Goal: Task Accomplishment & Management: Manage account settings

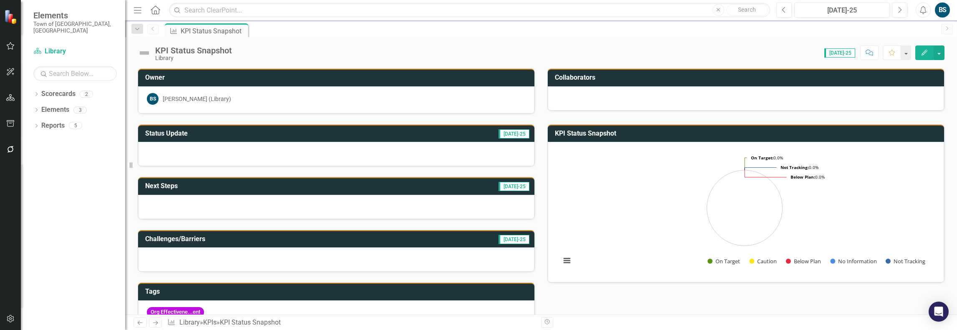
click at [950, 11] on div "BS" at bounding box center [942, 10] width 15 height 15
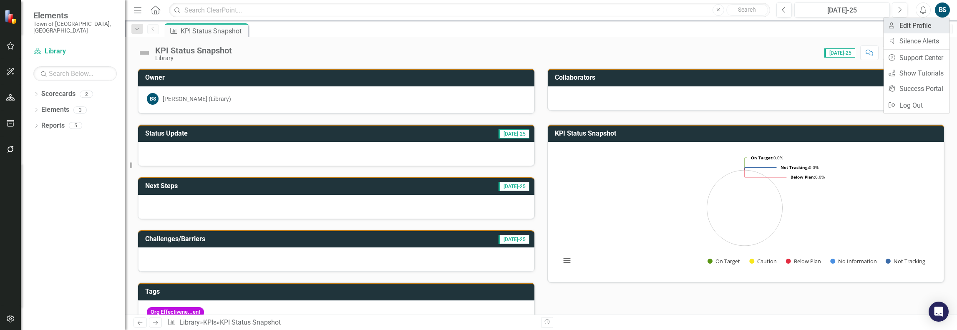
click at [923, 27] on link "User Edit Profile" at bounding box center [917, 25] width 66 height 15
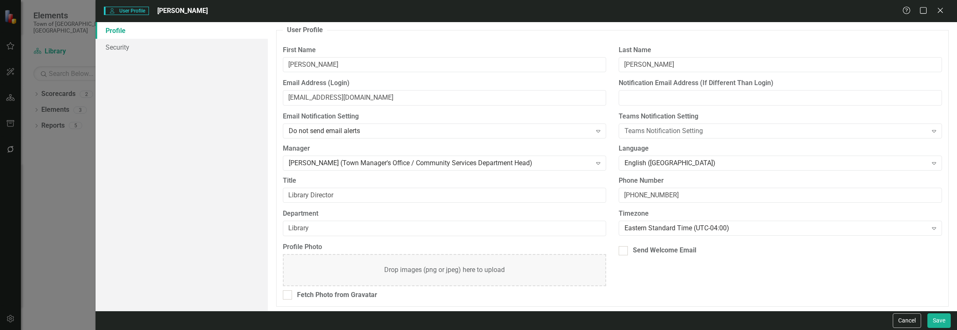
scroll to position [3, 0]
click at [112, 51] on link "Security" at bounding box center [182, 47] width 172 height 17
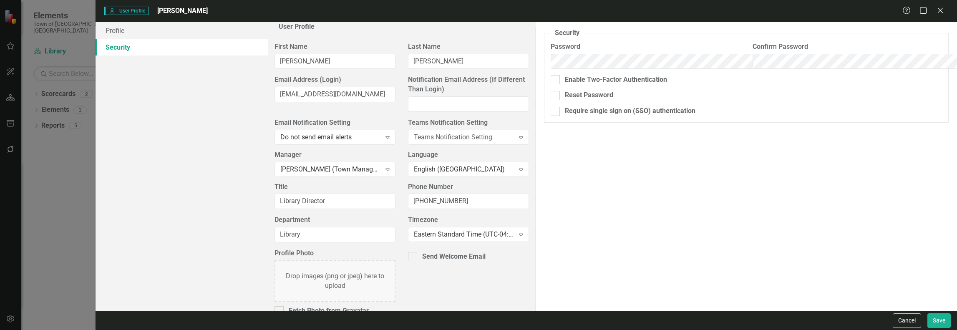
click at [13, 48] on div "User User Profile [PERSON_NAME] Help Maximize Close Profile Security User Profi…" at bounding box center [478, 165] width 957 height 330
click at [940, 13] on icon "Close" at bounding box center [940, 10] width 10 height 8
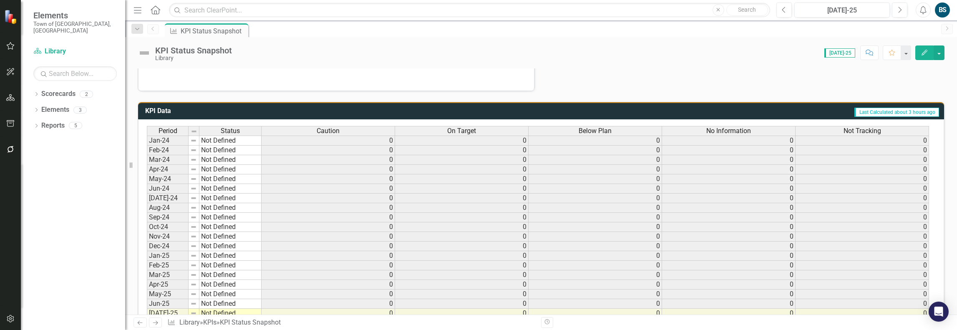
scroll to position [334, 0]
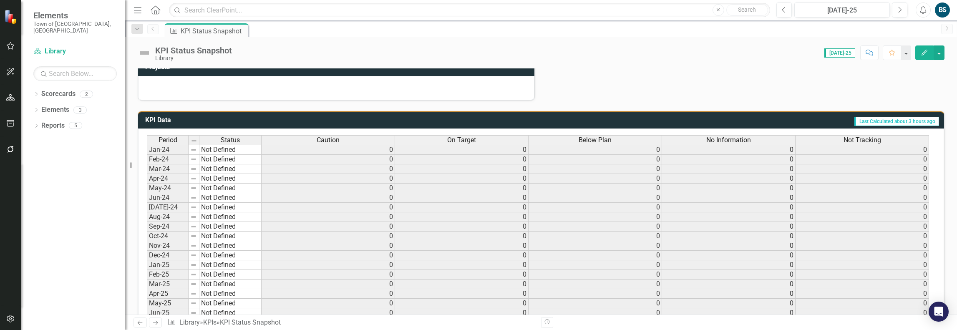
click at [891, 118] on span "Last Calculated about 3 hours ago" at bounding box center [896, 121] width 85 height 9
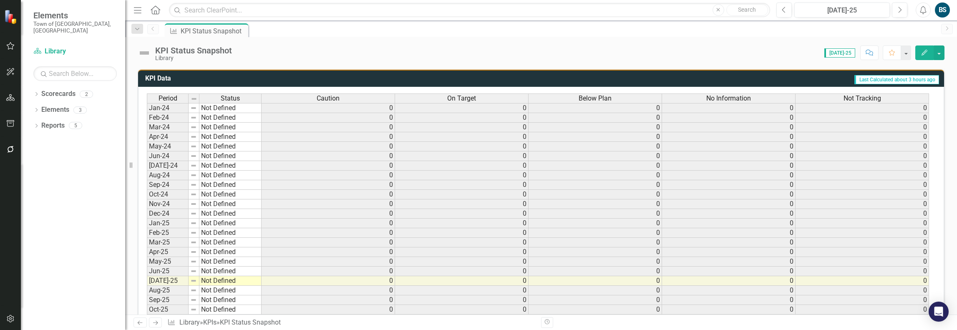
scroll to position [413, 0]
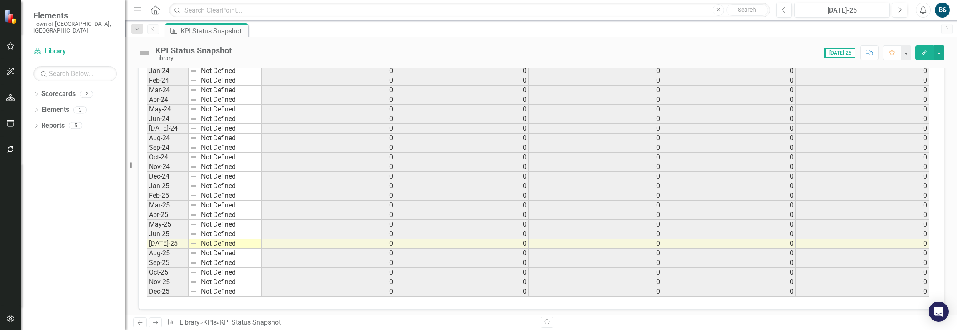
click at [147, 234] on div "Period Status Jan-24 Not Defined Feb-24 Not Defined Mar-24 Not Defined Apr-24 N…" at bounding box center [147, 176] width 0 height 240
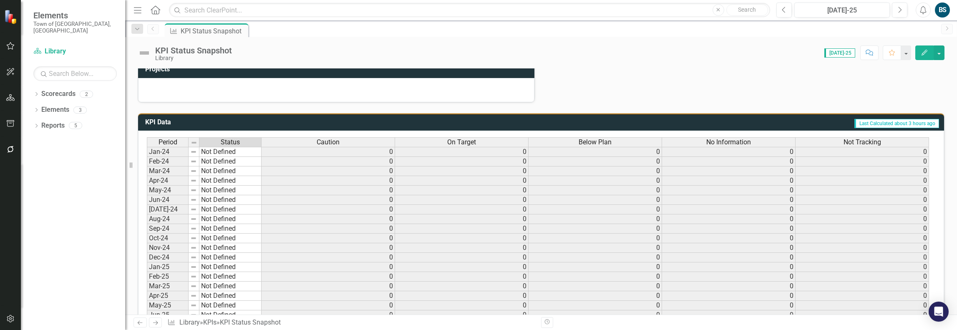
scroll to position [287, 0]
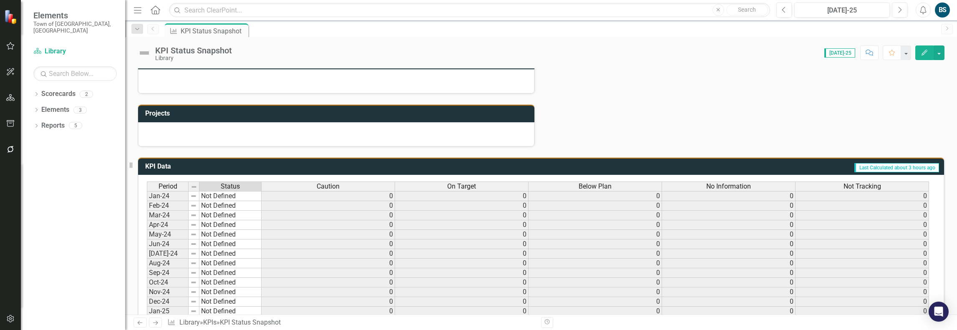
click at [239, 192] on td "Not Defined" at bounding box center [230, 196] width 62 height 10
click at [240, 192] on td "Not Defined" at bounding box center [230, 196] width 62 height 10
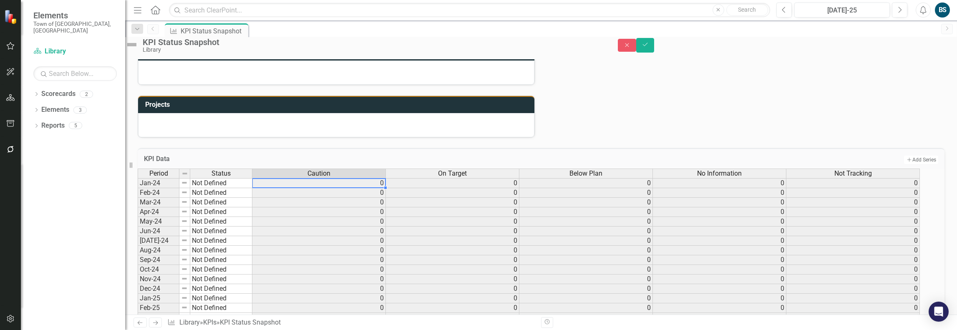
click at [296, 188] on td "0" at bounding box center [319, 183] width 134 height 10
click at [298, 188] on td "0" at bounding box center [319, 183] width 134 height 10
click at [368, 198] on td "0" at bounding box center [319, 193] width 134 height 10
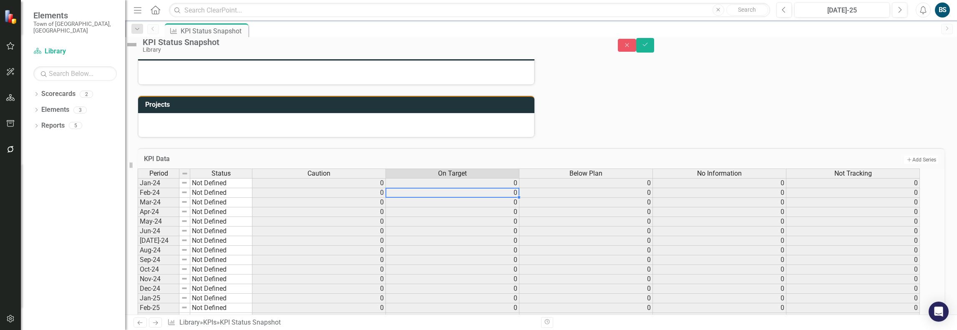
click at [138, 202] on div "Period Status Caution On Target Below Plan No Information Not Tracking Jan-24 N…" at bounding box center [138, 289] width 0 height 240
click at [519, 188] on td "0" at bounding box center [453, 183] width 134 height 10
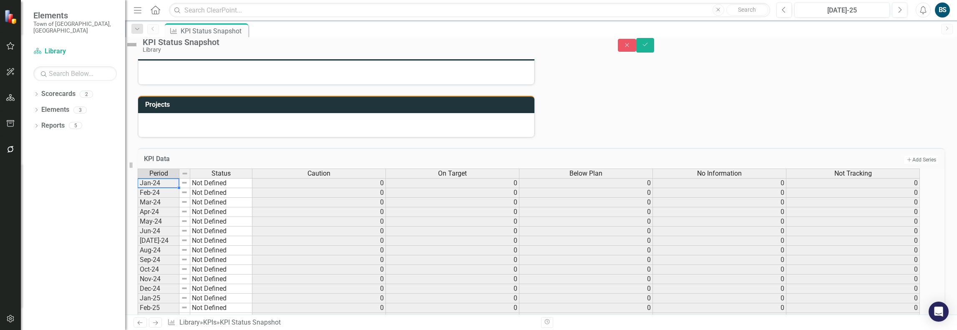
click at [164, 188] on td "Jan-24" at bounding box center [159, 183] width 42 height 10
click at [168, 188] on td "Jan-24" at bounding box center [159, 183] width 42 height 10
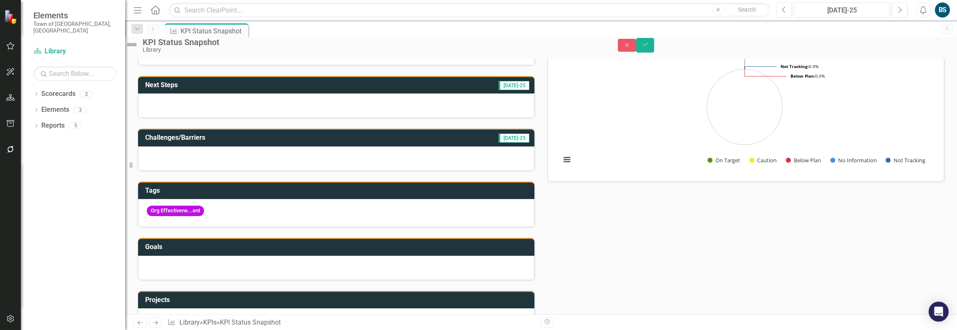
scroll to position [40, 0]
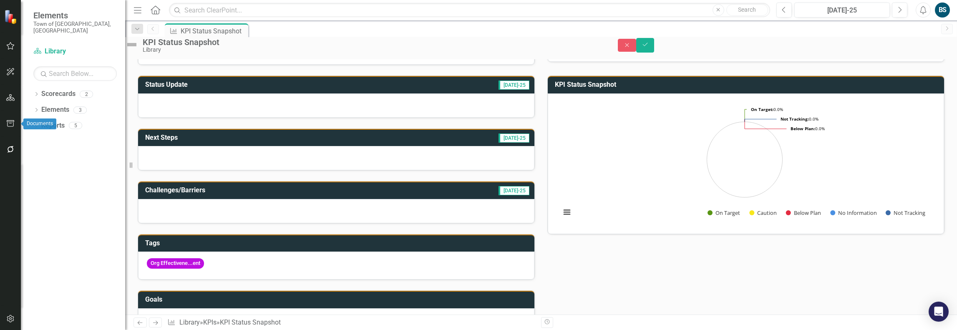
click at [9, 120] on icon "button" at bounding box center [10, 123] width 9 height 7
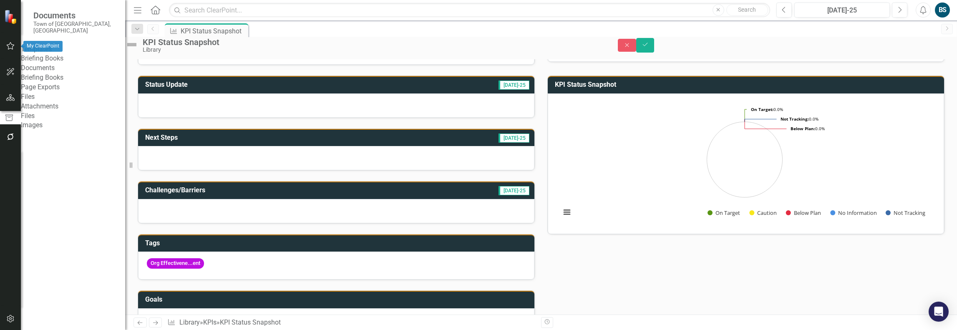
click at [16, 43] on button "button" at bounding box center [10, 47] width 19 height 18
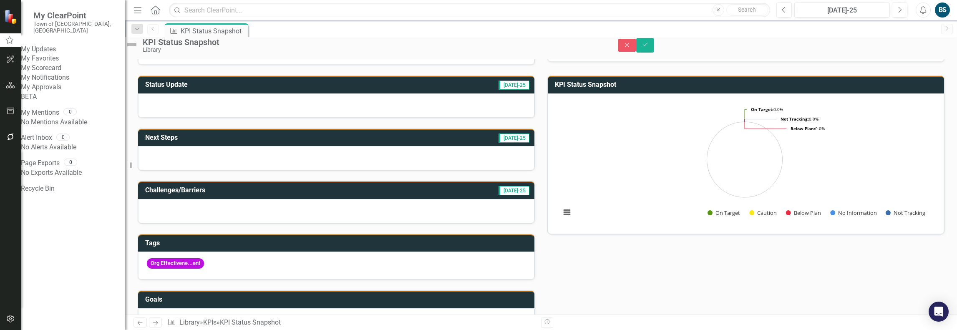
click at [53, 46] on link "My Updates" at bounding box center [73, 50] width 104 height 10
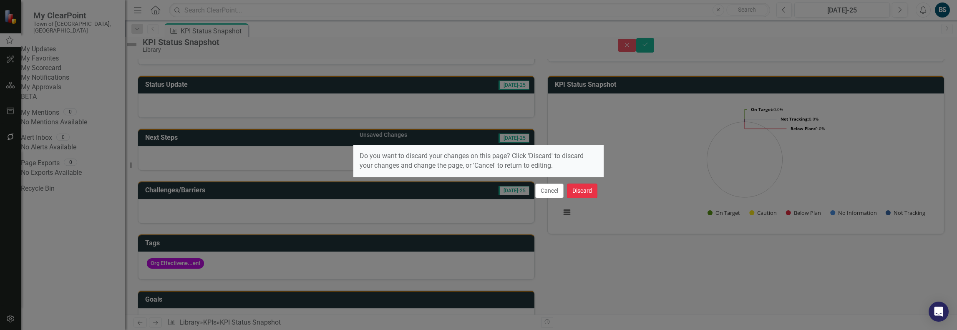
click at [585, 188] on button "Discard" at bounding box center [582, 191] width 30 height 15
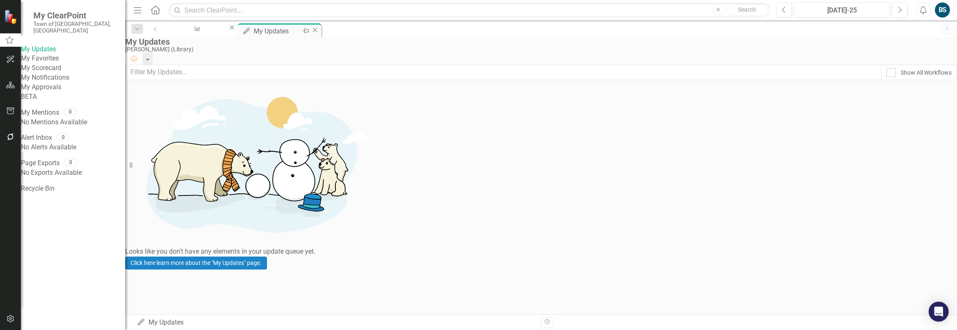
click at [319, 28] on icon "Close" at bounding box center [315, 30] width 8 height 7
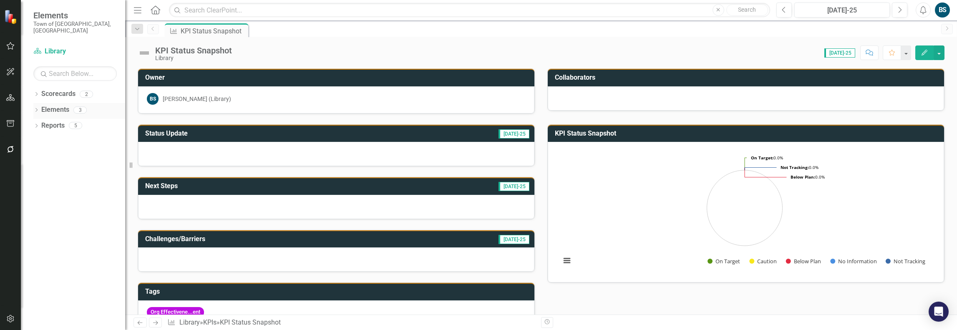
click at [37, 108] on icon "Dropdown" at bounding box center [36, 110] width 6 height 5
click at [58, 137] on link "KPI KPIs" at bounding box center [45, 142] width 25 height 10
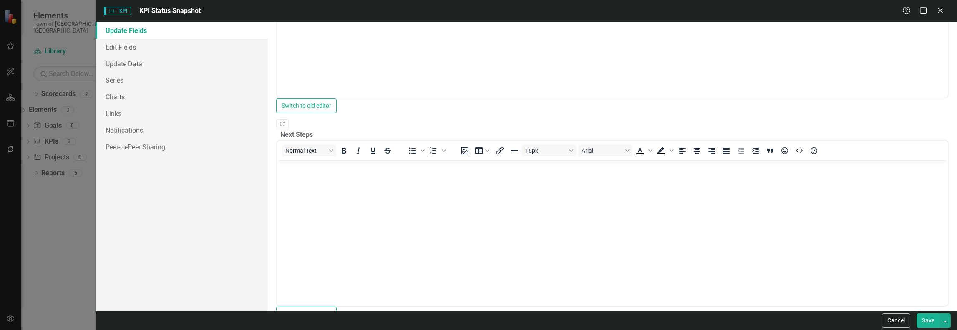
scroll to position [334, 0]
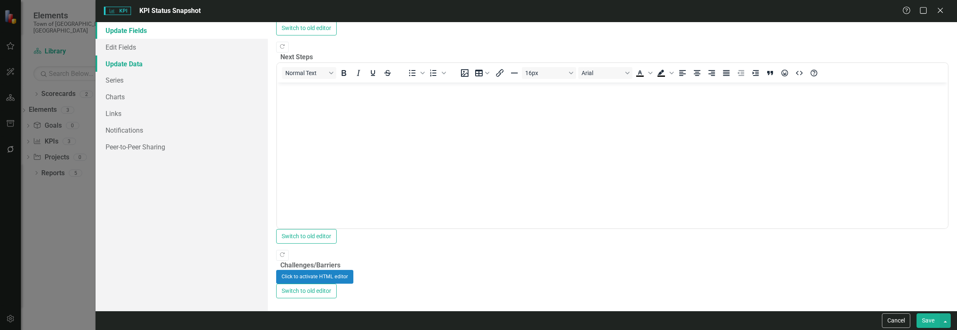
click at [122, 62] on link "Update Data" at bounding box center [182, 63] width 172 height 17
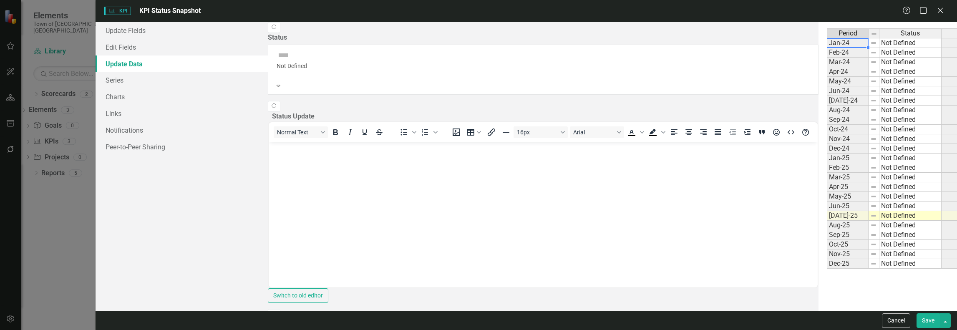
click at [827, 43] on td "Jan-24" at bounding box center [848, 43] width 42 height 10
click at [870, 43] on img at bounding box center [873, 43] width 7 height 7
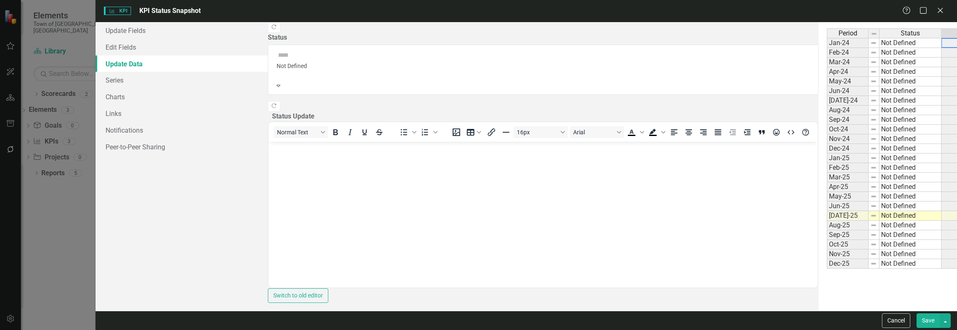
click at [879, 45] on td "Not Defined" at bounding box center [910, 43] width 62 height 10
click at [879, 44] on td "Not Defined" at bounding box center [910, 43] width 62 height 10
click at [879, 43] on td "On Target" at bounding box center [910, 43] width 62 height 10
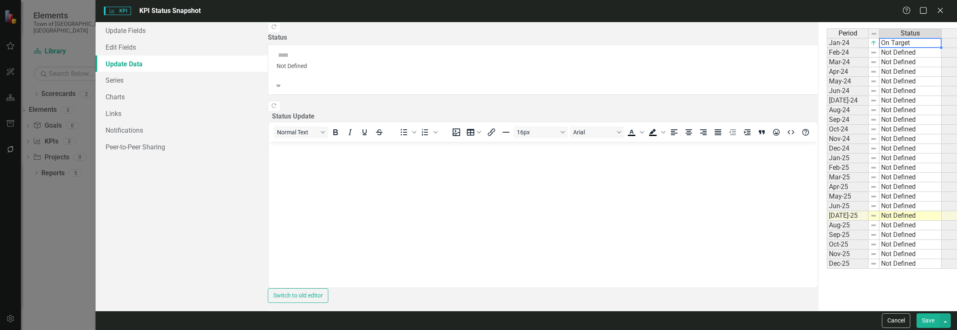
click at [879, 44] on td "On Target" at bounding box center [910, 43] width 62 height 10
click at [879, 43] on td "On Target" at bounding box center [910, 43] width 62 height 10
click at [125, 49] on link "Edit Fields" at bounding box center [182, 47] width 172 height 17
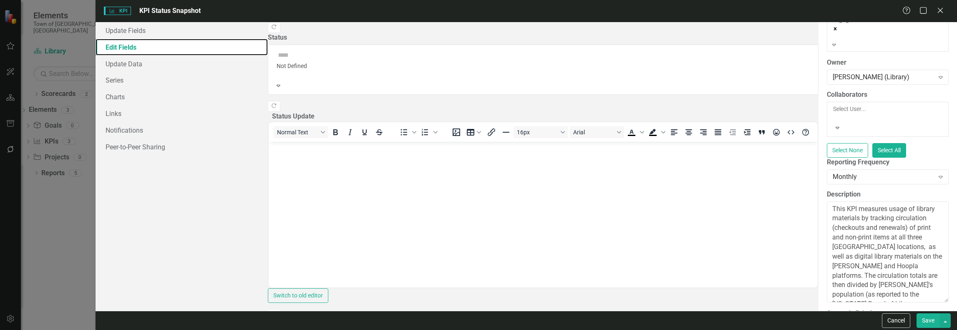
scroll to position [0, 0]
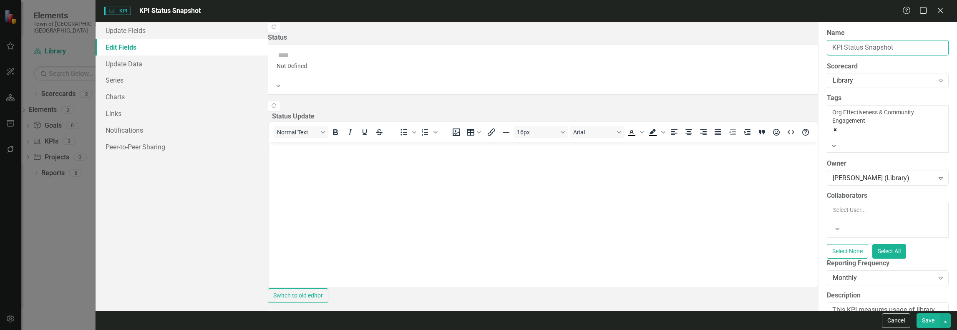
click at [827, 45] on input "KPI Status Snapshot" at bounding box center [888, 47] width 122 height 15
drag, startPoint x: 376, startPoint y: 53, endPoint x: 296, endPoint y: 48, distance: 80.2
click at [827, 48] on input "KPI Status Snapshot" at bounding box center [888, 47] width 122 height 15
click at [28, 197] on div "KPI KPI KPI Status Snapshot Help Maximize Close Update Fields Edit Fields Updat…" at bounding box center [478, 165] width 957 height 330
click at [935, 10] on icon "Close" at bounding box center [940, 10] width 10 height 8
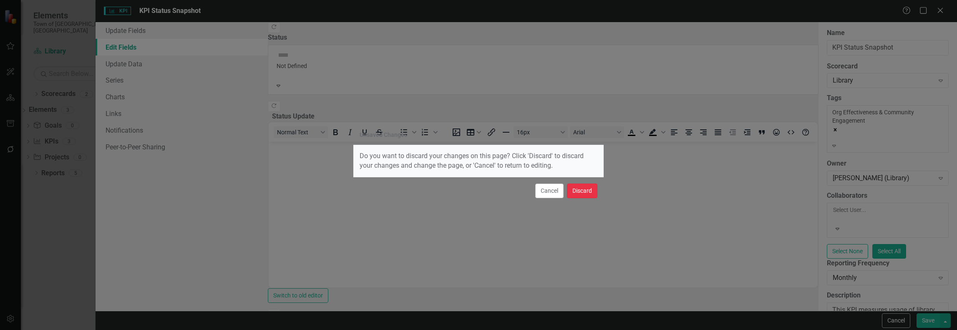
click at [579, 189] on button "Discard" at bounding box center [582, 191] width 30 height 15
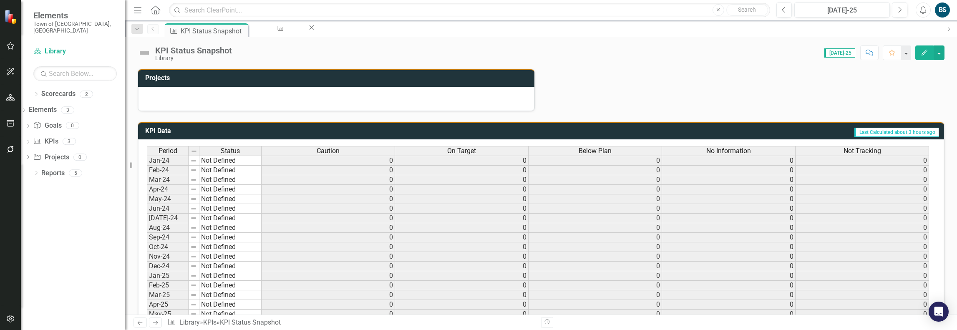
scroll to position [204, 0]
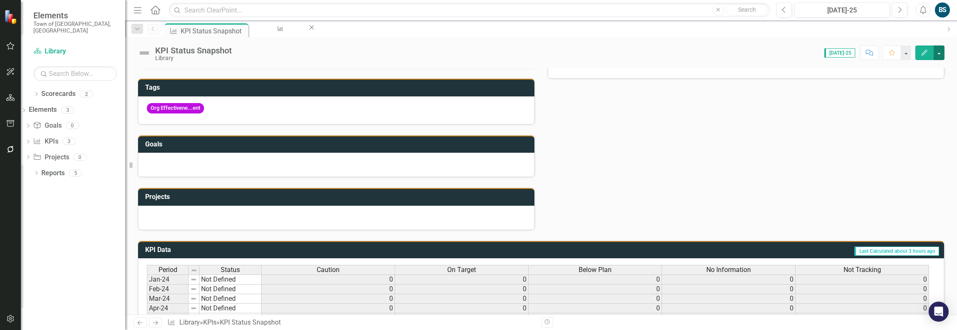
click at [942, 51] on button "button" at bounding box center [939, 52] width 11 height 15
click at [915, 66] on link "Edit Edit KPI" at bounding box center [911, 67] width 68 height 15
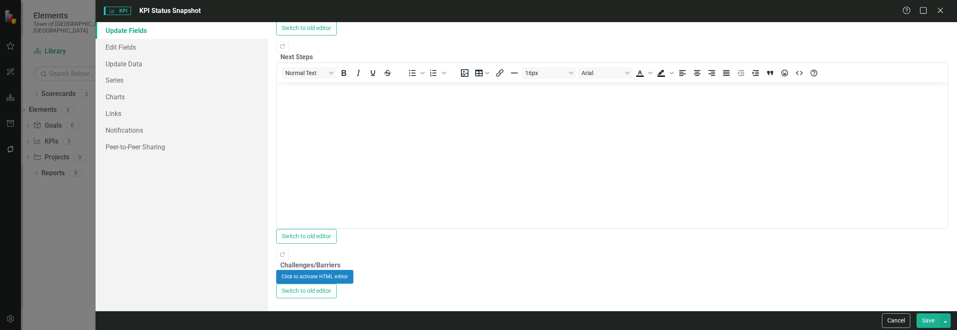
scroll to position [344, 0]
click at [118, 50] on link "Edit Fields" at bounding box center [182, 47] width 172 height 17
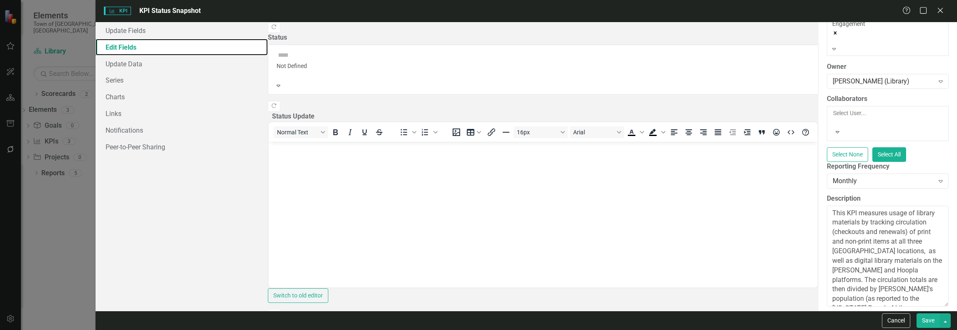
scroll to position [101, 0]
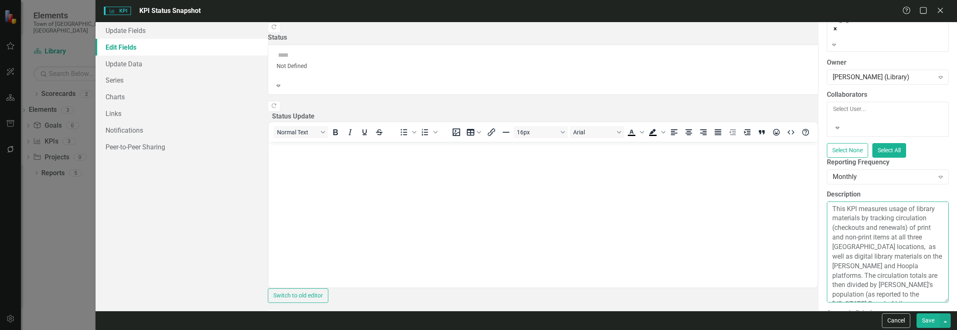
click at [929, 202] on textarea "This KPI measures usage of library materials by tracking circulation (checkouts…" at bounding box center [888, 252] width 122 height 101
click at [827, 202] on textarea "This KPI measures usage of library materials by tracking circulation (checkouts…" at bounding box center [888, 252] width 122 height 101
click at [827, 243] on textarea "This KPI measures usage of library materials by tracking circulation (checkouts…" at bounding box center [888, 252] width 122 height 101
type textarea "This KPI measures usage of library materials by tracking circulation (checkouts…"
click at [928, 317] on button "Save" at bounding box center [928, 320] width 23 height 15
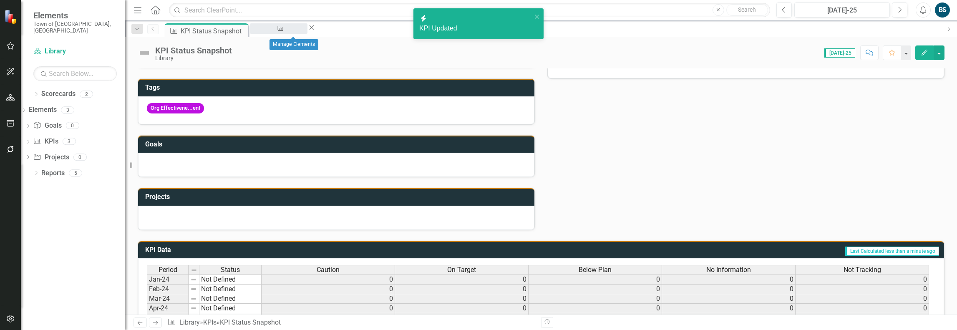
click at [290, 31] on div "Manage Elements" at bounding box center [278, 36] width 43 height 10
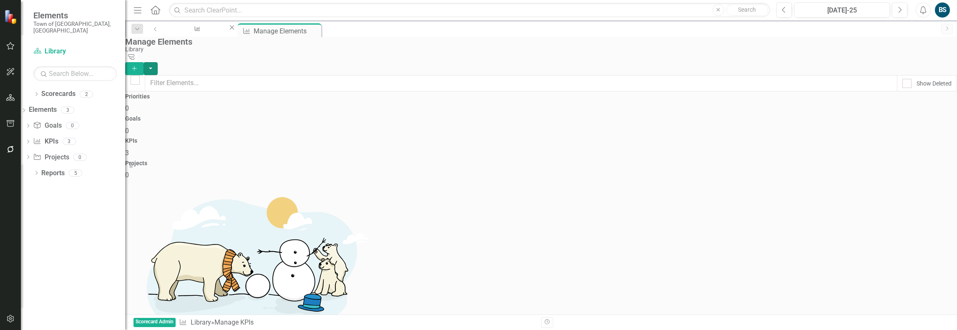
click at [158, 62] on button "button" at bounding box center [151, 68] width 14 height 13
click at [65, 89] on link "Scorecards" at bounding box center [58, 94] width 34 height 10
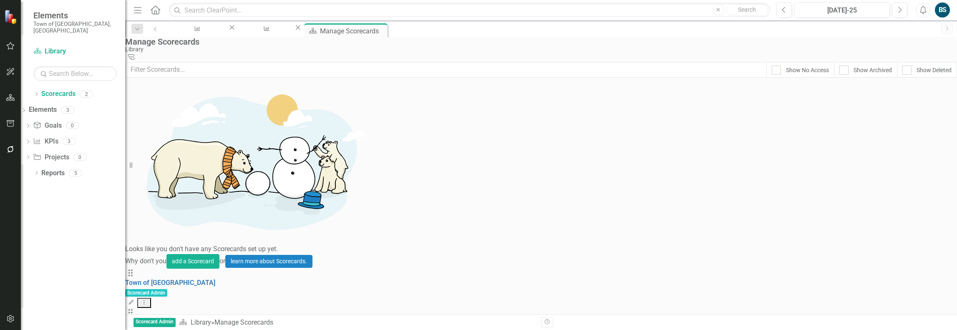
click at [146, 318] on link "Library" at bounding box center [135, 322] width 21 height 8
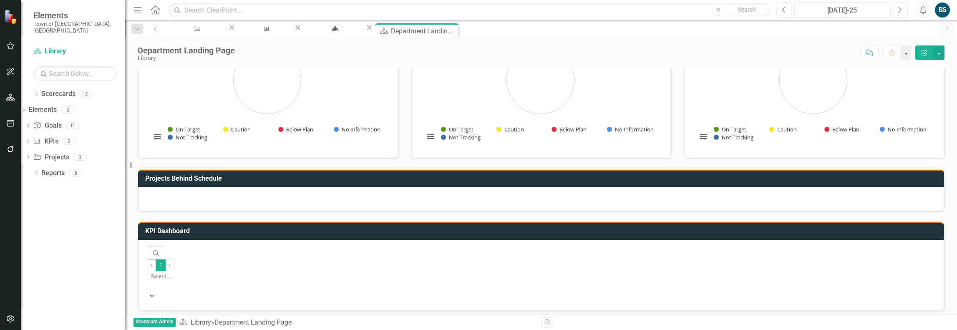
scroll to position [148, 0]
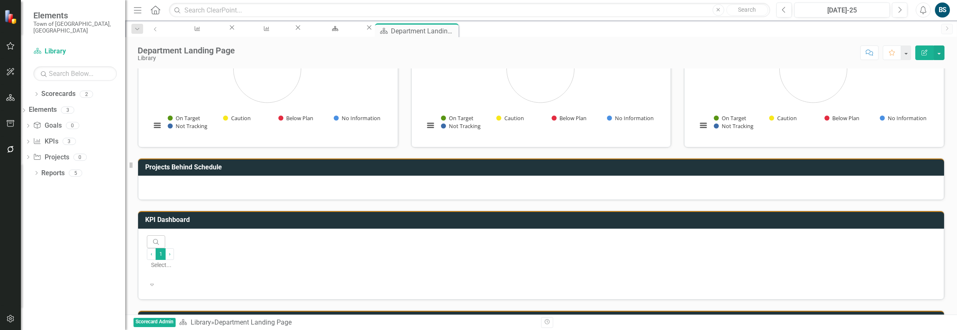
click at [157, 278] on div "Expand" at bounding box center [152, 284] width 10 height 13
click at [231, 248] on div "‹ Previous 1 (current) › Next Select... Expand" at bounding box center [189, 269] width 84 height 43
click at [152, 239] on icon "Search" at bounding box center [156, 242] width 8 height 6
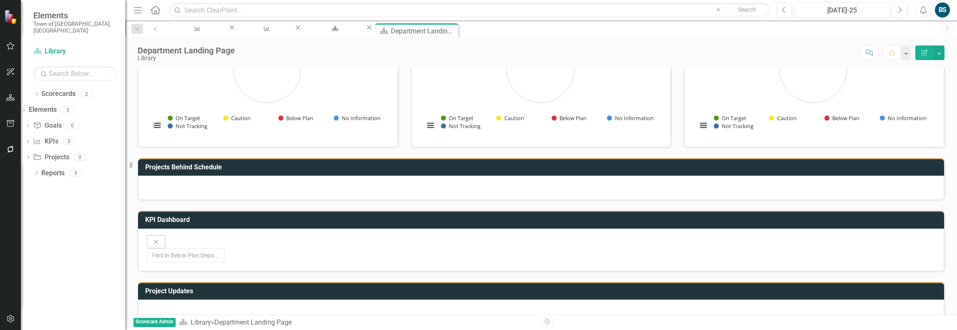
scroll to position [149, 0]
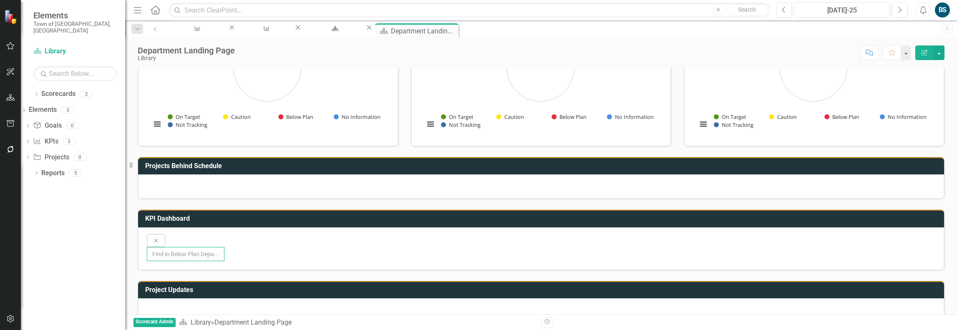
click at [224, 247] on input "text" at bounding box center [186, 254] width 78 height 14
click at [942, 55] on button "button" at bounding box center [939, 52] width 11 height 15
click at [919, 53] on button "Edit Report" at bounding box center [924, 52] width 18 height 15
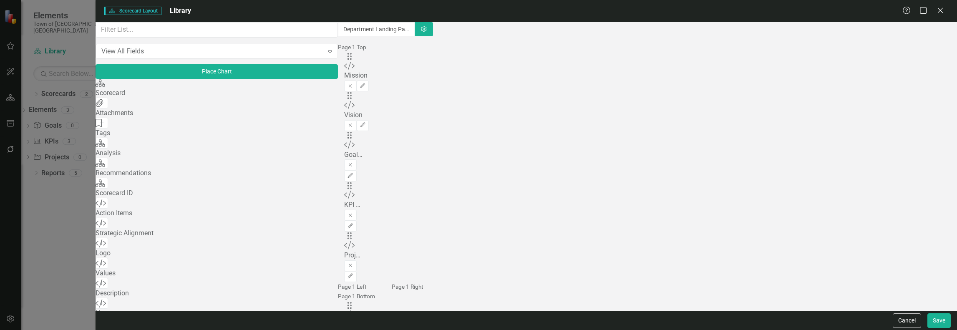
click at [194, 99] on div "Scorecard Scorecard Add" at bounding box center [217, 89] width 242 height 20
click at [105, 104] on icon "Add" at bounding box center [101, 103] width 6 height 5
click at [937, 10] on icon "Close" at bounding box center [940, 10] width 10 height 8
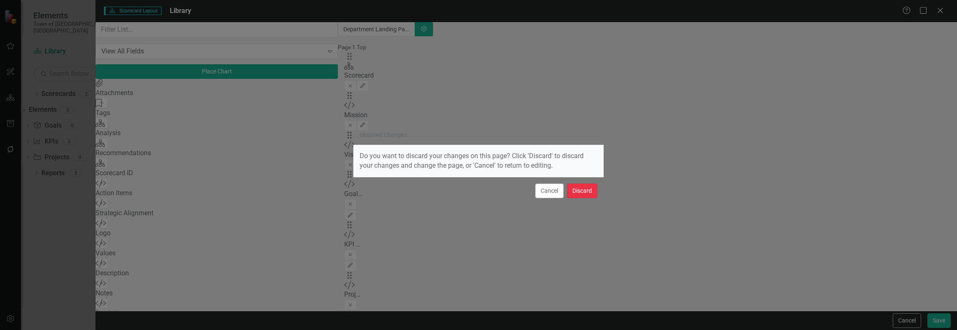
click at [587, 187] on button "Discard" at bounding box center [582, 191] width 30 height 15
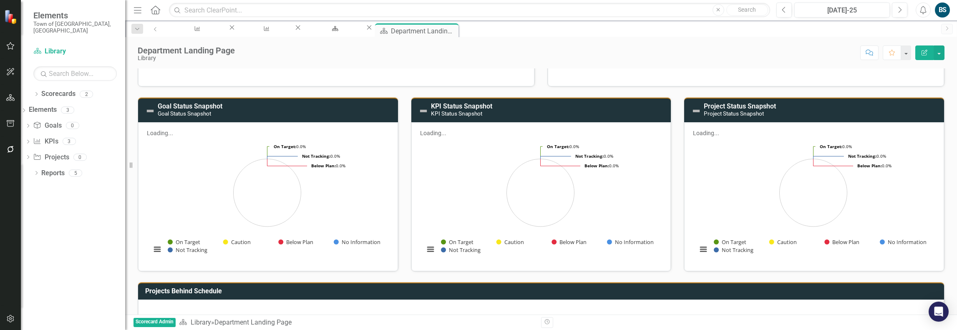
scroll to position [0, 0]
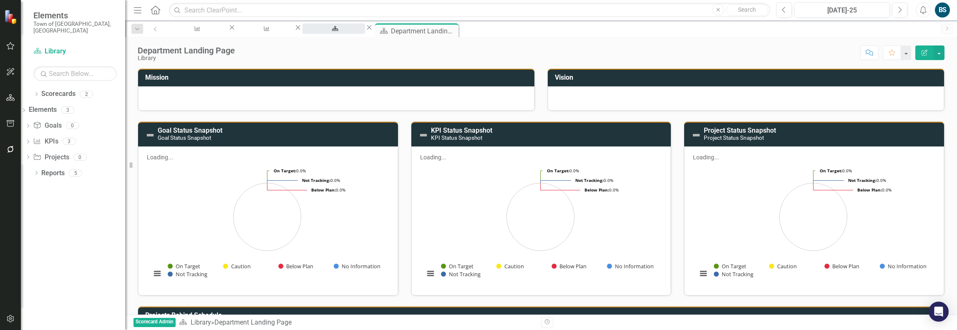
click at [358, 31] on div "Manage Scorecards" at bounding box center [334, 36] width 48 height 10
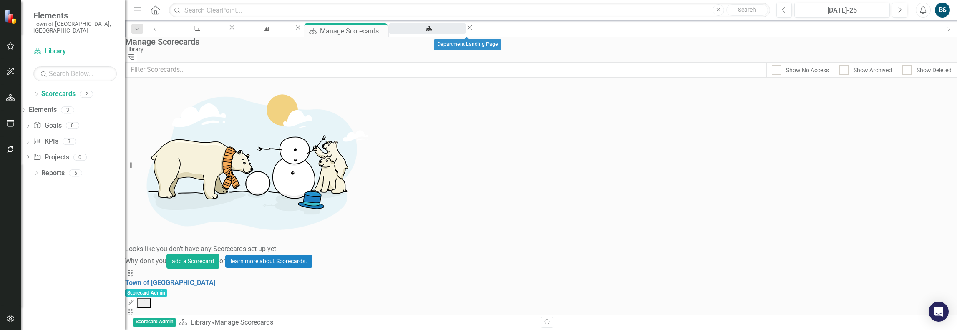
click at [458, 31] on div "Department Landing Page" at bounding box center [427, 36] width 61 height 10
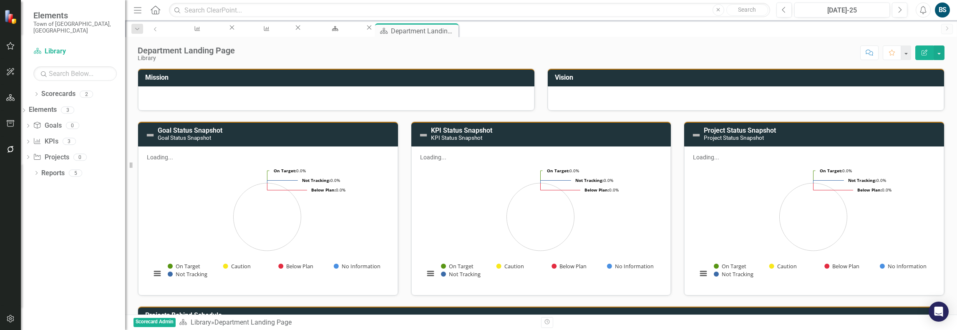
click at [139, 13] on icon "Menu" at bounding box center [137, 9] width 11 height 9
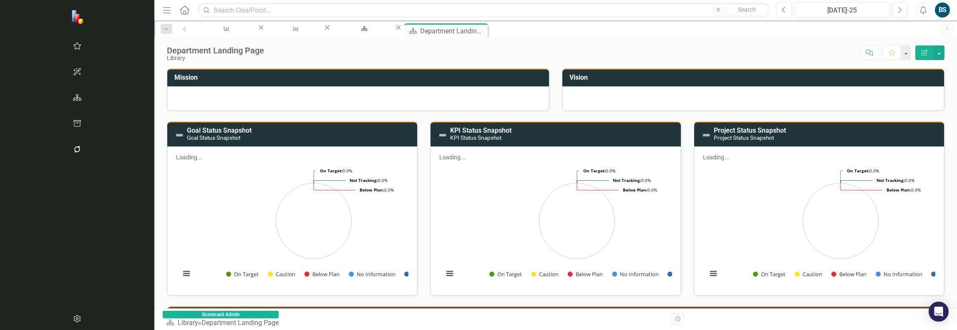
click at [161, 11] on icon "Menu" at bounding box center [166, 9] width 11 height 9
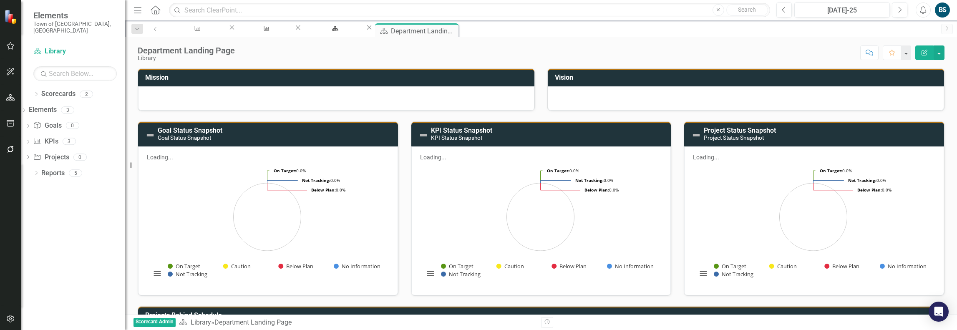
click at [137, 9] on icon "Menu" at bounding box center [137, 9] width 11 height 9
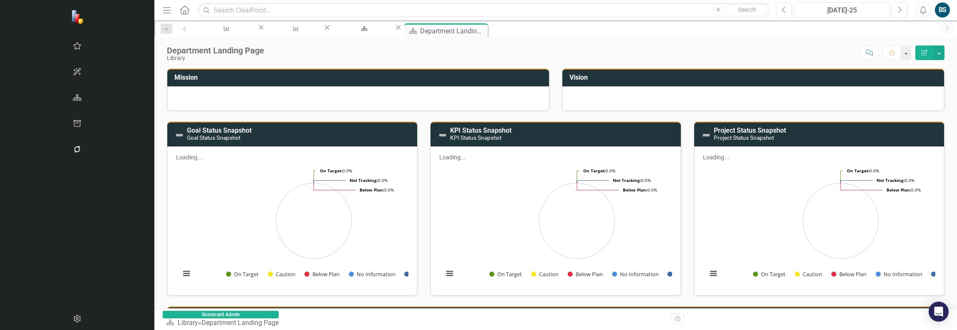
click at [566, 97] on div at bounding box center [753, 98] width 382 height 24
click at [926, 50] on icon "Edit Report" at bounding box center [925, 53] width 8 height 6
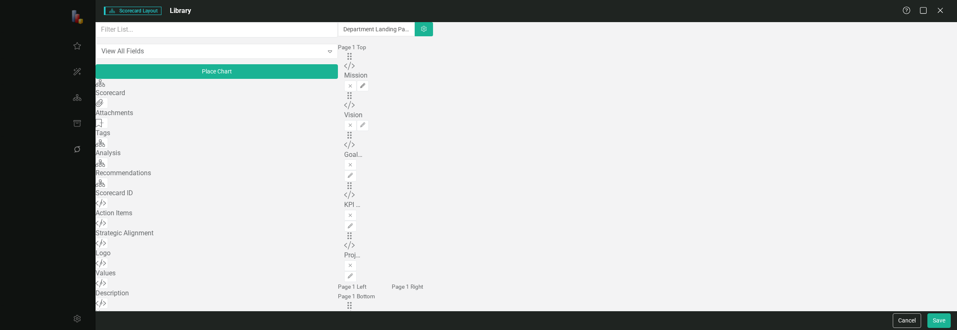
click at [366, 83] on icon "Edit" at bounding box center [363, 85] width 6 height 5
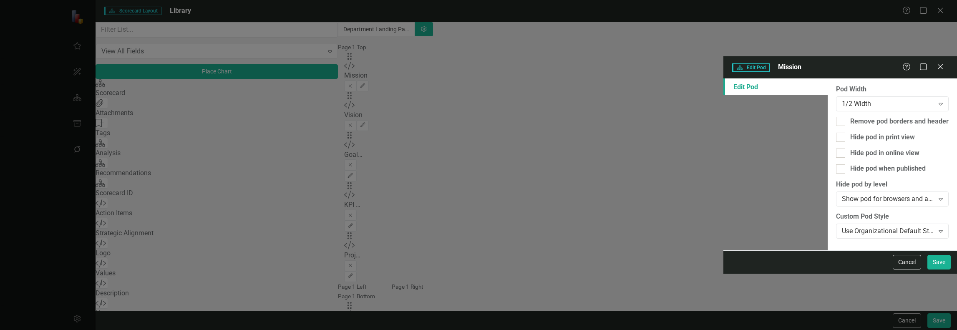
click at [723, 78] on div "Edit Pod" at bounding box center [775, 86] width 104 height 17
click at [938, 63] on icon at bounding box center [940, 66] width 6 height 6
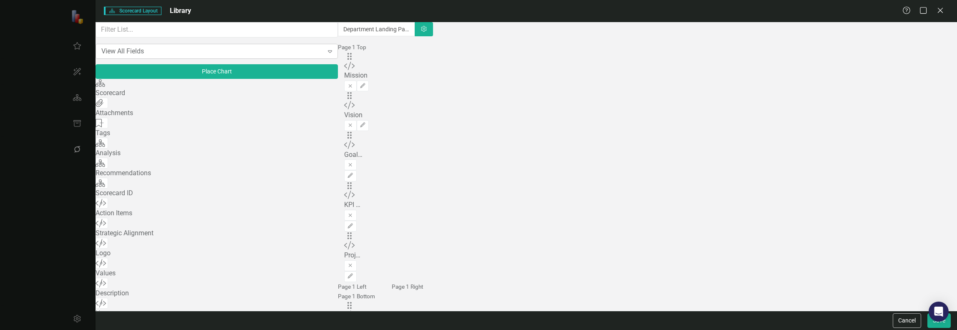
click at [187, 56] on div "View All Fields" at bounding box center [212, 51] width 222 height 10
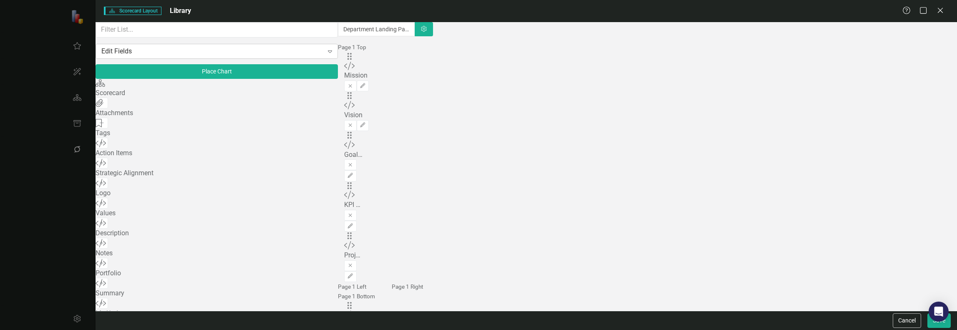
click at [323, 55] on div "Expand" at bounding box center [330, 51] width 15 height 13
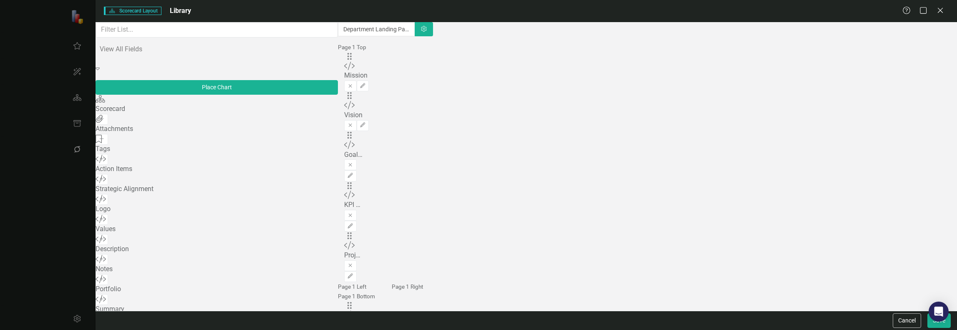
click at [210, 330] on div "View All Fields" at bounding box center [478, 335] width 957 height 10
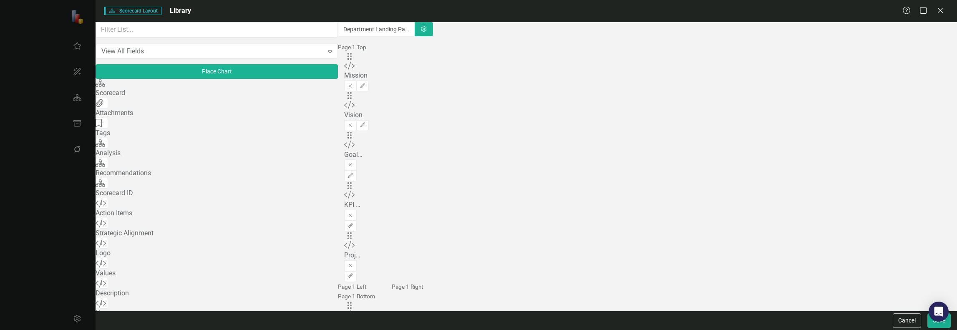
scroll to position [763, 0]
click at [942, 9] on icon "Close" at bounding box center [940, 10] width 10 height 8
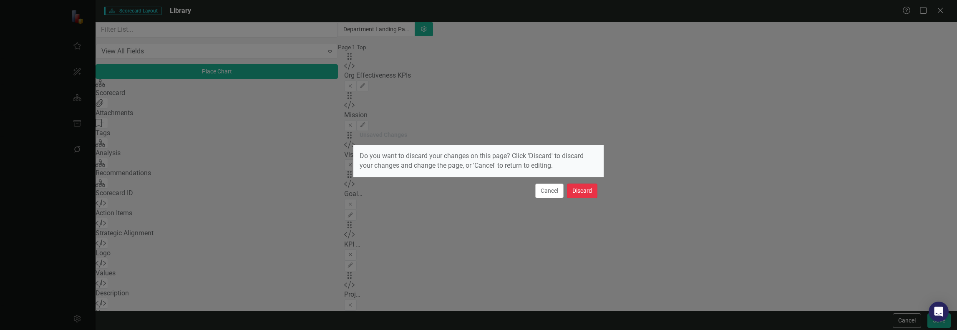
click at [590, 194] on button "Discard" at bounding box center [582, 191] width 30 height 15
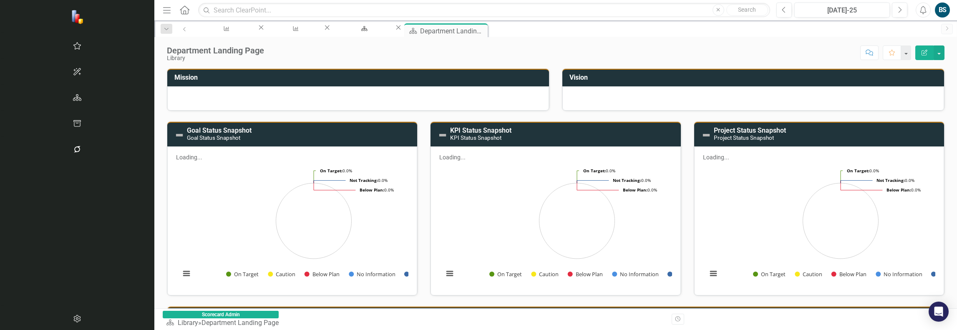
click at [948, 12] on div "BS" at bounding box center [942, 10] width 15 height 15
click at [932, 71] on link "icon.tutorial Show Tutorials" at bounding box center [917, 73] width 66 height 15
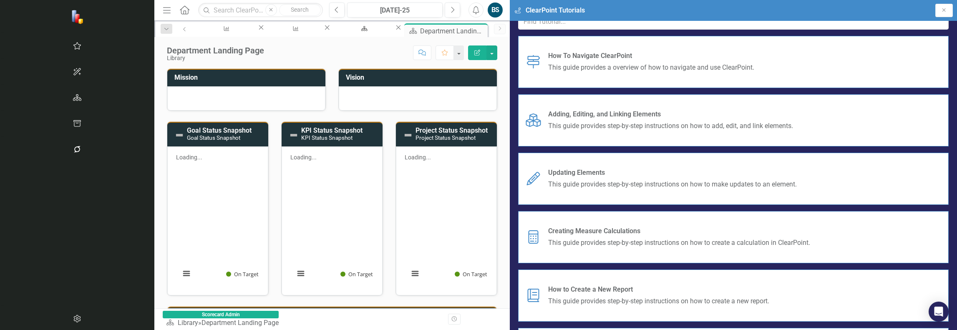
scroll to position [5, 0]
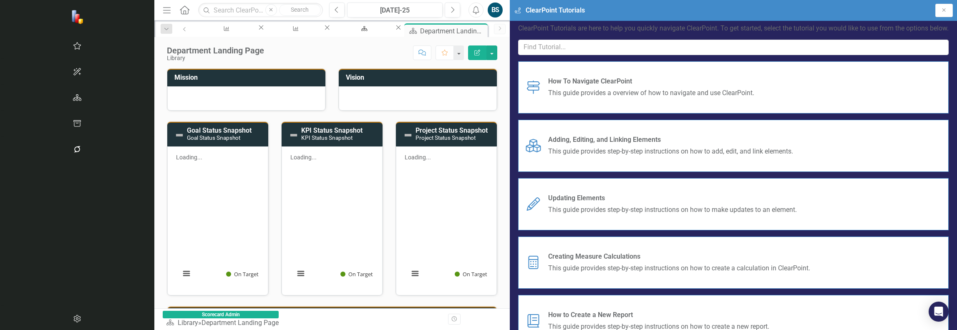
click at [793, 156] on span "This guide provides step-by-step instructions on how to add, edit, and link ele…" at bounding box center [670, 152] width 245 height 10
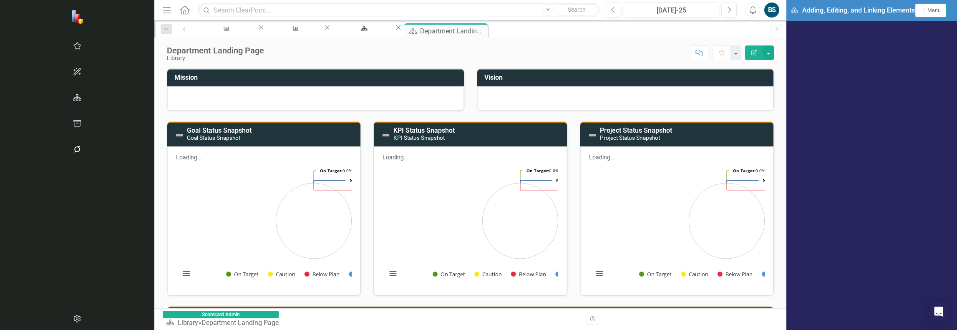
scroll to position [3, 0]
click at [73, 95] on icon "button" at bounding box center [77, 97] width 9 height 7
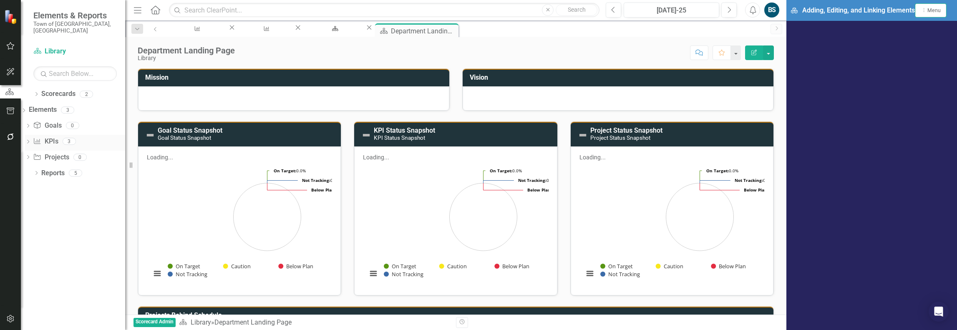
click at [58, 137] on link "KPI KPIs" at bounding box center [45, 142] width 25 height 10
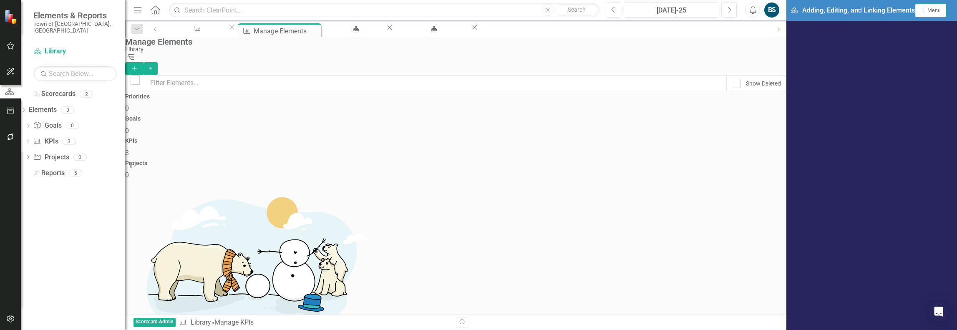
click at [650, 138] on div "KPIs 3" at bounding box center [455, 148] width 661 height 20
click at [15, 44] on button "button" at bounding box center [10, 47] width 19 height 18
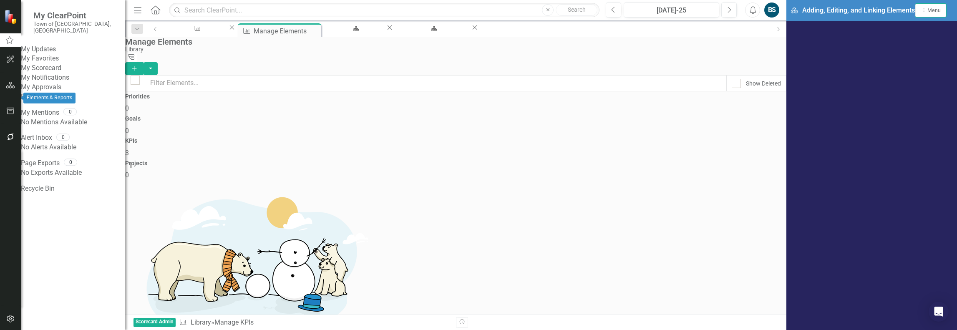
click at [10, 88] on icon "button" at bounding box center [10, 85] width 9 height 7
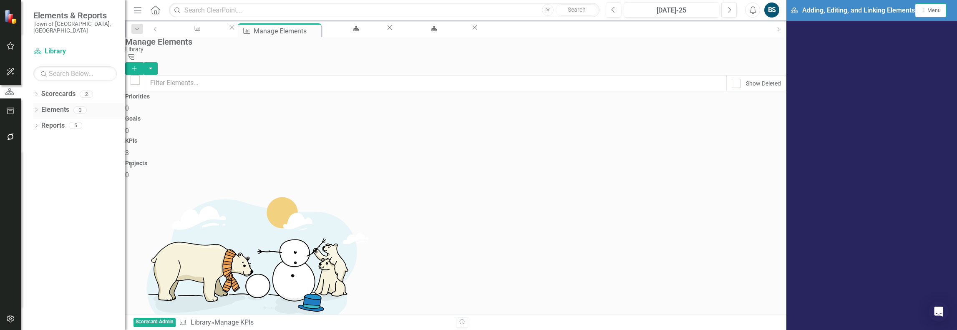
click at [37, 108] on icon "Dropdown" at bounding box center [36, 110] width 6 height 5
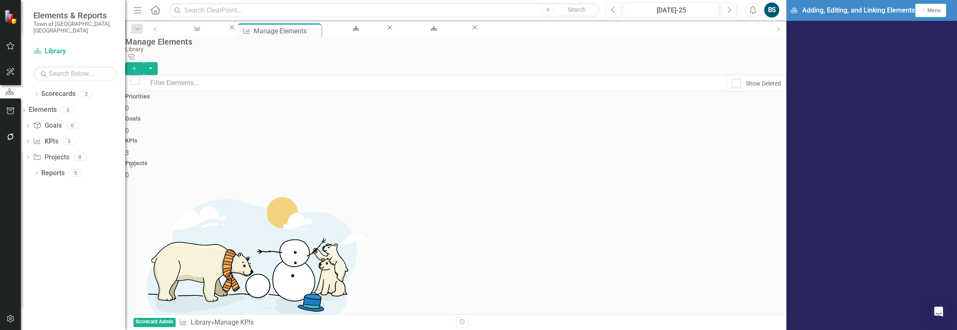
checkbox input "false"
click at [939, 8] on span "Menu" at bounding box center [933, 11] width 13 height 6
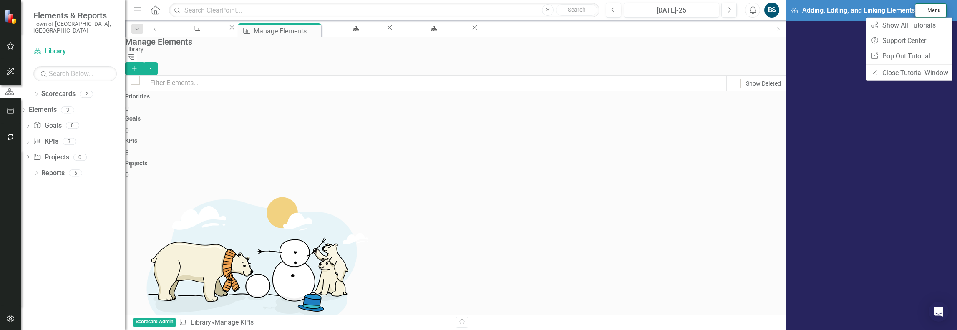
click at [939, 8] on span "Menu" at bounding box center [933, 11] width 13 height 6
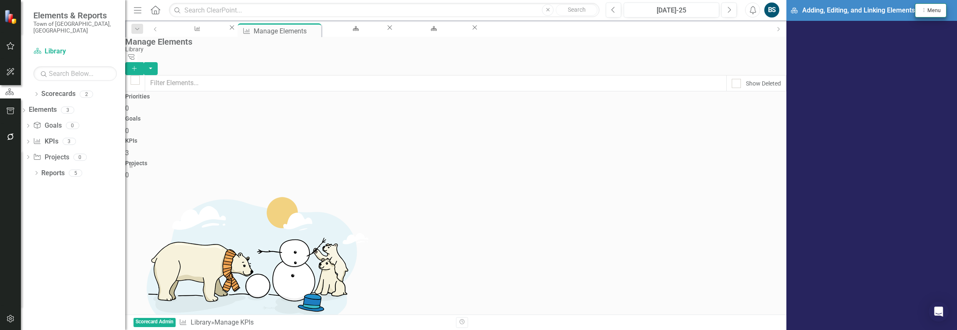
click at [935, 9] on span "Menu" at bounding box center [933, 11] width 13 height 6
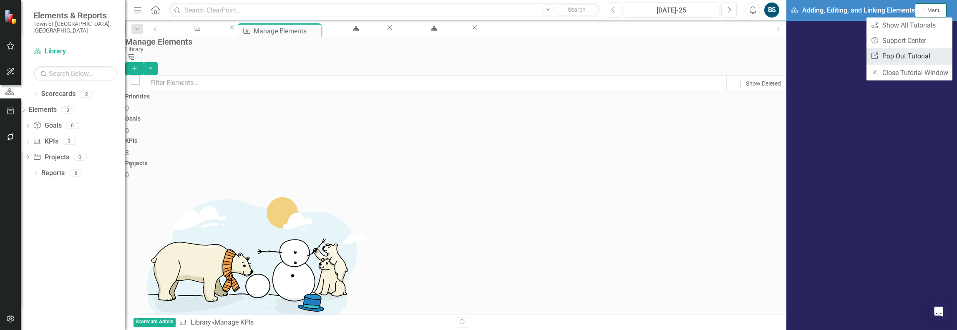
click at [909, 57] on link "Link Pop Out Tutorial" at bounding box center [910, 55] width 86 height 15
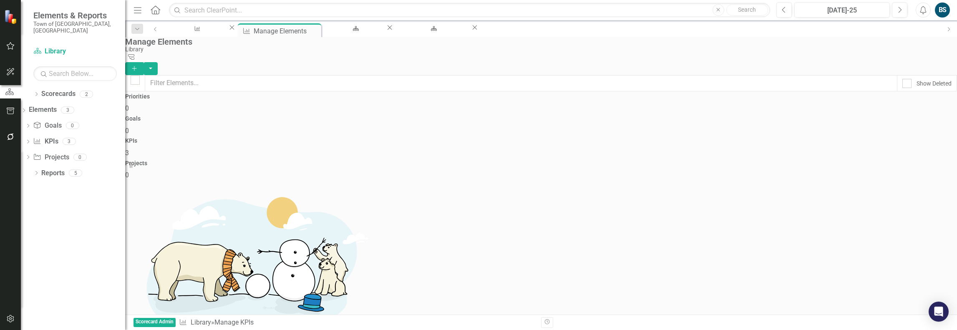
click at [144, 62] on button "Add" at bounding box center [134, 68] width 18 height 13
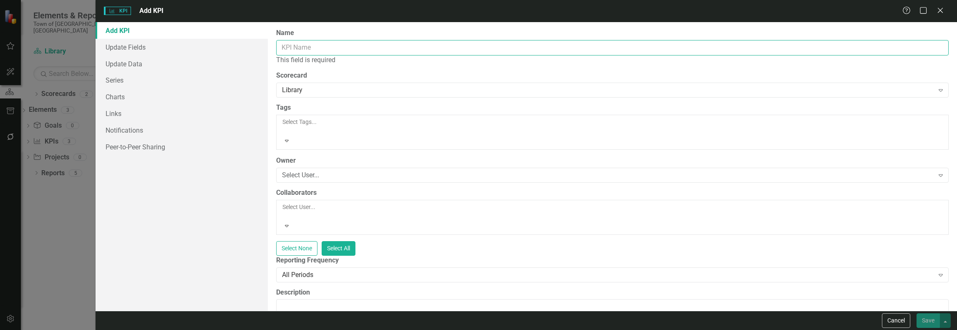
click at [322, 43] on input "Name" at bounding box center [612, 47] width 673 height 15
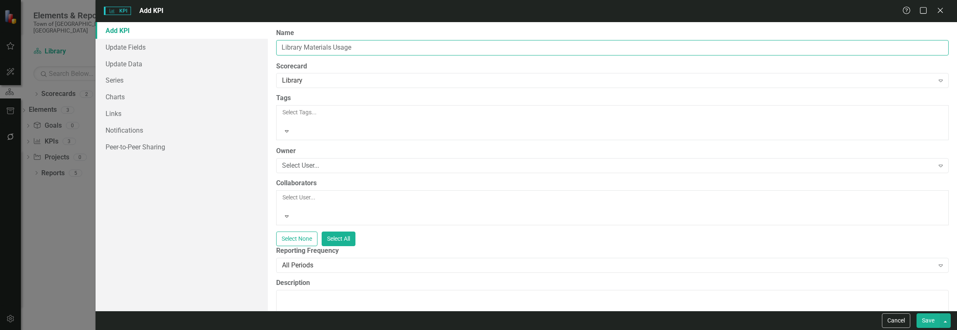
click at [526, 52] on input "Library Materials Usage" at bounding box center [612, 47] width 673 height 15
drag, startPoint x: 343, startPoint y: 46, endPoint x: 305, endPoint y: 45, distance: 38.0
click at [305, 45] on input "Library Materials Usage" at bounding box center [612, 47] width 673 height 15
type input "Library Circulation"
click at [305, 116] on div at bounding box center [613, 120] width 662 height 8
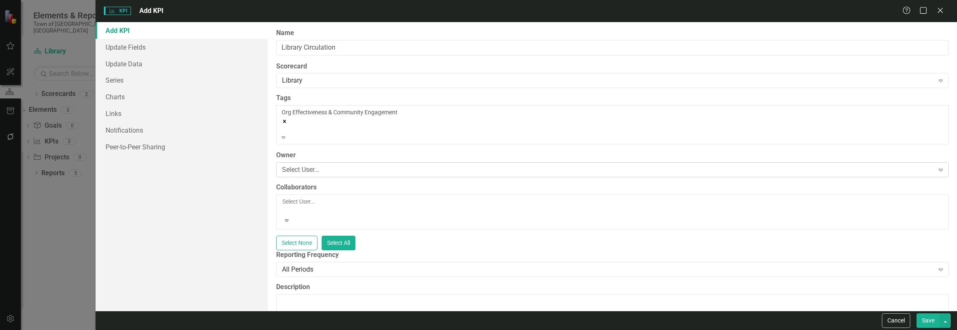
click at [353, 165] on div "Select User..." at bounding box center [608, 170] width 652 height 10
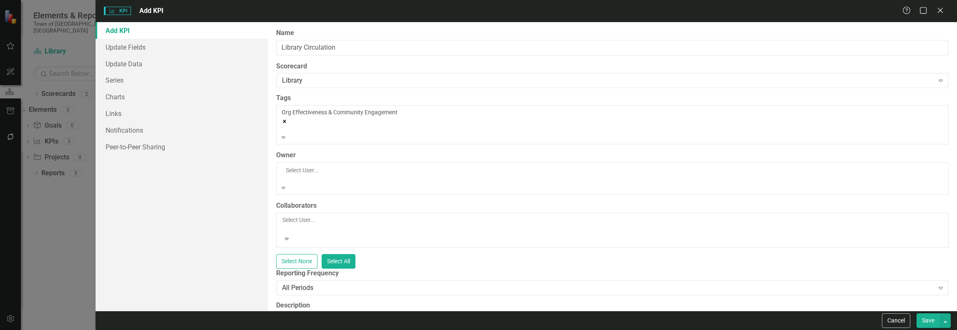
scroll to position [230, 0]
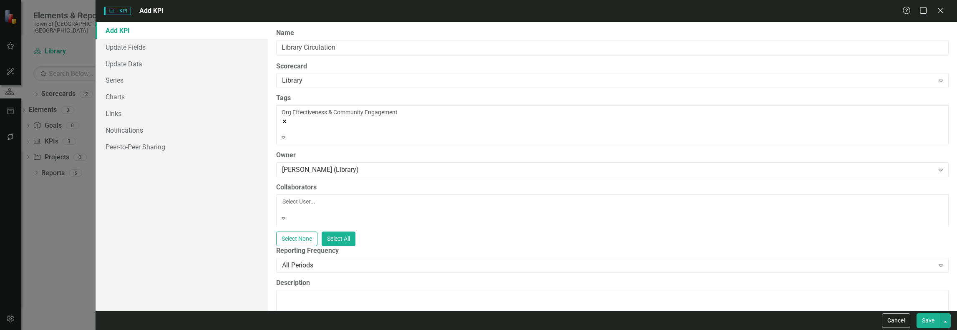
click at [355, 206] on div at bounding box center [613, 210] width 662 height 8
click at [357, 206] on div at bounding box center [613, 210] width 662 height 8
click at [353, 260] on div "All Periods" at bounding box center [608, 265] width 652 height 10
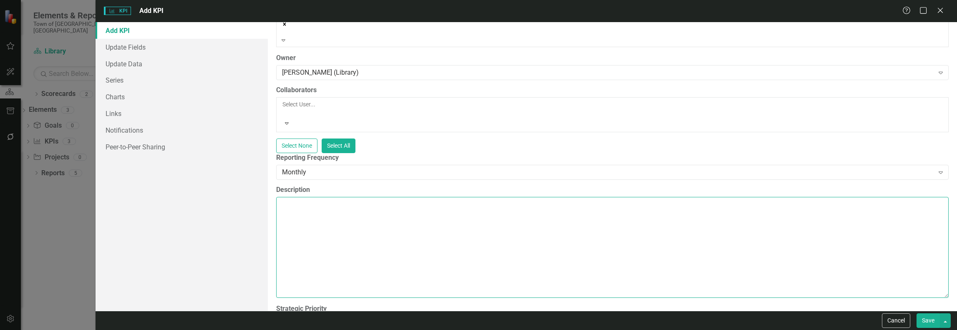
scroll to position [101, 0]
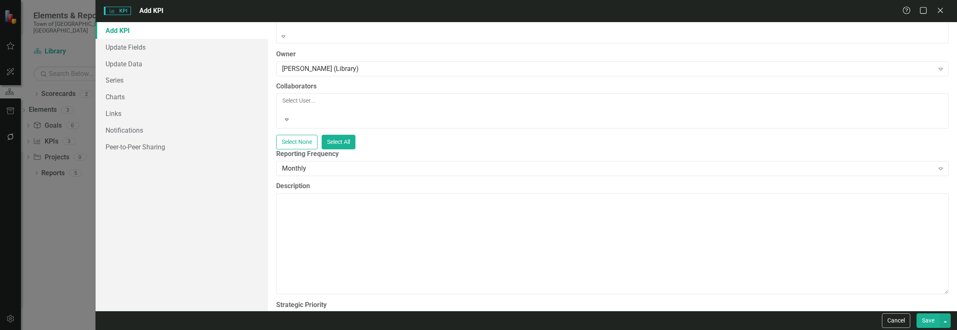
click at [378, 315] on div "Not Defined" at bounding box center [608, 320] width 652 height 10
click at [336, 193] on textarea "Description" at bounding box center [612, 243] width 673 height 101
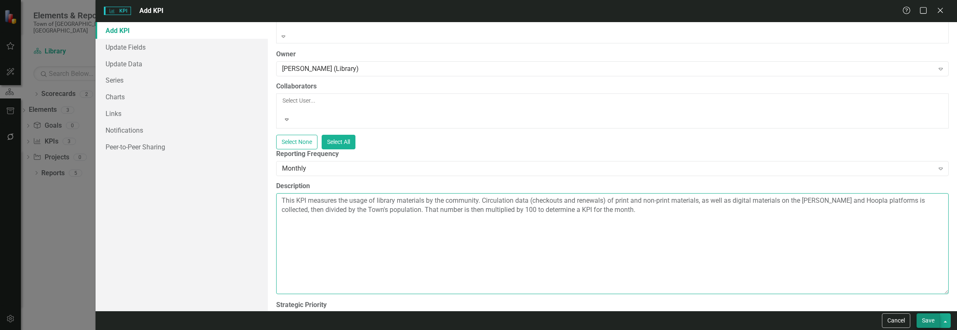
type textarea "This KPI measures the usage of library materials by the community. Circulation …"
click at [923, 316] on button "Save" at bounding box center [928, 320] width 23 height 15
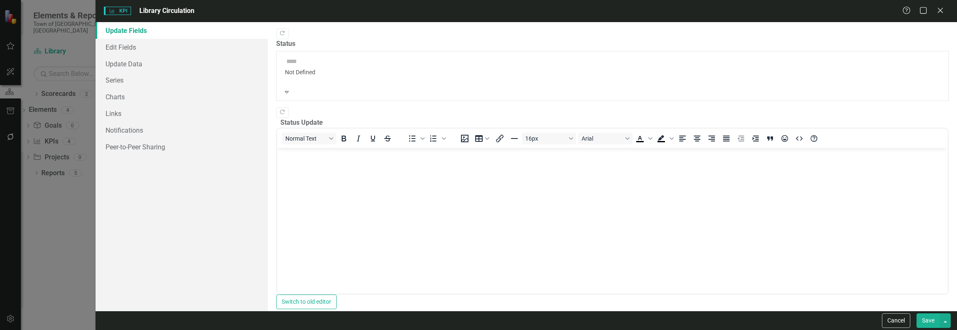
scroll to position [0, 0]
click at [131, 62] on link "Update Data" at bounding box center [182, 63] width 172 height 17
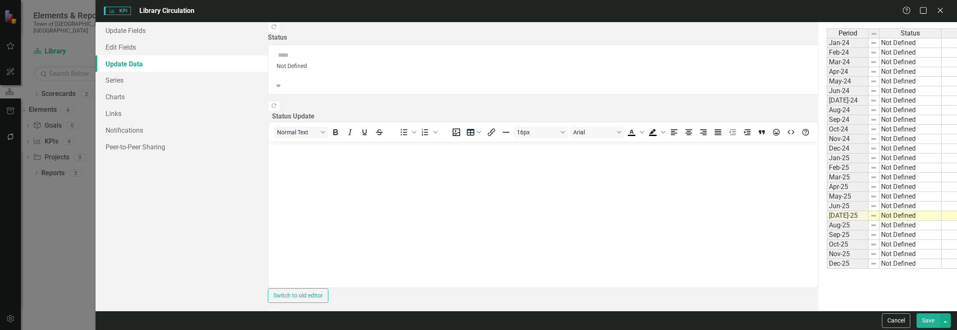
click at [879, 44] on td "Not Defined" at bounding box center [910, 43] width 62 height 10
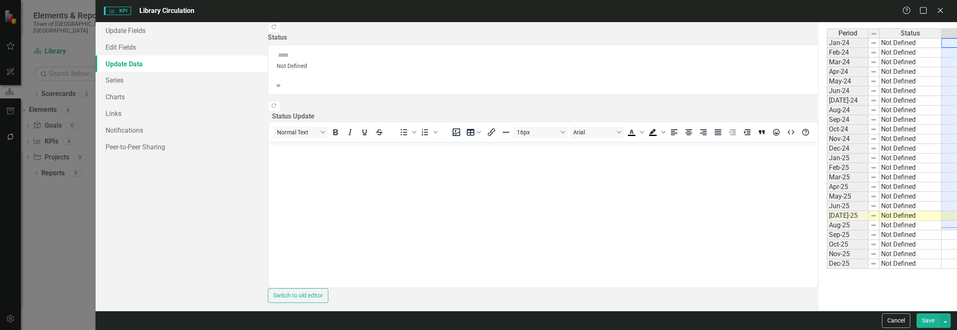
drag, startPoint x: 658, startPoint y: 44, endPoint x: 662, endPoint y: 225, distance: 181.5
click at [892, 317] on button "Cancel" at bounding box center [896, 320] width 28 height 15
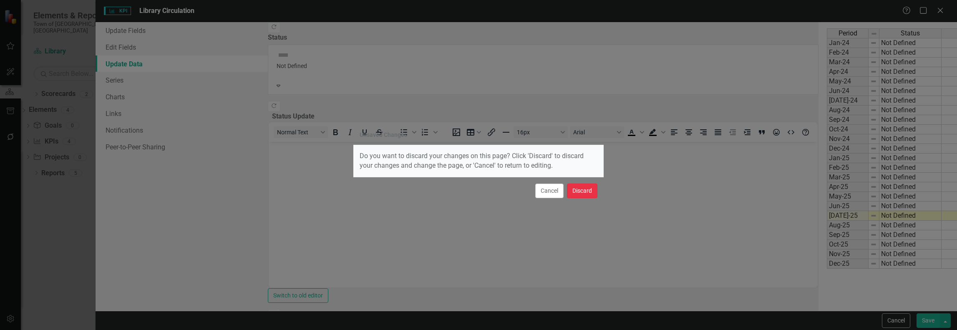
click at [586, 188] on button "Discard" at bounding box center [582, 191] width 30 height 15
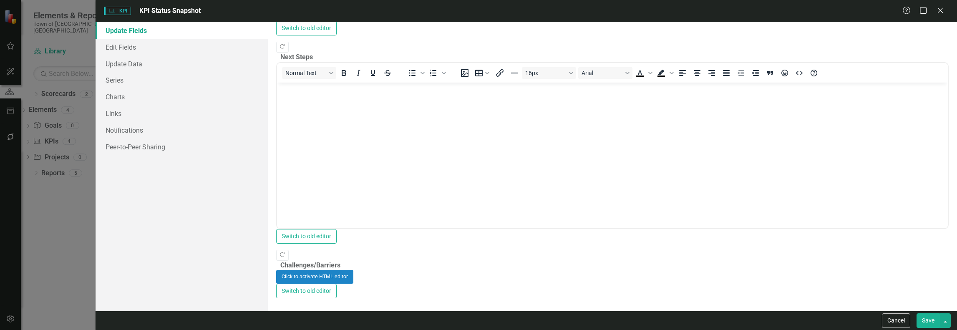
scroll to position [344, 0]
click at [138, 48] on link "Edit Fields" at bounding box center [182, 47] width 172 height 17
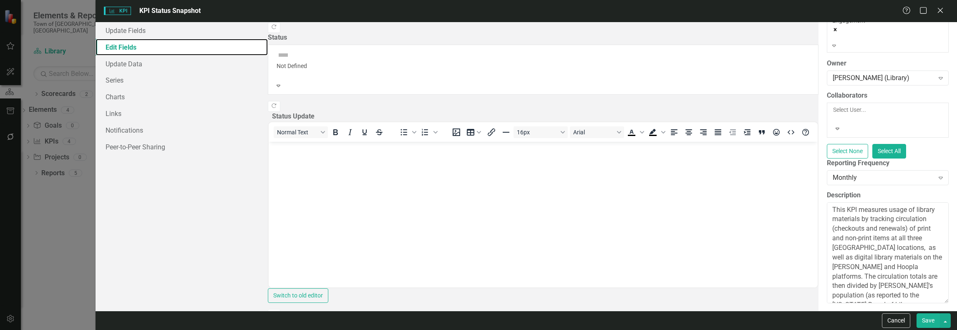
scroll to position [101, 0]
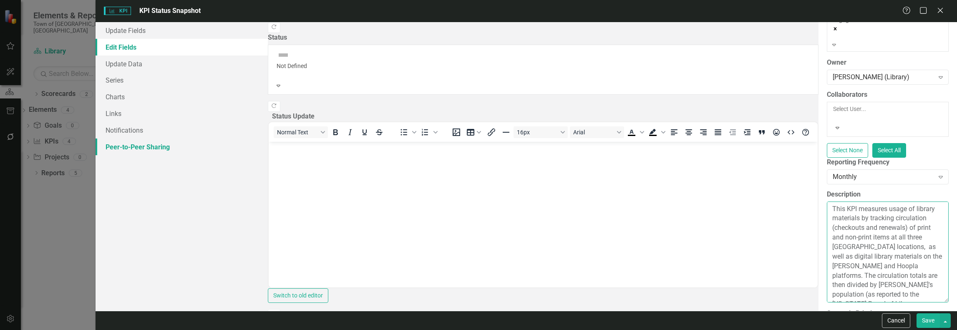
drag, startPoint x: 418, startPoint y: 174, endPoint x: 197, endPoint y: 151, distance: 221.9
click at [202, 150] on div "Update Fields Edit Fields Update Data Series Charts Links Notifications Peer-to…" at bounding box center [527, 166] width 862 height 289
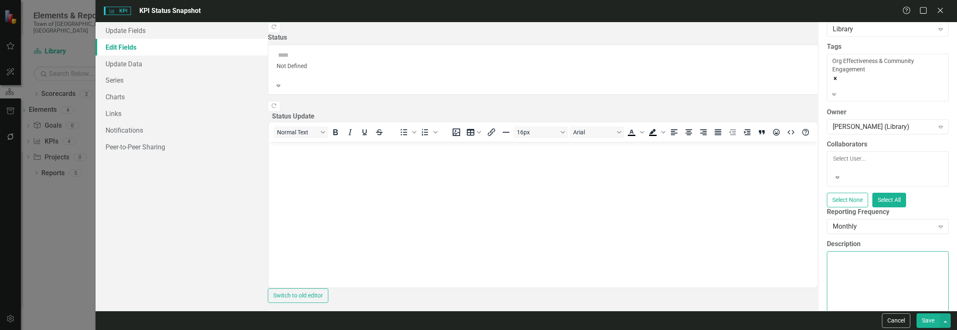
scroll to position [0, 0]
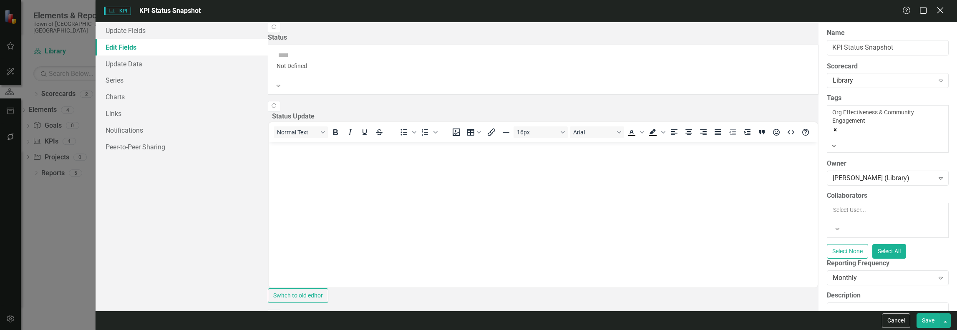
click at [942, 8] on icon "Close" at bounding box center [940, 10] width 10 height 8
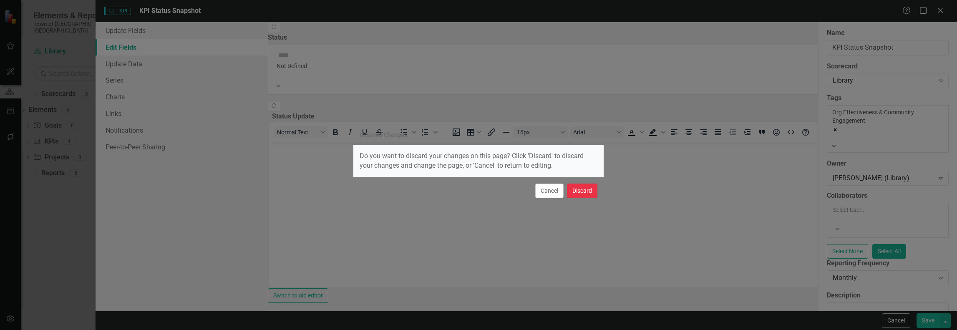
click at [587, 190] on button "Discard" at bounding box center [582, 191] width 30 height 15
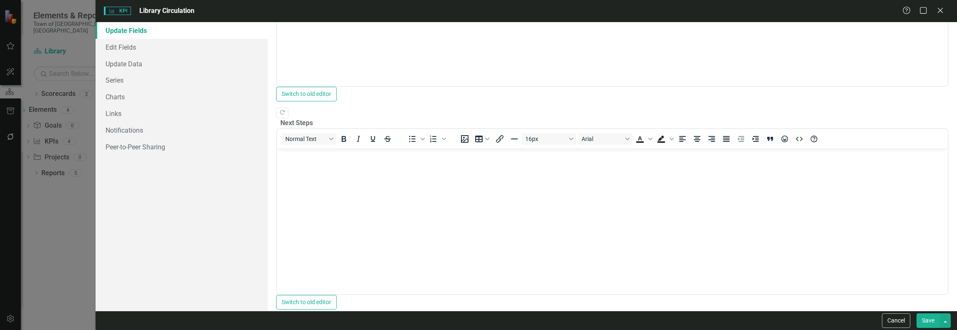
scroll to position [209, 0]
click at [126, 47] on link "Edit Fields" at bounding box center [182, 47] width 172 height 17
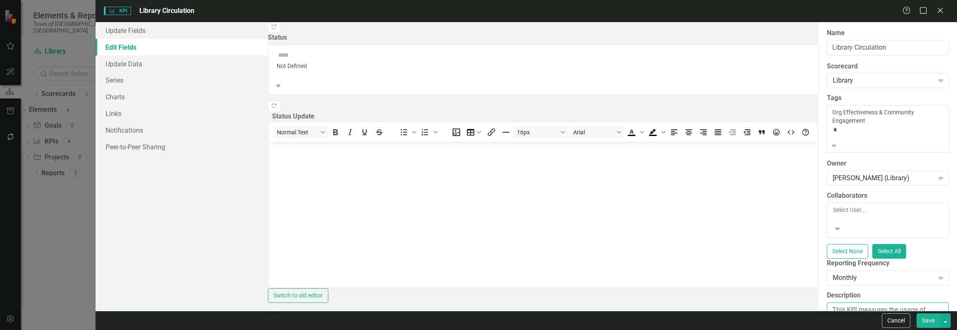
drag, startPoint x: 657, startPoint y: 292, endPoint x: 239, endPoint y: 228, distance: 423.0
click at [239, 228] on div "Update Fields Edit Fields Update Data Series Charts Links Notifications Peer-to…" at bounding box center [527, 166] width 862 height 289
paste textarea "usage of library materials by tracking circulation (checkouts and renewals) of …"
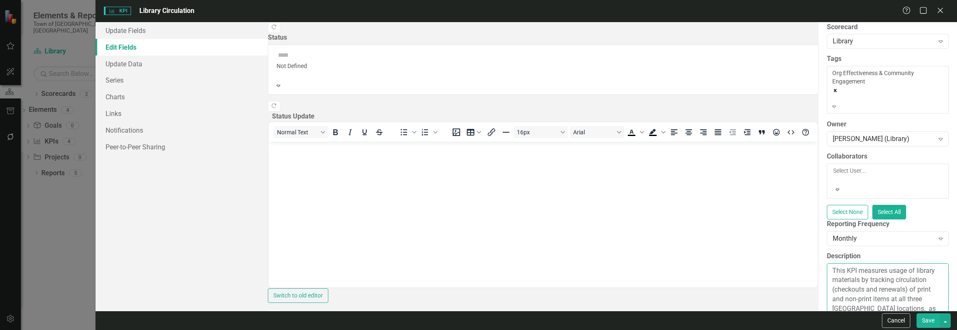
scroll to position [101, 0]
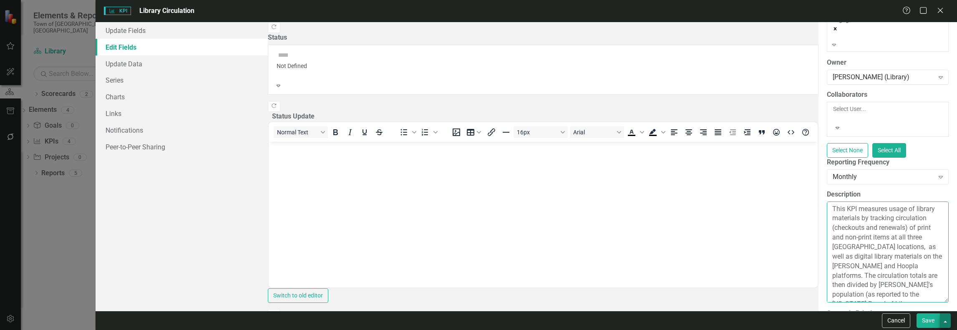
type textarea "This KPI measures usage of library materials by tracking circulation (checkouts…"
click at [947, 319] on button "button" at bounding box center [945, 320] width 11 height 15
click at [940, 307] on link "Save and Continue" at bounding box center [918, 305] width 66 height 15
click at [126, 66] on link "Update Data" at bounding box center [182, 63] width 172 height 17
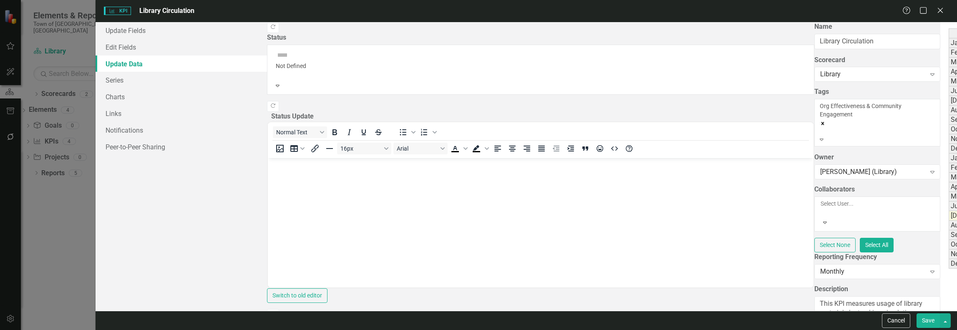
click at [949, 47] on div "Period Status Actual Target Jan-24 Not Defined Feb-24 Not Defined Mar-24 Not De…" at bounding box center [949, 148] width 0 height 240
type textarea "114.32"
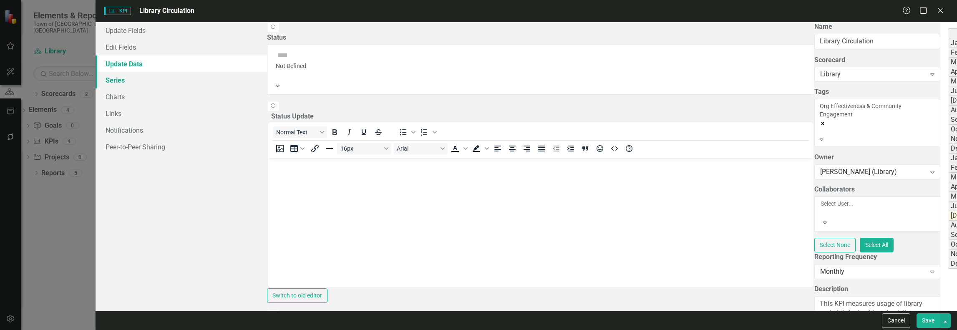
click at [147, 74] on link "Series" at bounding box center [181, 80] width 171 height 17
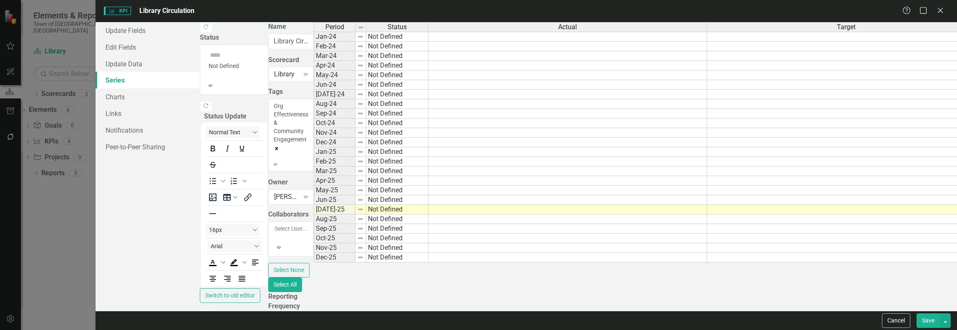
checkbox input "false"
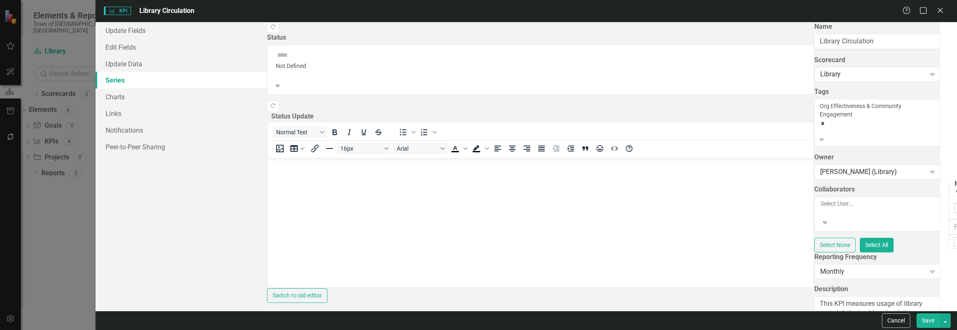
click at [904, 106] on link "Edit Edit Measure Series" at bounding box center [894, 105] width 95 height 15
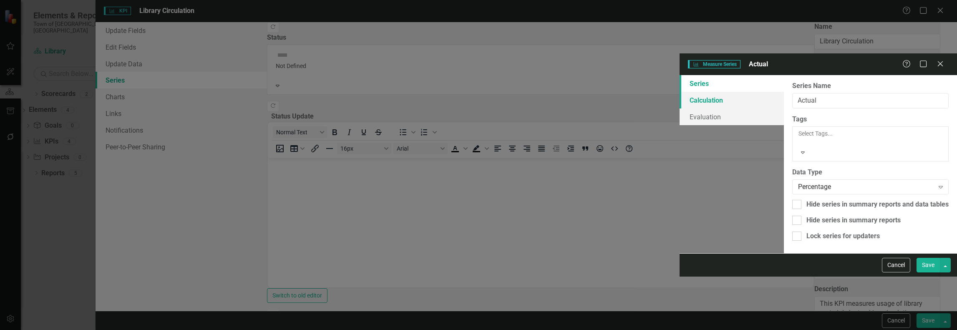
click at [680, 92] on link "Calculation" at bounding box center [732, 100] width 104 height 17
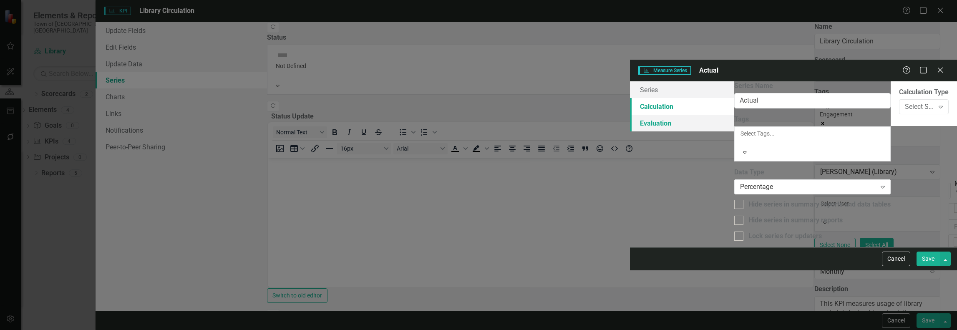
click at [630, 115] on link "Evaluation" at bounding box center [682, 123] width 104 height 17
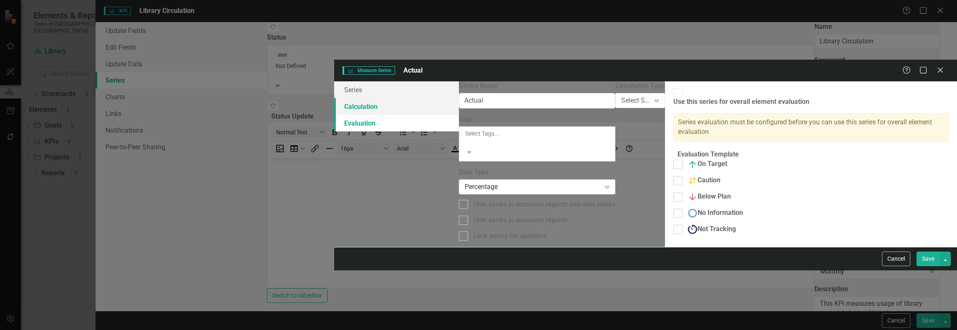
click at [334, 98] on link "Calculation" at bounding box center [396, 106] width 125 height 17
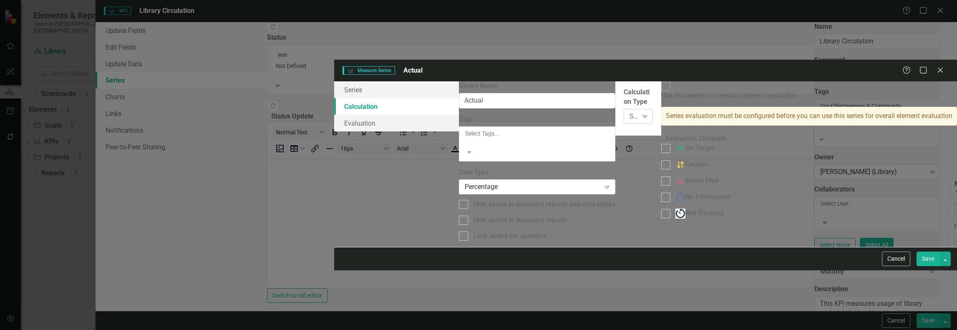
click at [630, 112] on div "Select Series Calculation Type" at bounding box center [634, 117] width 9 height 10
click at [334, 81] on link "Series" at bounding box center [396, 89] width 125 height 17
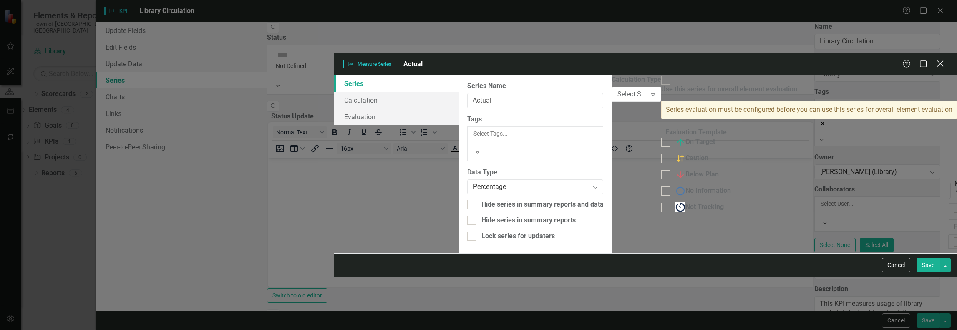
click at [943, 60] on icon "Close" at bounding box center [940, 64] width 10 height 8
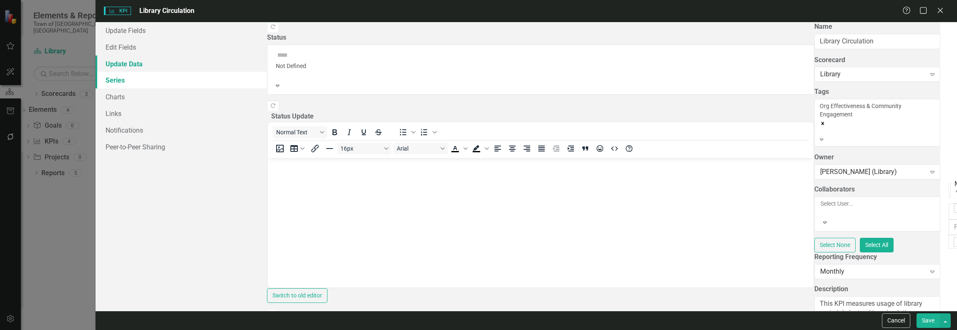
click at [123, 60] on link "Update Data" at bounding box center [181, 63] width 171 height 17
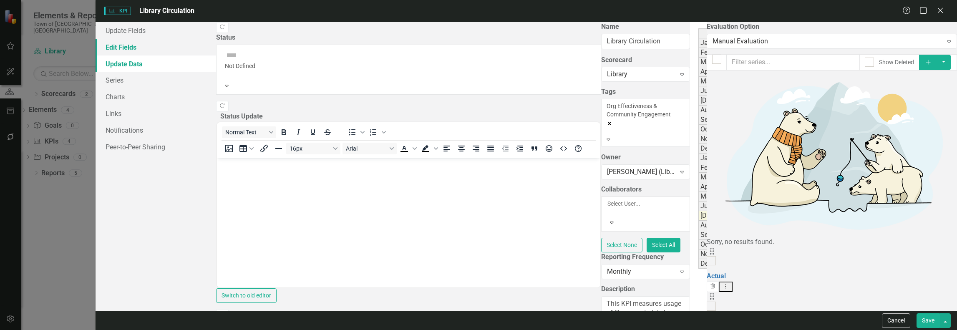
click at [123, 47] on link "Edit Fields" at bounding box center [156, 47] width 121 height 17
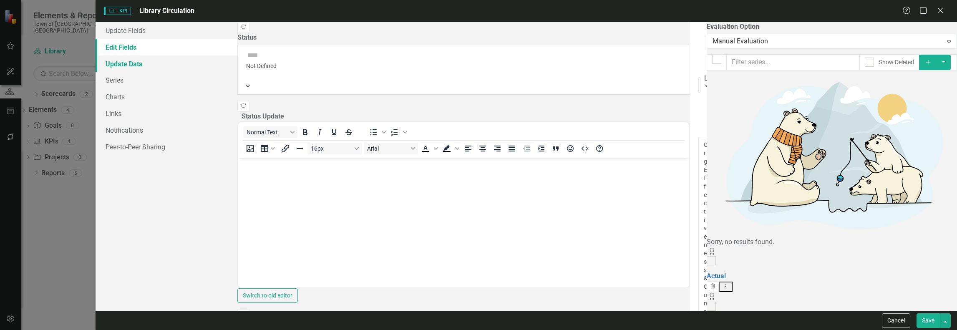
click at [128, 59] on link "Update Data" at bounding box center [166, 63] width 141 height 17
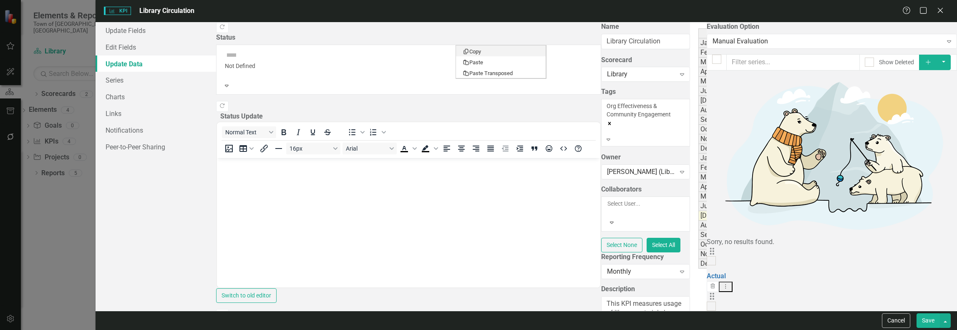
click at [813, 58] on td at bounding box center [952, 63] width 279 height 10
click at [813, 44] on td at bounding box center [952, 43] width 279 height 10
click at [813, 45] on td at bounding box center [952, 43] width 279 height 10
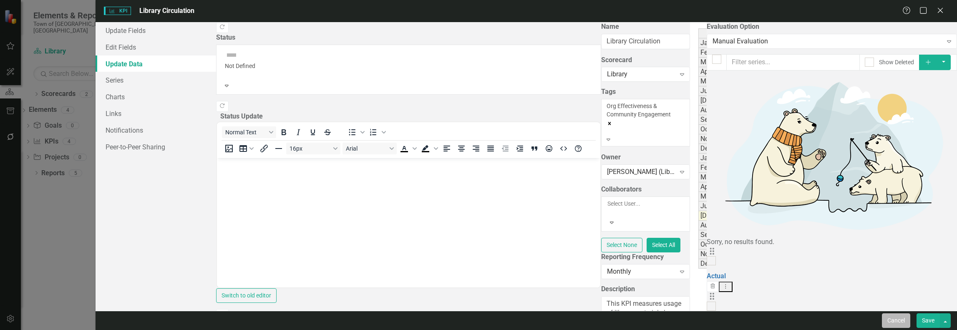
click at [904, 324] on button "Cancel" at bounding box center [896, 320] width 28 height 15
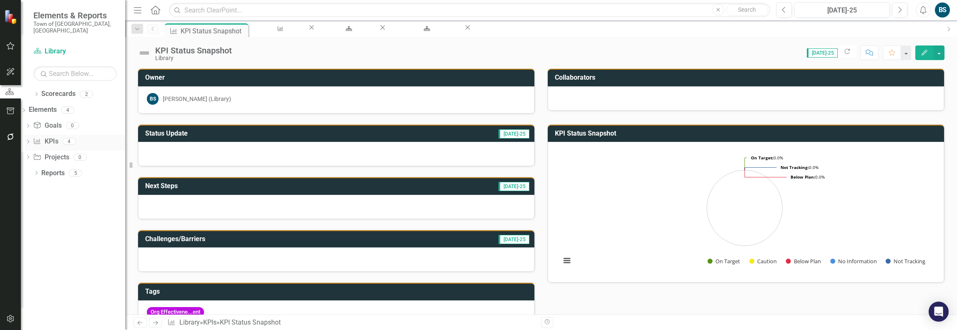
click at [58, 137] on link "KPI KPIs" at bounding box center [45, 142] width 25 height 10
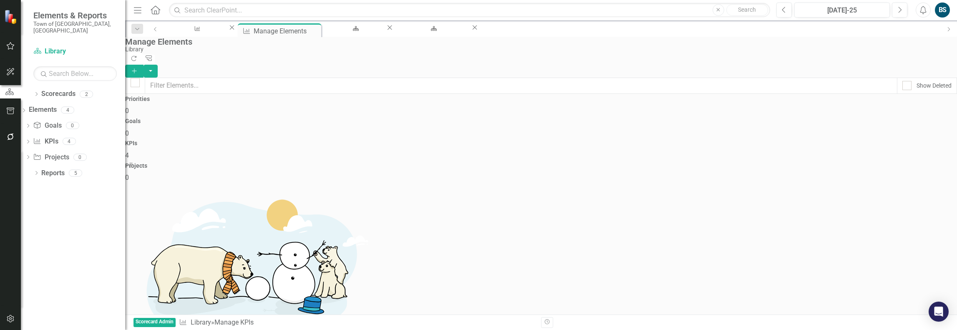
click at [50, 47] on link "Scorecard Library" at bounding box center [74, 52] width 83 height 10
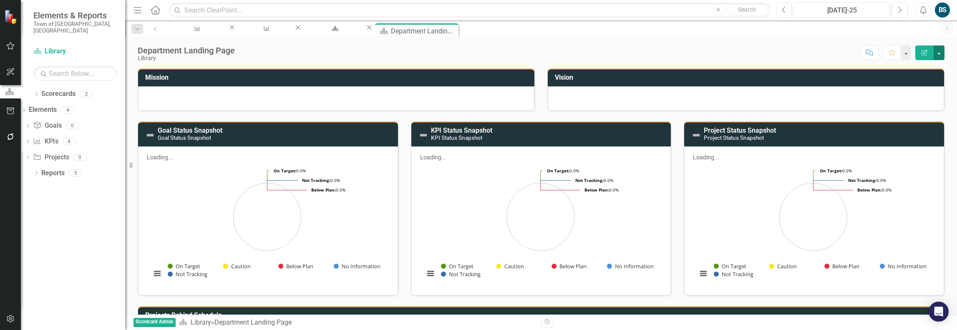
click at [940, 50] on button "button" at bounding box center [939, 52] width 11 height 15
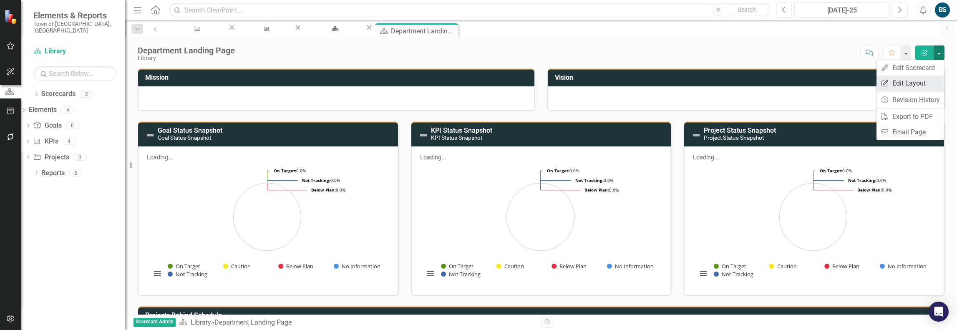
click at [918, 88] on link "Edit Report Edit Layout" at bounding box center [911, 83] width 68 height 15
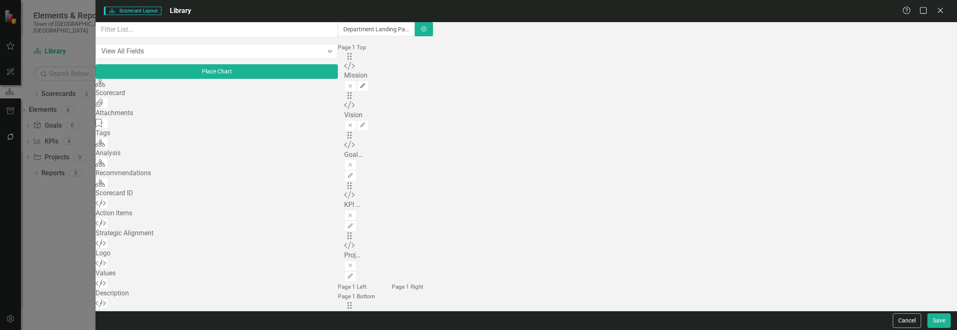
click at [369, 81] on button "Edit" at bounding box center [363, 86] width 12 height 11
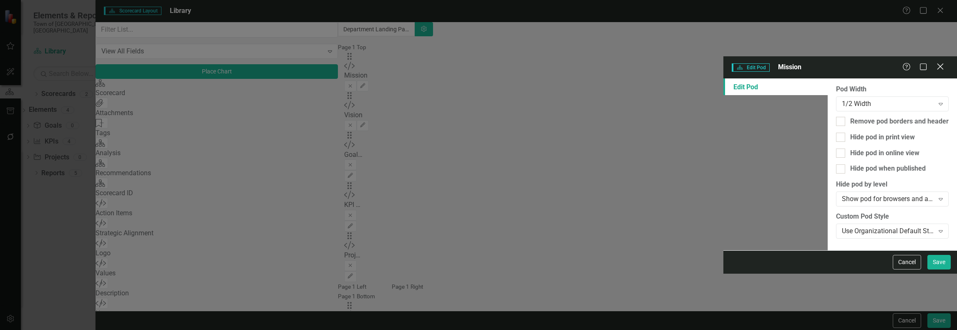
click at [941, 63] on icon "Close" at bounding box center [940, 67] width 10 height 8
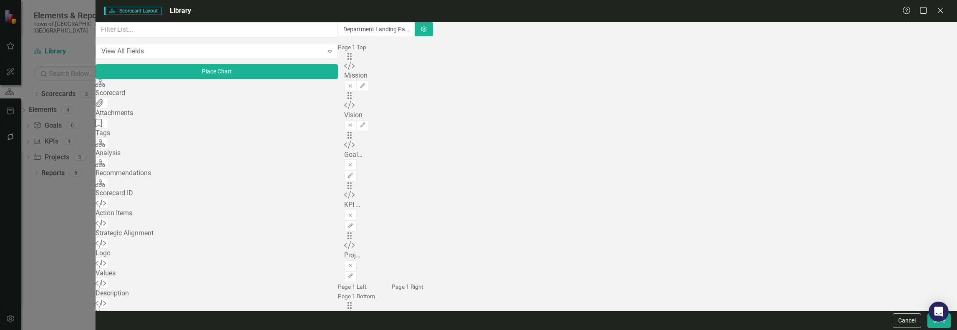
click at [69, 81] on div "Scorecard Scorecard Layout Library Help Maximize Close View All Fields Expand P…" at bounding box center [478, 165] width 957 height 330
click at [39, 86] on div "Scorecard Scorecard Layout Library Help Maximize Close View All Fields Expand P…" at bounding box center [478, 165] width 957 height 330
click at [940, 10] on icon at bounding box center [940, 10] width 6 height 6
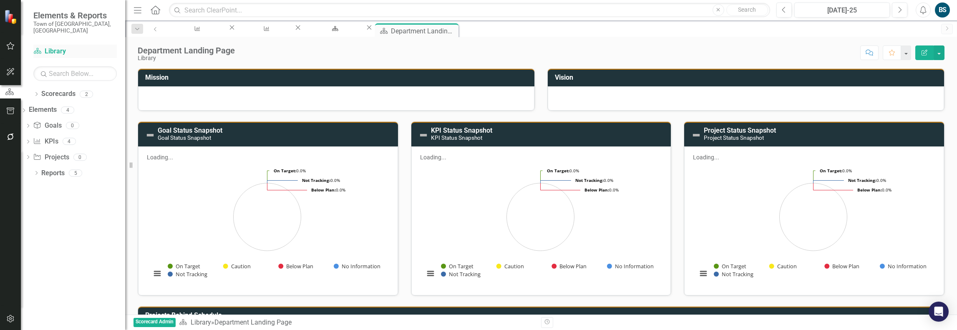
click at [52, 47] on link "Scorecard Library" at bounding box center [74, 52] width 83 height 10
click at [8, 50] on button "button" at bounding box center [10, 47] width 19 height 18
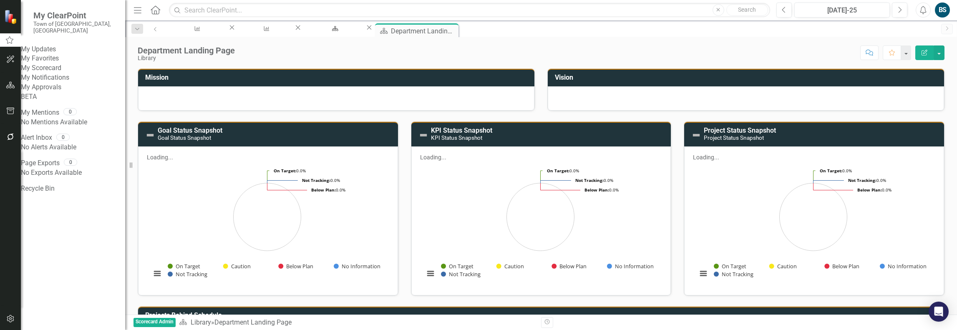
click at [61, 73] on link "My Scorecard" at bounding box center [73, 68] width 104 height 10
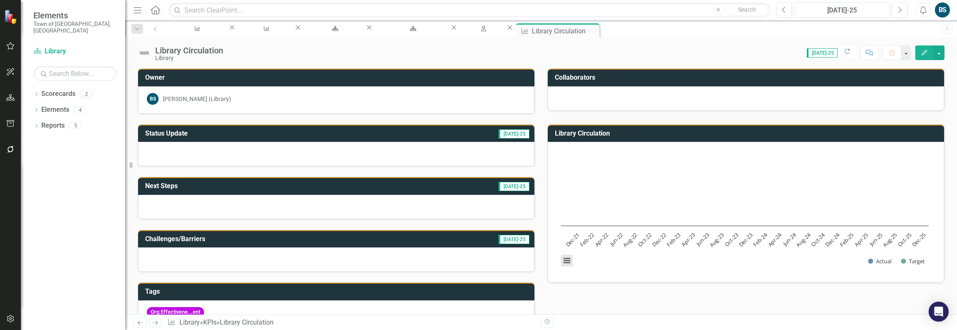
click at [563, 260] on button "View chart menu, Chart" at bounding box center [567, 261] width 12 height 12
click at [563, 260] on div "Download PNG image Download JPEG image Download PDF document Download SVG vecto…" at bounding box center [601, 225] width 105 height 81
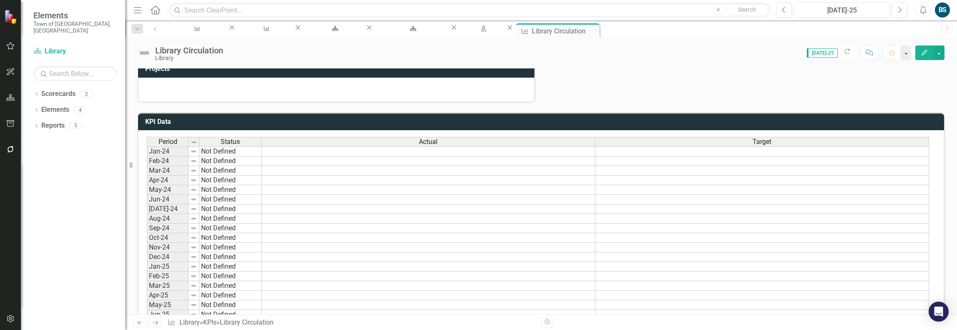
scroll to position [287, 0]
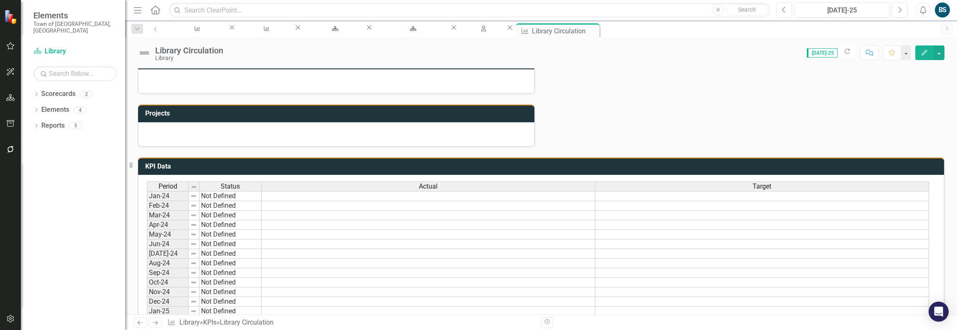
click at [335, 166] on h3 "KPI Data" at bounding box center [542, 167] width 795 height 8
click at [357, 201] on td at bounding box center [429, 206] width 334 height 10
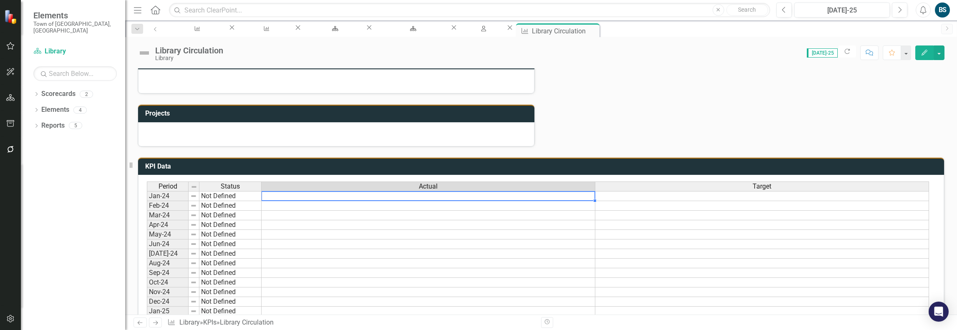
click at [147, 197] on div "Period Status Actual Target Jan-24 Not Defined Feb-24 Not Defined Mar-24 Not De…" at bounding box center [147, 301] width 0 height 240
click at [357, 197] on td at bounding box center [429, 196] width 334 height 10
click at [357, 197] on textarea at bounding box center [428, 197] width 334 height 10
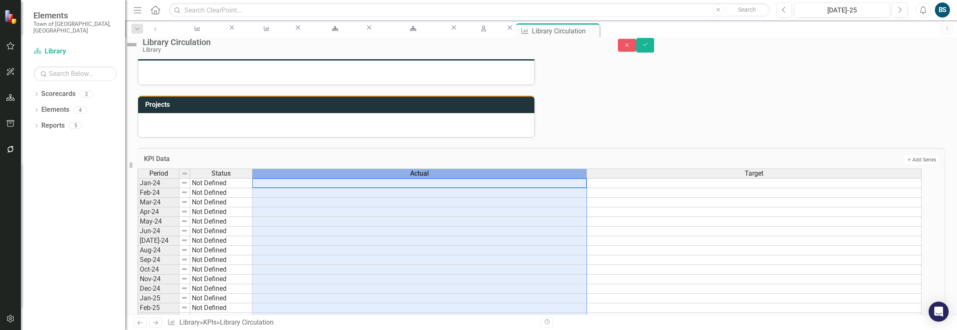
click at [437, 178] on div "Actual" at bounding box center [419, 173] width 334 height 9
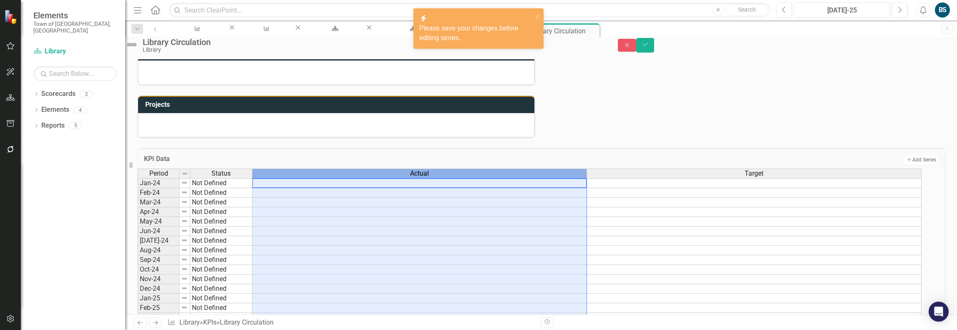
click at [437, 178] on div "Actual" at bounding box center [419, 173] width 334 height 9
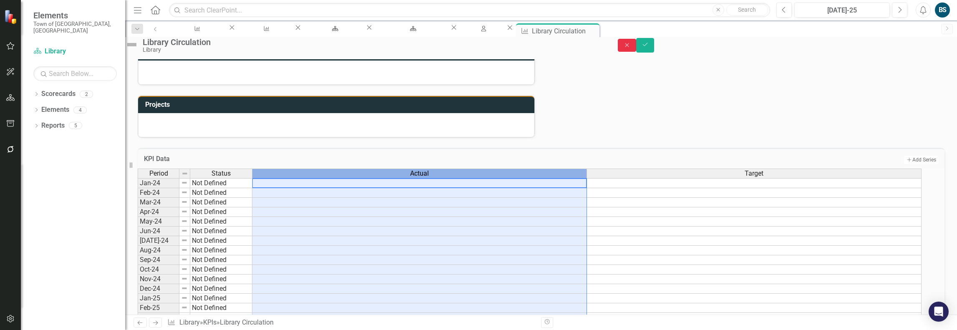
click at [631, 48] on icon "Close" at bounding box center [627, 45] width 8 height 6
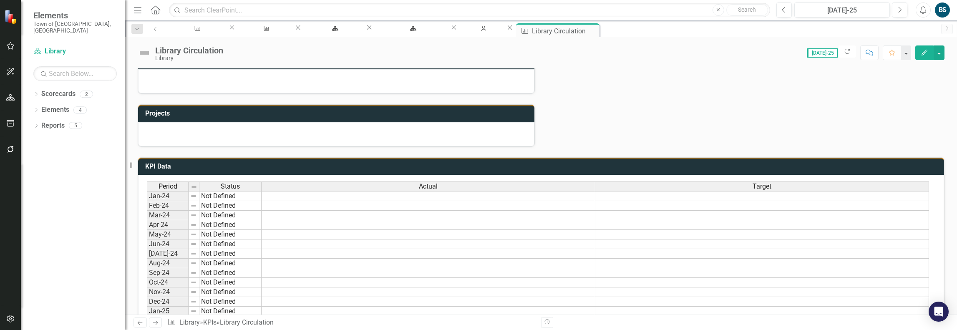
click at [472, 184] on div "Actual" at bounding box center [428, 186] width 333 height 9
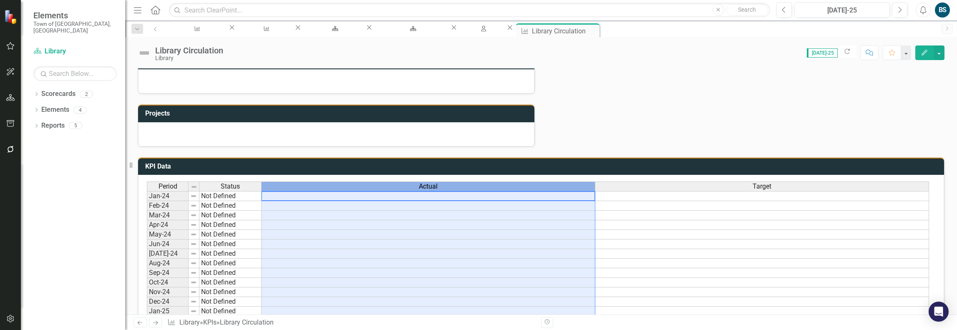
click at [472, 184] on div "Actual" at bounding box center [428, 186] width 333 height 9
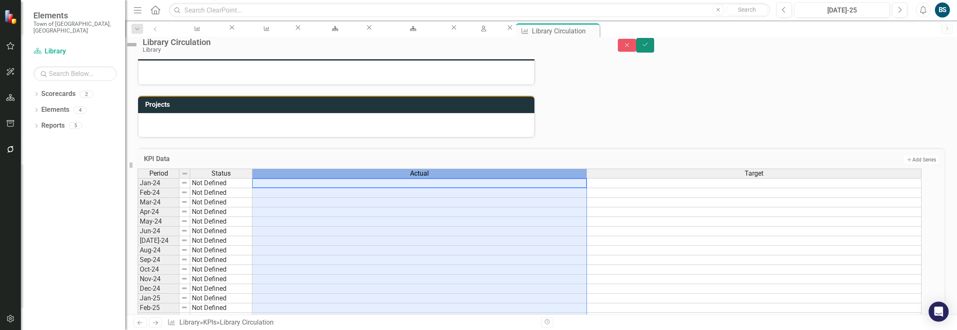
click at [655, 53] on button "Save" at bounding box center [645, 45] width 18 height 15
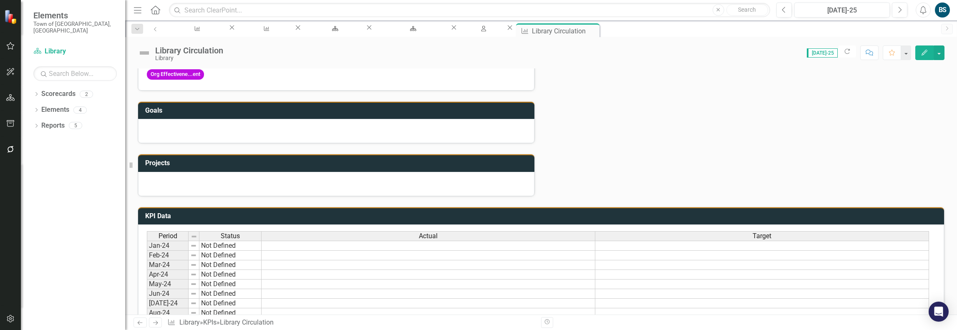
scroll to position [250, 0]
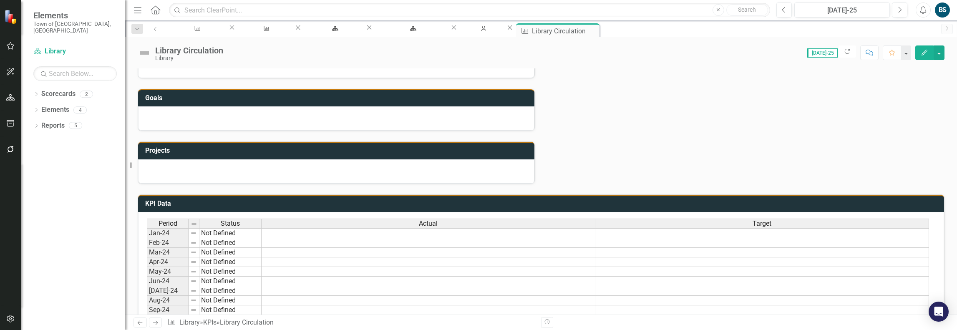
click at [436, 221] on span "Actual" at bounding box center [428, 224] width 19 height 8
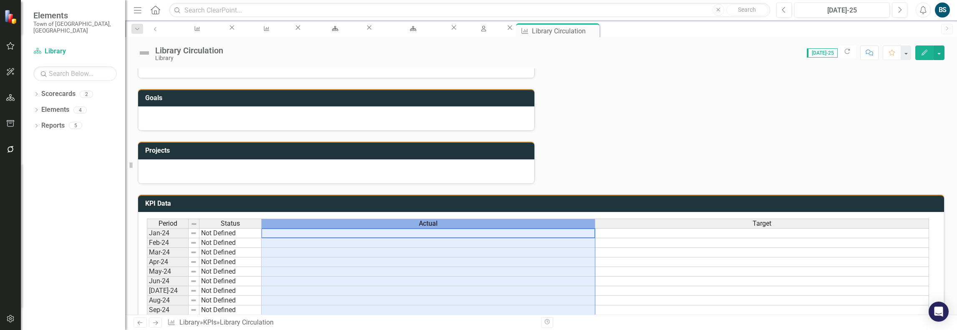
click at [436, 221] on span "Actual" at bounding box center [428, 224] width 19 height 8
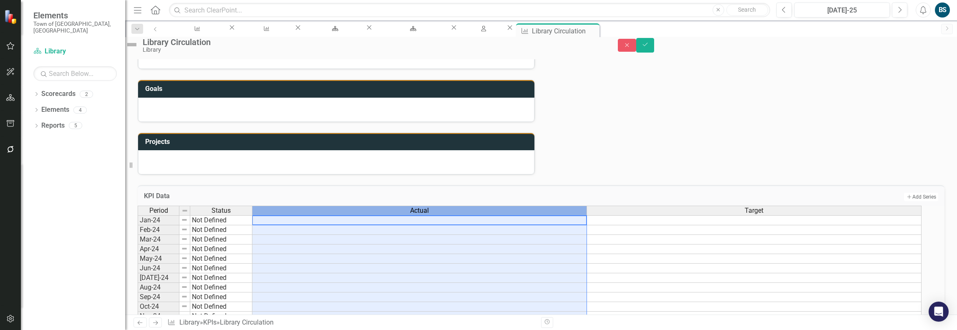
scroll to position [125, 0]
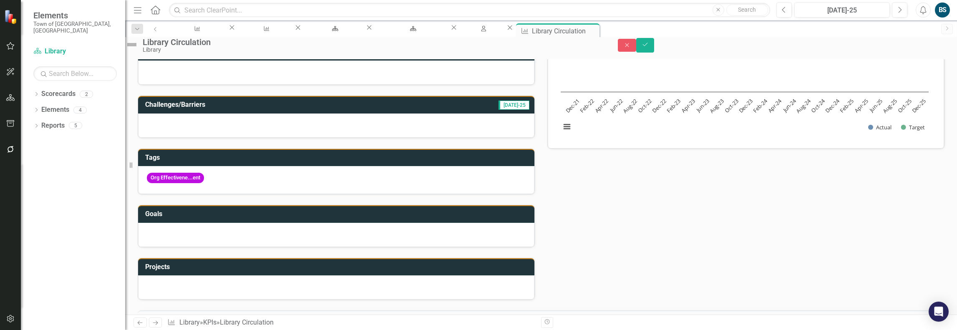
click at [683, 186] on div "Status Update [DATE]-25 Next Steps [DATE]-25 Challenges/Barriers [DATE]-25 Tags…" at bounding box center [540, 140] width 819 height 320
click at [649, 48] on icon "Save" at bounding box center [646, 45] width 8 height 6
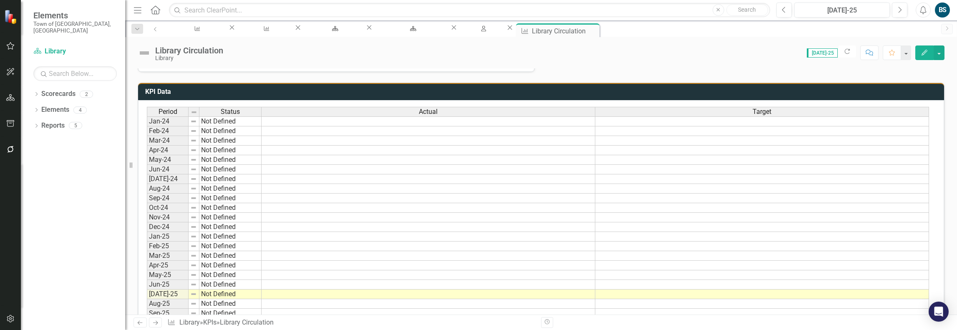
scroll to position [162, 0]
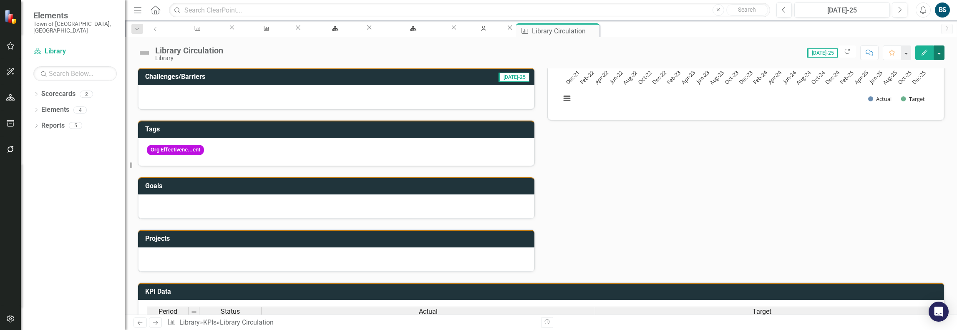
click at [942, 53] on button "button" at bounding box center [939, 52] width 11 height 15
click at [913, 73] on link "Edit Edit KPI" at bounding box center [911, 67] width 68 height 15
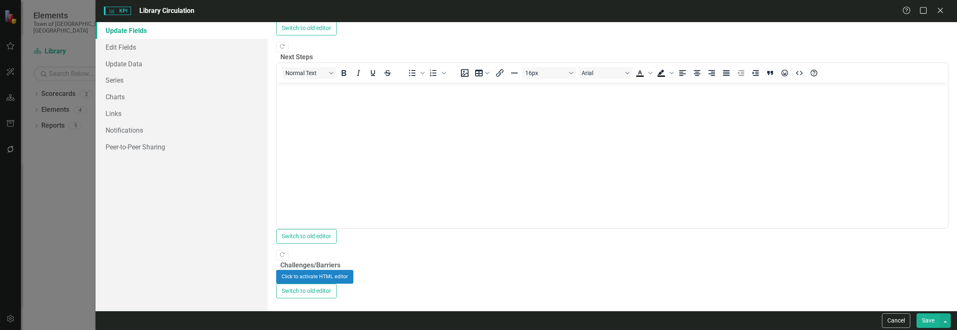
scroll to position [344, 0]
click at [134, 59] on link "Update Data" at bounding box center [182, 63] width 172 height 17
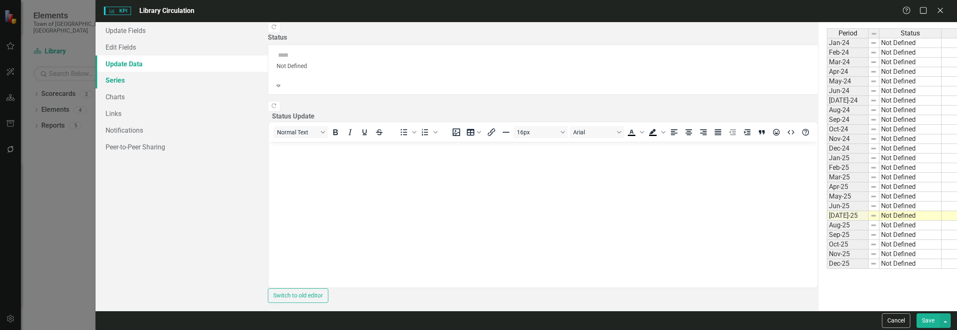
click at [124, 77] on link "Series" at bounding box center [182, 80] width 172 height 17
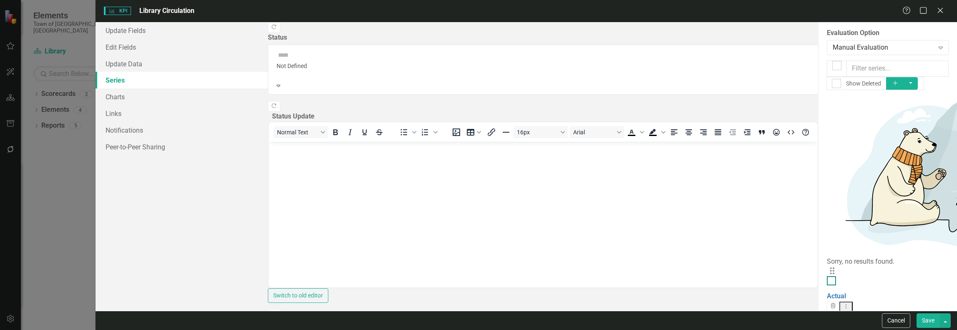
click at [827, 276] on input "checkbox" at bounding box center [829, 278] width 5 height 5
checkbox input "true"
click at [827, 322] on input "checkbox" at bounding box center [829, 324] width 5 height 5
checkbox input "true"
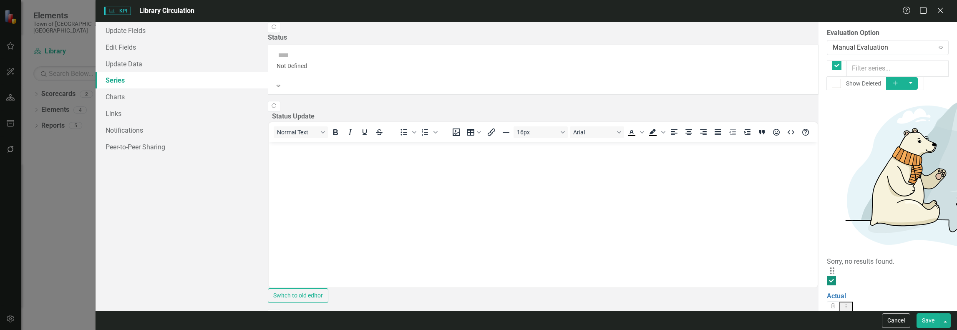
click at [827, 276] on input "checkbox" at bounding box center [829, 278] width 5 height 5
checkbox input "false"
click at [827, 322] on input "checkbox" at bounding box center [829, 324] width 5 height 5
checkbox input "false"
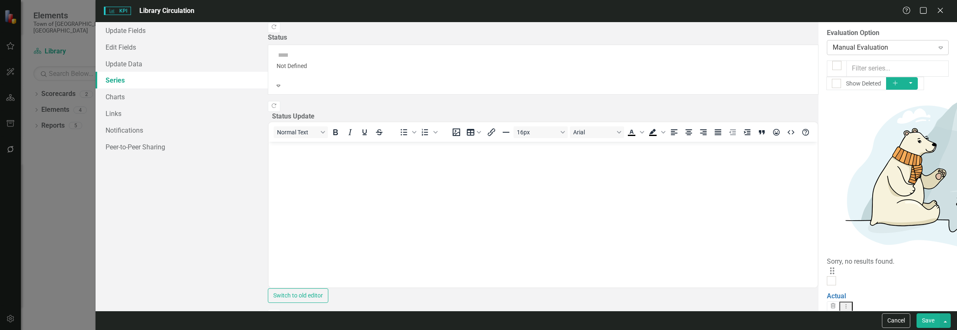
click at [941, 47] on icon "Expand" at bounding box center [941, 47] width 8 height 7
click at [141, 63] on link "Update Data" at bounding box center [182, 63] width 172 height 17
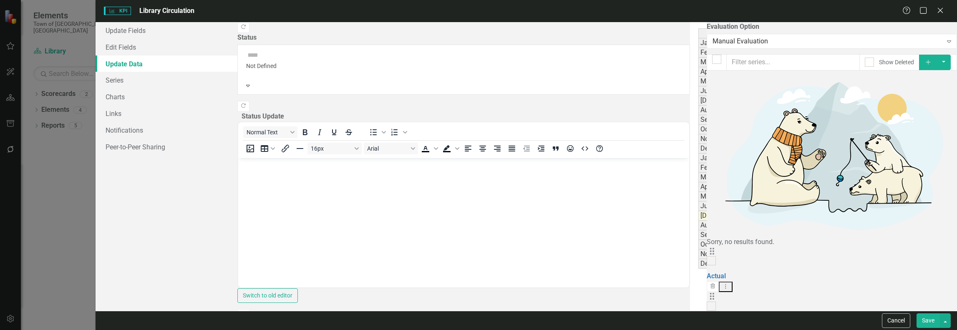
click at [813, 33] on div "Actual" at bounding box center [952, 33] width 278 height 9
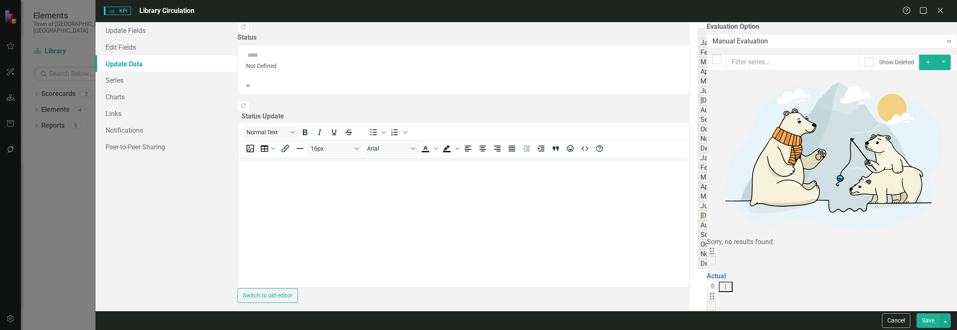
click at [813, 33] on div "Actual" at bounding box center [952, 33] width 278 height 9
click at [813, 43] on td at bounding box center [952, 43] width 279 height 10
paste textarea "114.32 108.30 114.20 111.01 107.31 108.71 135.16 129.44 108.71 107.77 106.38 10…"
type textarea "114.32 108.30 114.20 111.01 107.31 108.71 135.16 129.44 108.71 107.77 106.38 10…"
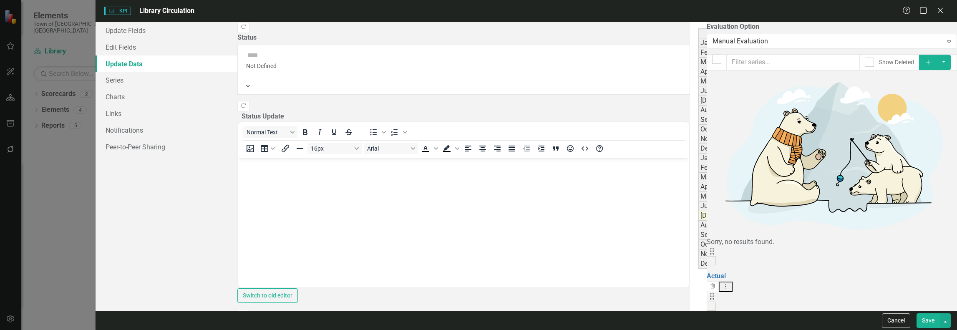
click at [813, 48] on textarea at bounding box center [952, 43] width 279 height 10
click at [813, 156] on td at bounding box center [952, 159] width 279 height 10
click at [813, 155] on td at bounding box center [952, 159] width 279 height 10
click at [813, 44] on td at bounding box center [952, 43] width 279 height 10
click at [813, 32] on div "Actual" at bounding box center [952, 33] width 278 height 9
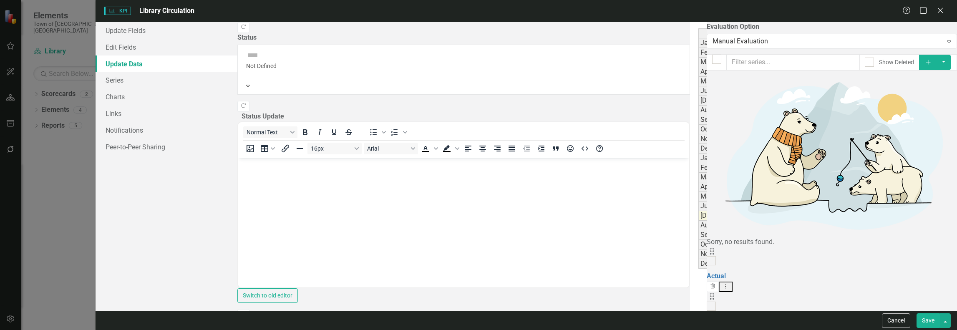
click at [813, 32] on div "Actual" at bounding box center [952, 33] width 278 height 9
click at [945, 319] on button "button" at bounding box center [945, 320] width 11 height 15
click at [933, 308] on link "Save and Continue" at bounding box center [918, 305] width 66 height 15
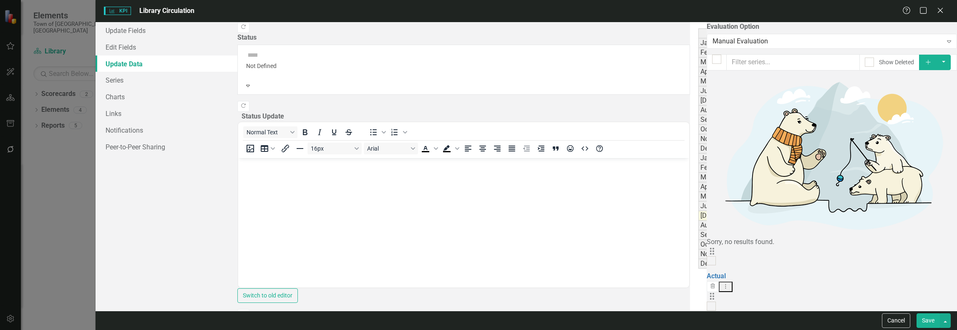
click at [813, 32] on div "Actual" at bounding box center [952, 33] width 278 height 9
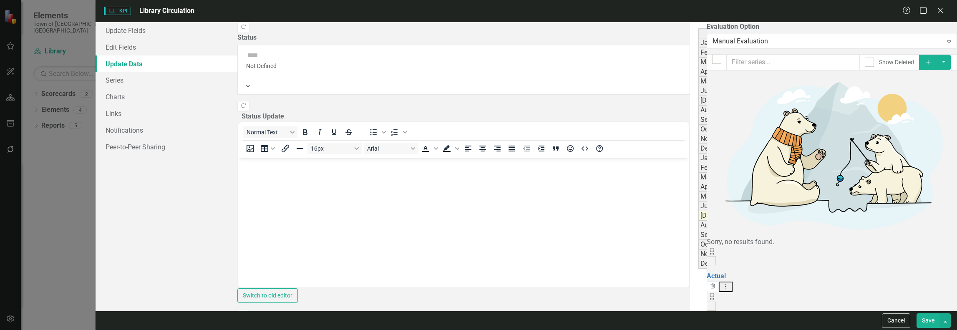
click at [813, 32] on div "Actual" at bounding box center [952, 33] width 278 height 9
click at [772, 32] on span "Status" at bounding box center [781, 34] width 19 height 8
click at [710, 32] on span "Period" at bounding box center [719, 34] width 19 height 8
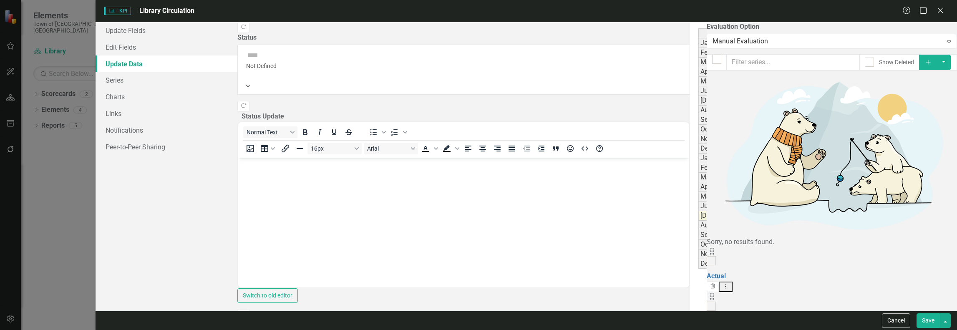
click at [813, 34] on div "Actual" at bounding box center [952, 33] width 278 height 9
click at [813, 33] on div "Actual" at bounding box center [952, 33] width 278 height 9
click at [169, 32] on link "Update Fields" at bounding box center [166, 30] width 141 height 17
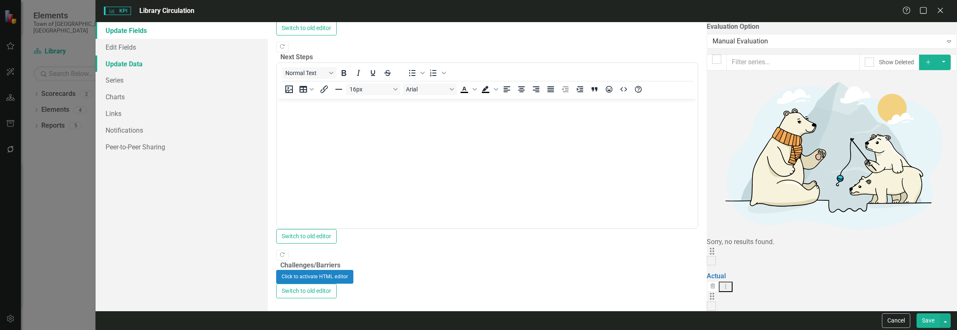
click at [157, 68] on link "Update Data" at bounding box center [182, 63] width 172 height 17
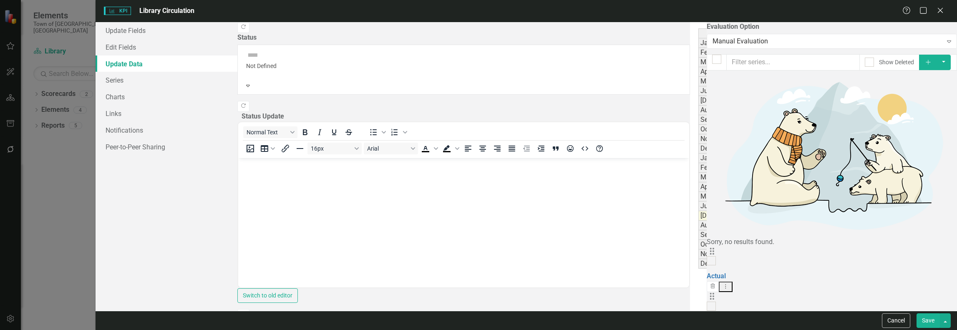
click at [813, 30] on div "Actual" at bounding box center [952, 33] width 278 height 9
click at [813, 31] on div "Actual" at bounding box center [952, 33] width 278 height 9
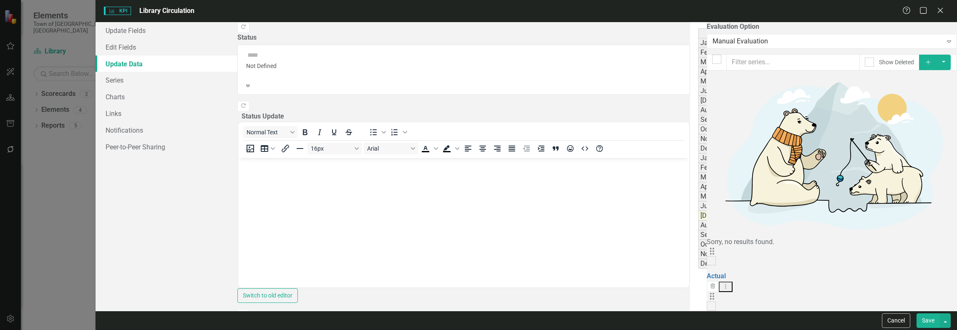
click at [813, 31] on div "Actual" at bounding box center [952, 33] width 278 height 9
click at [813, 225] on td "144.20%" at bounding box center [952, 226] width 279 height 10
click at [813, 43] on td "114.32%" at bounding box center [952, 43] width 279 height 10
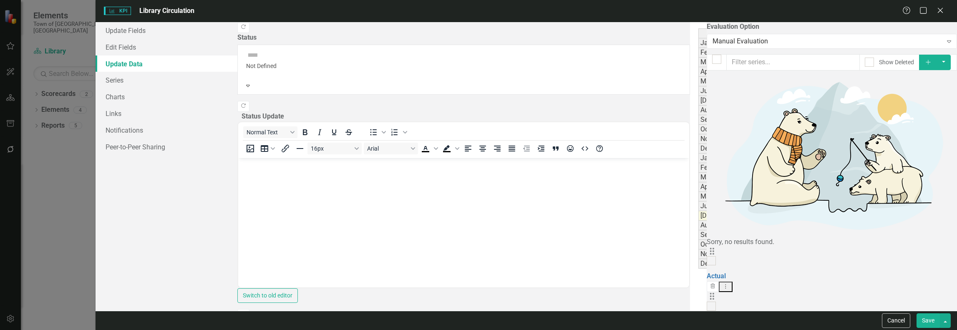
click at [813, 63] on td "114.20%" at bounding box center [952, 63] width 279 height 10
click at [813, 34] on div "Actual" at bounding box center [952, 33] width 278 height 9
click at [926, 9] on icon "Maximize" at bounding box center [923, 10] width 10 height 8
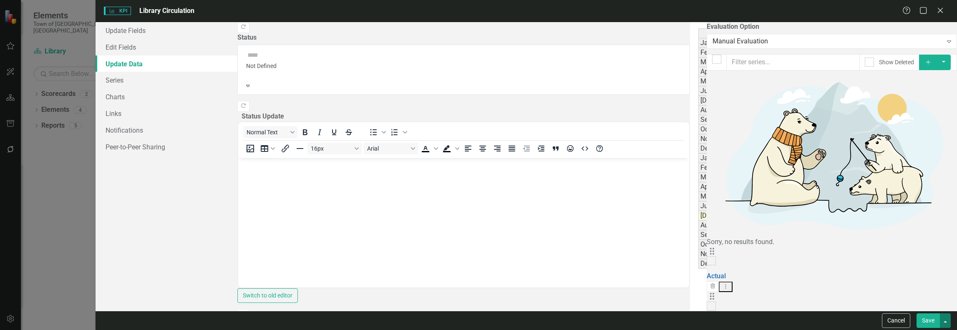
click at [946, 321] on button "button" at bounding box center [945, 320] width 11 height 15
click at [813, 30] on div "Actual" at bounding box center [952, 33] width 278 height 9
click at [943, 30] on span "Actual" at bounding box center [952, 34] width 19 height 8
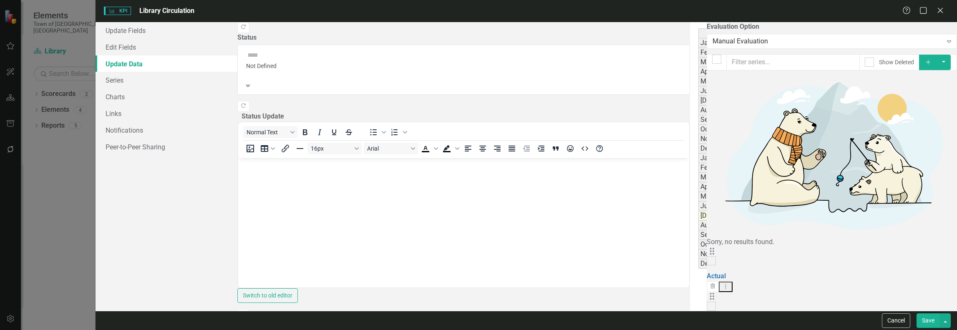
click at [813, 30] on div "Actual" at bounding box center [952, 33] width 278 height 9
click at [813, 32] on div "Actual" at bounding box center [952, 33] width 278 height 9
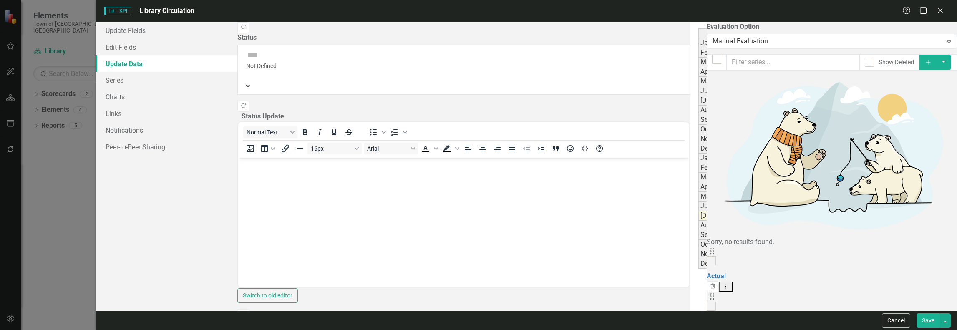
click at [813, 32] on div "Actual" at bounding box center [952, 33] width 278 height 9
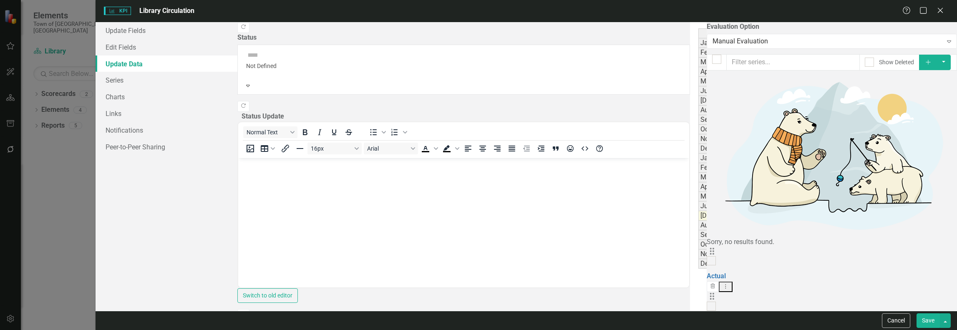
click at [813, 32] on div "Actual" at bounding box center [952, 33] width 278 height 9
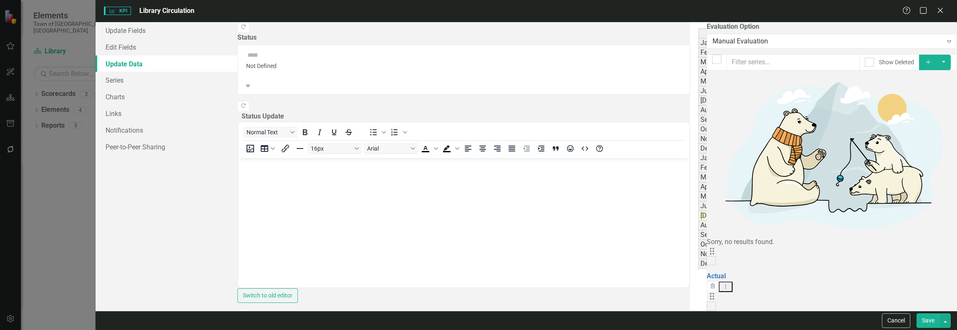
click at [923, 319] on button "Save" at bounding box center [928, 320] width 23 height 15
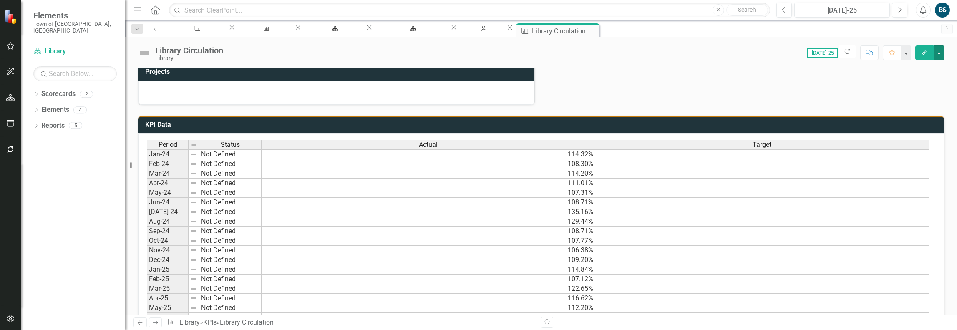
scroll to position [204, 0]
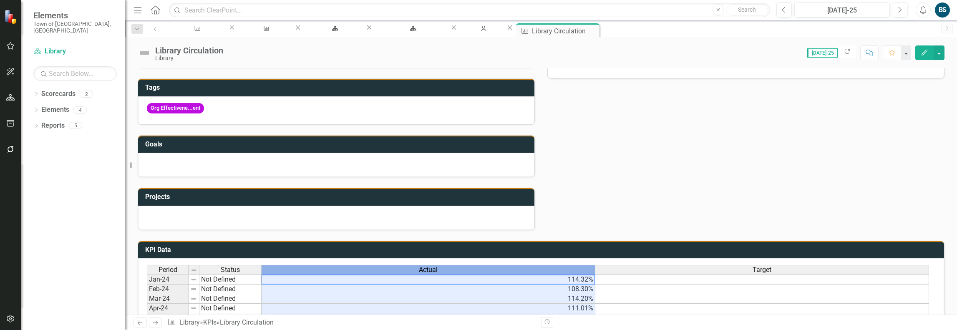
click at [470, 269] on div "Actual" at bounding box center [428, 269] width 333 height 9
click at [485, 269] on div "Actual" at bounding box center [428, 269] width 333 height 9
click at [485, 268] on div "Actual" at bounding box center [428, 269] width 333 height 9
click at [485, 267] on div "Actual" at bounding box center [428, 269] width 333 height 9
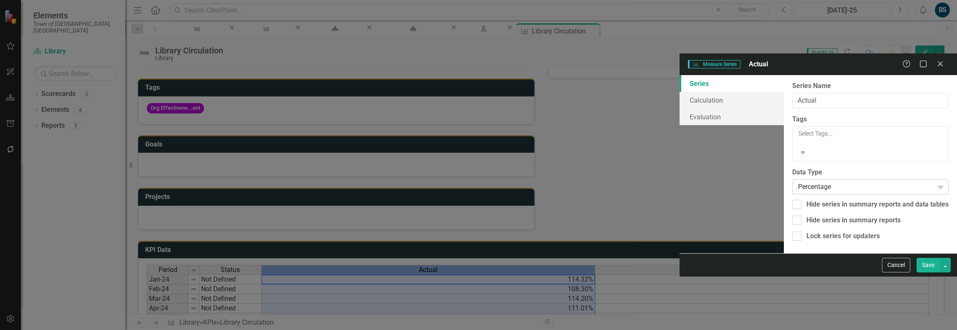
click at [798, 182] on div "Percentage" at bounding box center [866, 187] width 136 height 10
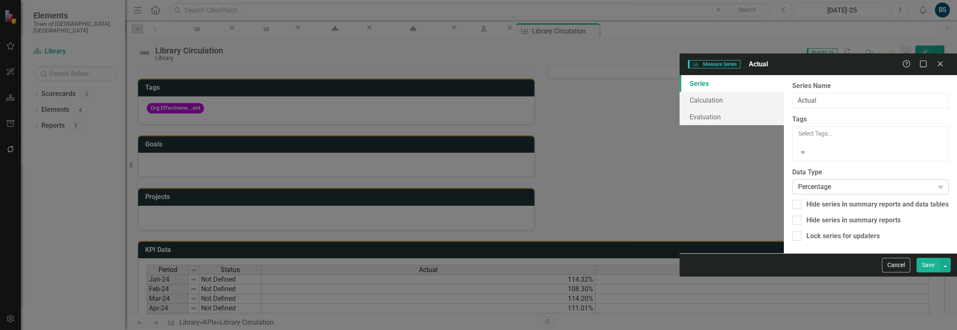
click at [798, 182] on div "Percentage" at bounding box center [866, 187] width 136 height 10
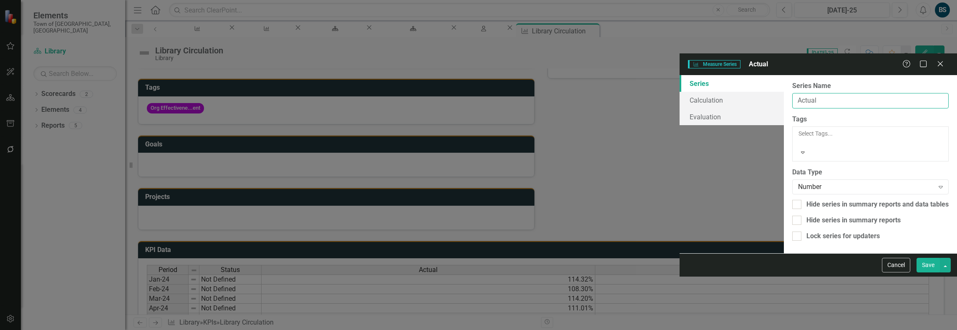
click at [792, 93] on input "Actual" at bounding box center [870, 100] width 156 height 15
drag, startPoint x: 367, startPoint y: 49, endPoint x: 358, endPoint y: 48, distance: 9.6
click at [792, 93] on input "Actual" at bounding box center [870, 100] width 156 height 15
type input "C"
click at [792, 93] on input "KPI Circulation" at bounding box center [870, 100] width 156 height 15
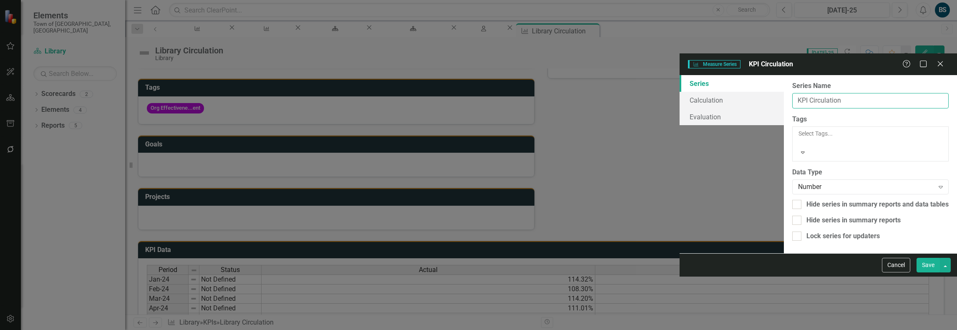
drag, startPoint x: 446, startPoint y: 49, endPoint x: 346, endPoint y: 49, distance: 100.1
click at [784, 75] on div "From this page, you can edit the name, type, and visibility options of your ser…" at bounding box center [870, 164] width 173 height 178
type input "Library Circulation Actual"
click at [928, 272] on button "Save" at bounding box center [928, 265] width 23 height 15
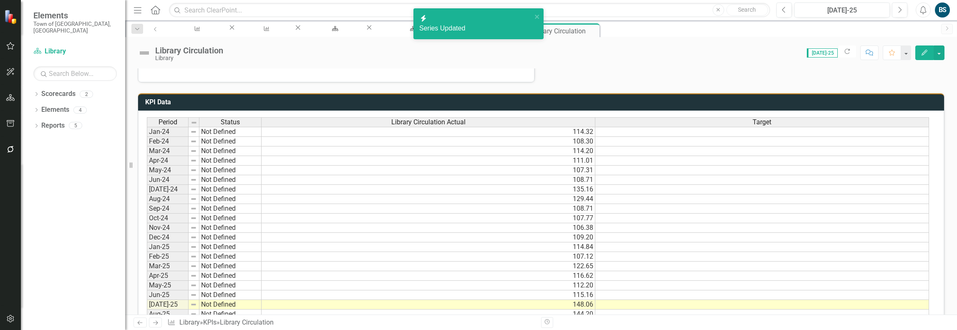
scroll to position [329, 0]
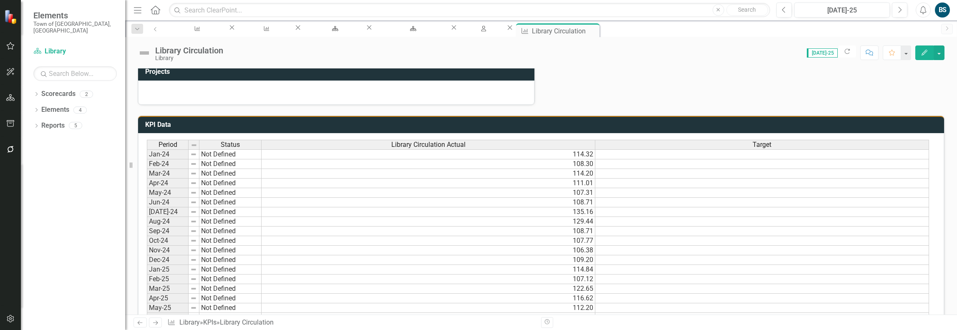
click at [767, 143] on span "Target" at bounding box center [762, 145] width 19 height 8
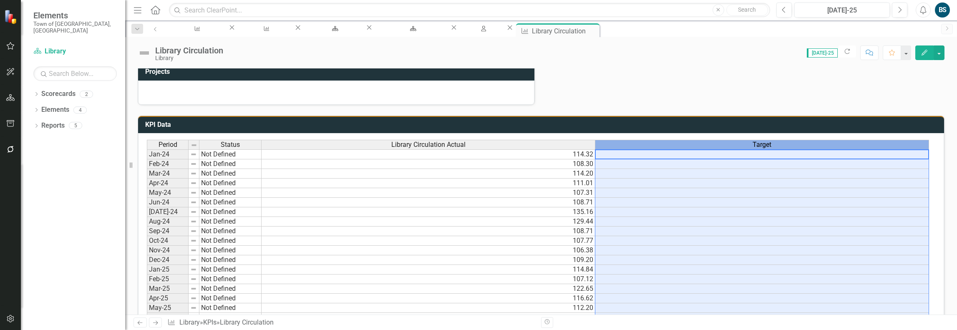
click at [767, 143] on span "Target" at bounding box center [762, 145] width 19 height 8
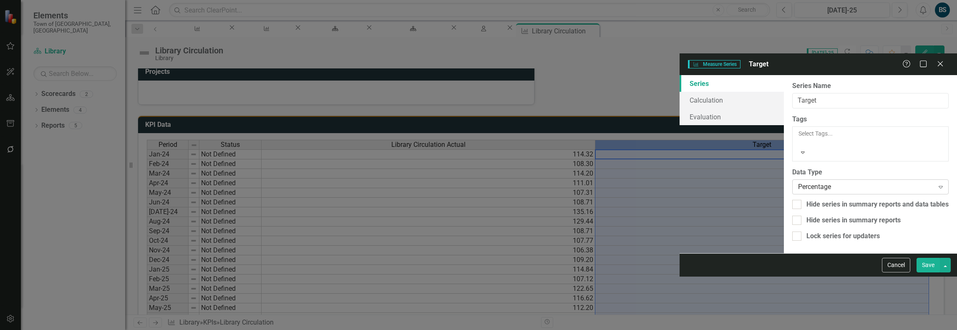
click at [798, 182] on div "Percentage" at bounding box center [866, 187] width 136 height 10
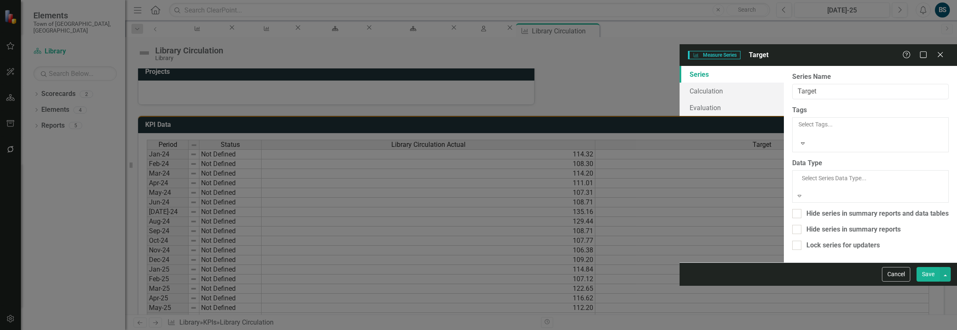
click at [393, 330] on div "Currency" at bounding box center [478, 335] width 957 height 10
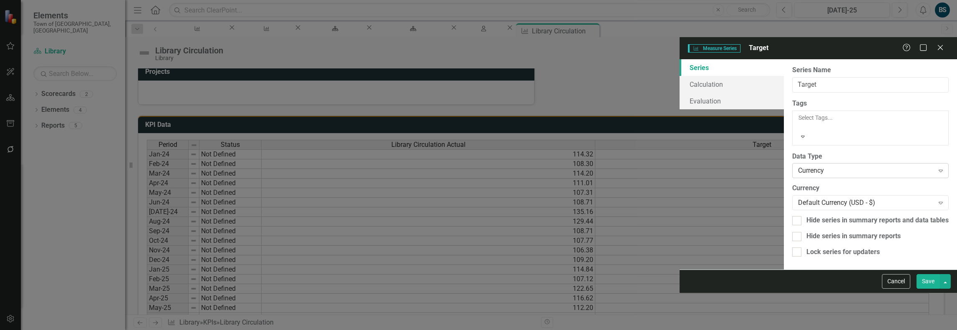
click at [798, 166] on div "Currency" at bounding box center [866, 171] width 136 height 10
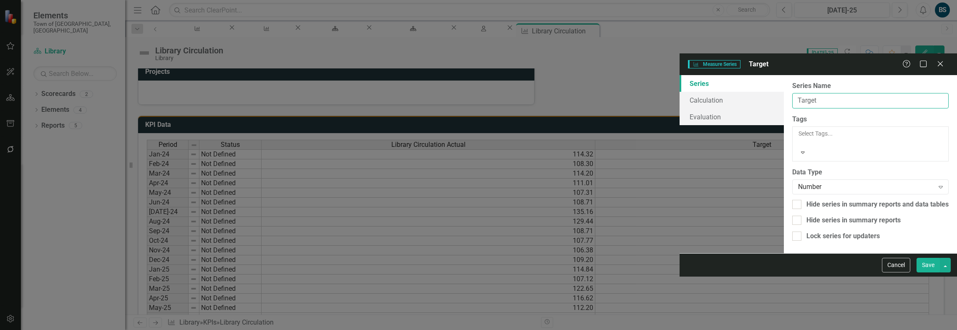
click at [792, 93] on input "Target" at bounding box center [870, 100] width 156 height 15
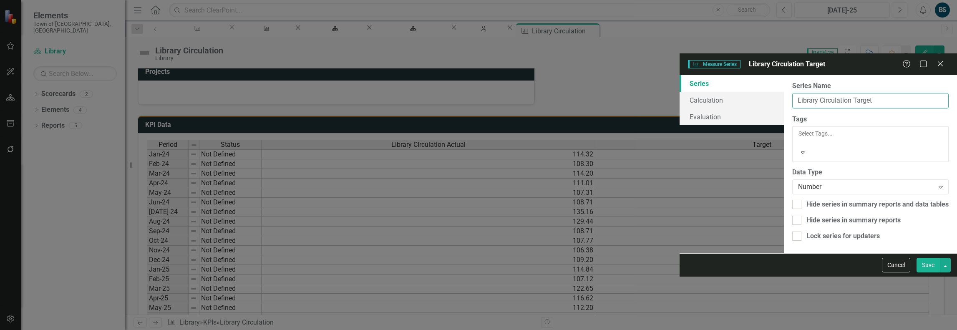
type input "Library Circulation Target"
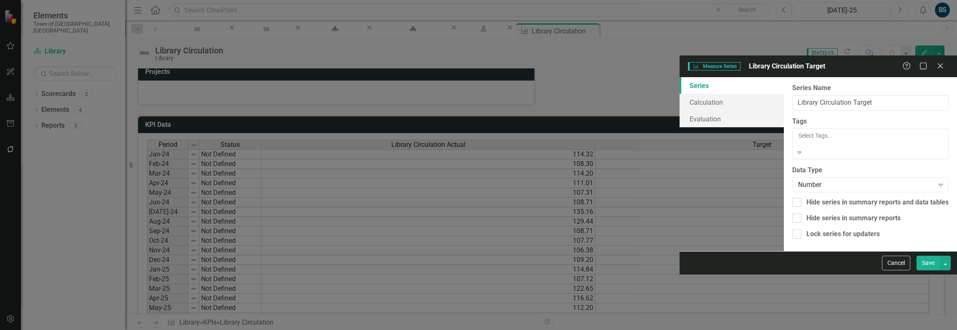
click at [798, 140] on div at bounding box center [871, 144] width 146 height 8
click at [798, 131] on div "Select Tags... Expand" at bounding box center [871, 143] width 146 height 25
click at [921, 270] on button "Save" at bounding box center [928, 263] width 23 height 15
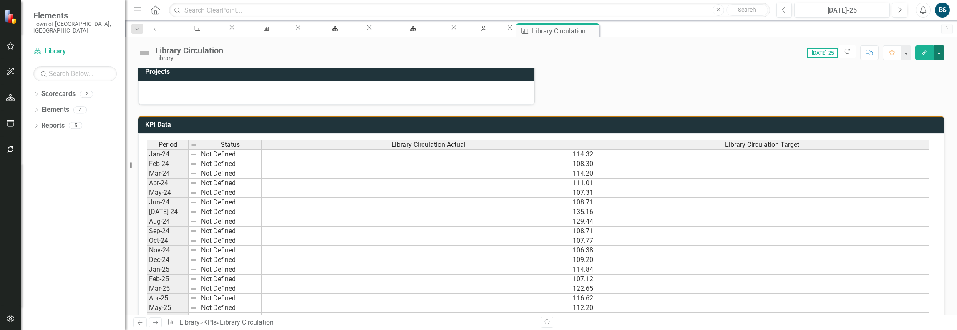
click at [939, 53] on button "button" at bounding box center [939, 52] width 11 height 15
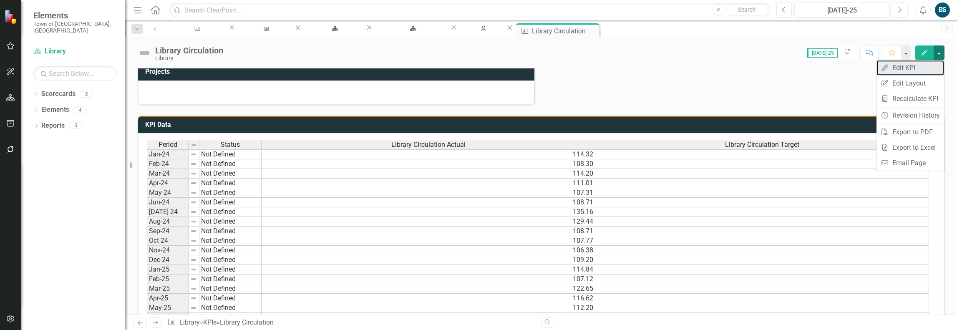
click at [917, 66] on link "Edit Edit KPI" at bounding box center [911, 67] width 68 height 15
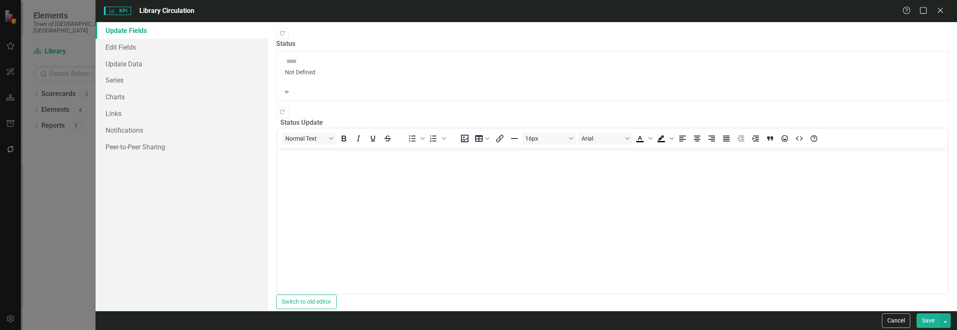
scroll to position [0, 0]
click at [118, 63] on link "Update Data" at bounding box center [182, 63] width 172 height 17
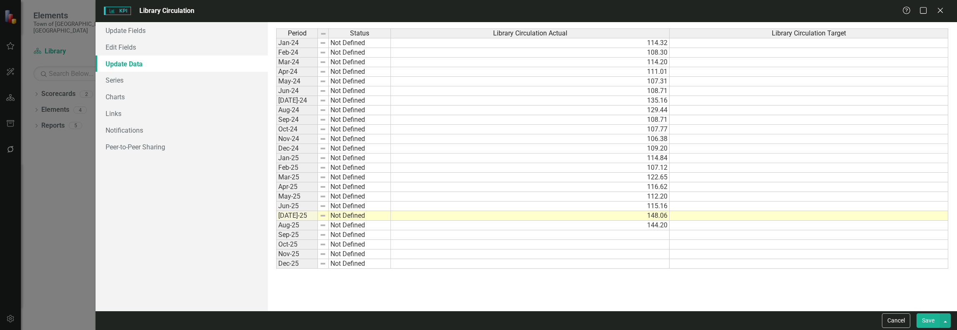
scroll to position [329, 0]
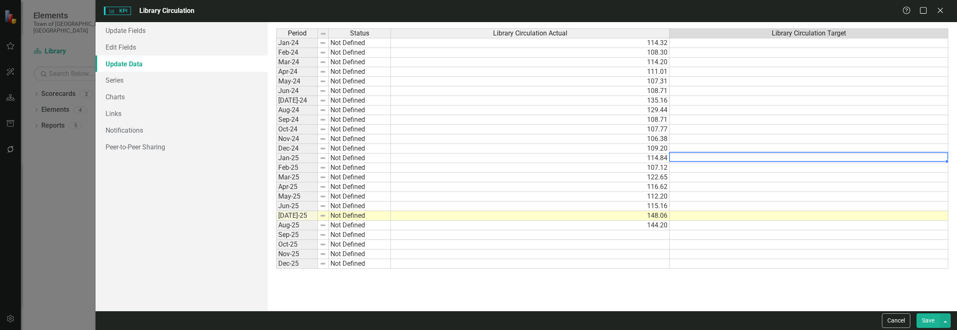
click at [706, 154] on td at bounding box center [809, 159] width 279 height 10
type textarea "120.03"
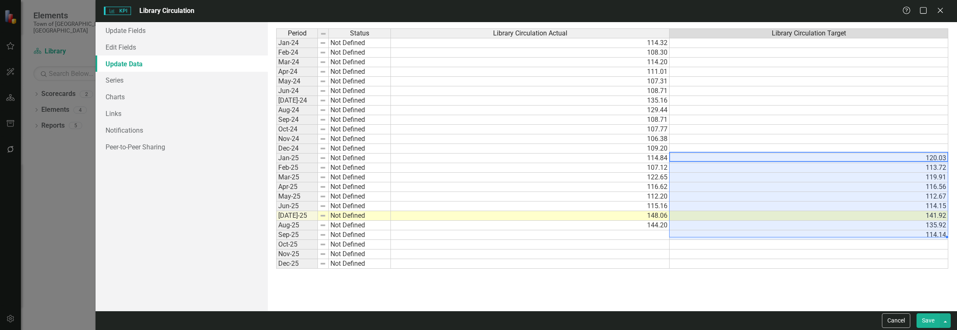
click at [934, 152] on div at bounding box center [808, 152] width 279 height 1
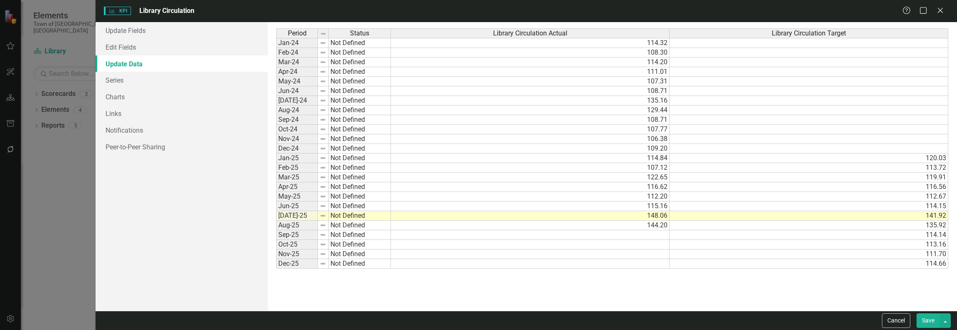
click at [819, 295] on div "Period Status Library Circulation Actual Library Circulation Target Jan-24 Not …" at bounding box center [612, 166] width 672 height 276
click at [929, 321] on button "Save" at bounding box center [928, 320] width 23 height 15
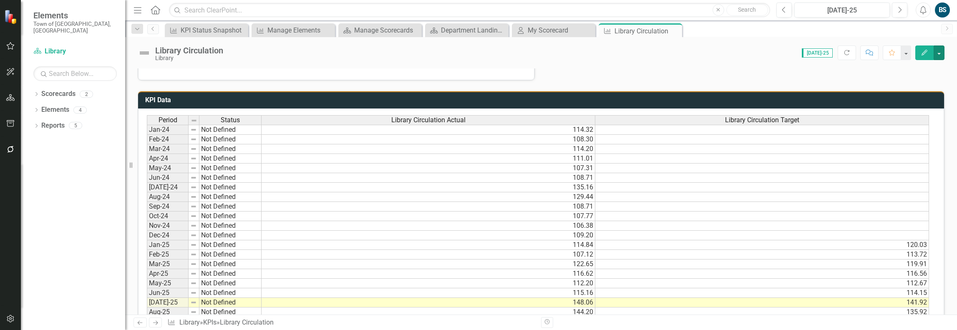
scroll to position [371, 0]
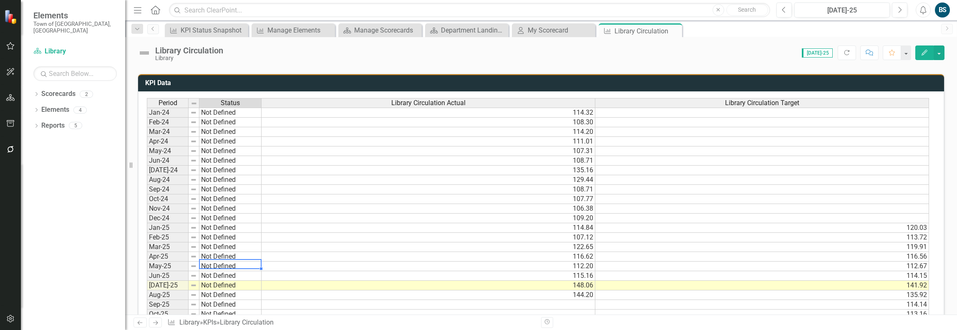
click at [236, 262] on td "Not Defined" at bounding box center [230, 267] width 62 height 10
click at [234, 262] on td "Not Defined" at bounding box center [230, 267] width 62 height 10
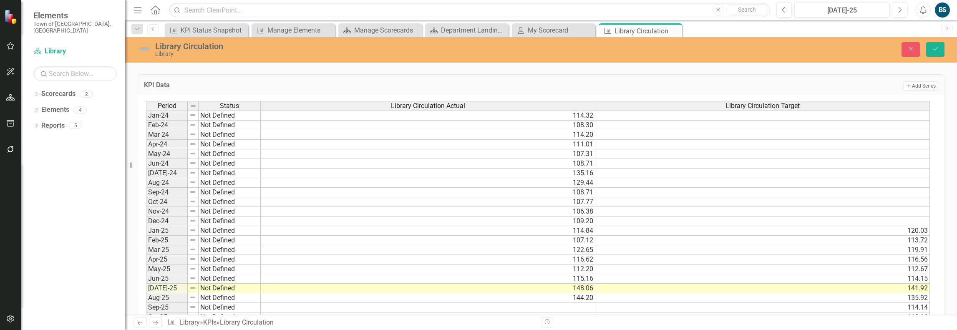
click at [339, 70] on div "KPI Data Add Add Series Period Status Library Circulation Actual Library Circul…" at bounding box center [540, 209] width 819 height 290
click at [914, 48] on icon "Close" at bounding box center [911, 49] width 8 height 6
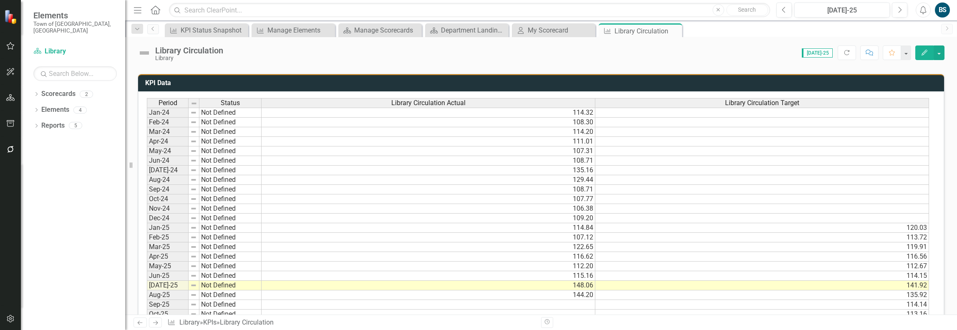
click at [240, 108] on td "Not Defined" at bounding box center [230, 113] width 62 height 10
click at [253, 111] on td "Not Defined" at bounding box center [230, 113] width 62 height 10
click at [252, 111] on td "Not Defined" at bounding box center [230, 113] width 62 height 10
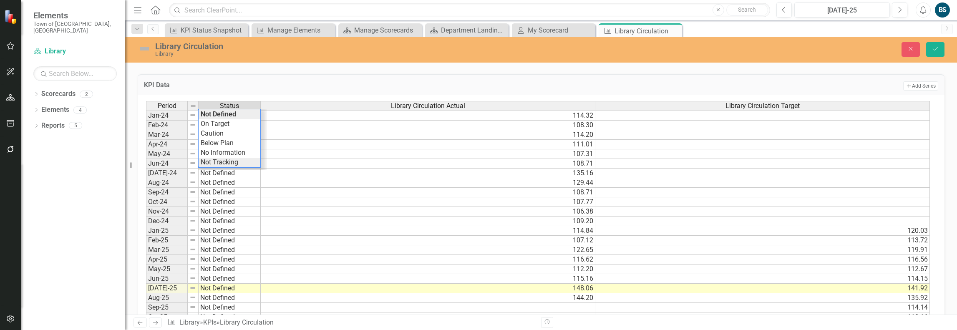
click at [235, 160] on div "Period Status Library Circulation Actual Library Circulation Target Jan-24 Not …" at bounding box center [538, 221] width 784 height 241
click at [234, 122] on td "Not Defined" at bounding box center [230, 126] width 62 height 10
click at [238, 122] on td "Not Defined" at bounding box center [230, 126] width 62 height 10
click at [237, 122] on td "Not Defined" at bounding box center [230, 126] width 62 height 10
click at [230, 167] on div "Period Status Library Circulation Actual Library Circulation Target Jan-24 Not …" at bounding box center [538, 221] width 784 height 241
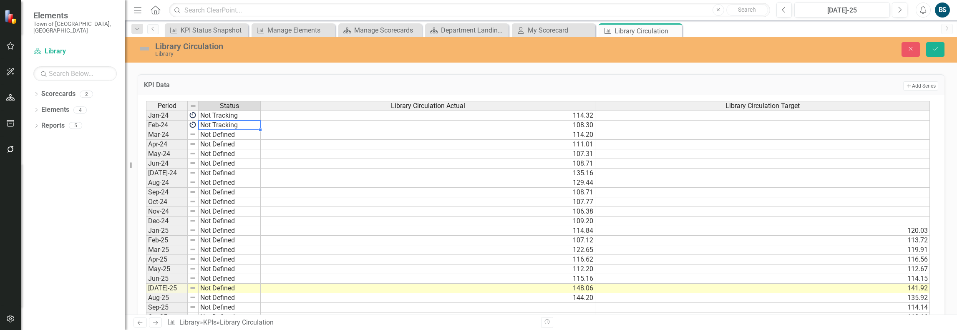
click at [237, 131] on td "Not Defined" at bounding box center [230, 135] width 62 height 10
click at [236, 176] on div "Period Status Library Circulation Actual Library Circulation Target Jan-24 Not …" at bounding box center [538, 221] width 784 height 241
click at [243, 143] on td "Not Defined" at bounding box center [230, 145] width 62 height 10
click at [241, 142] on td "Not Defined" at bounding box center [230, 145] width 62 height 10
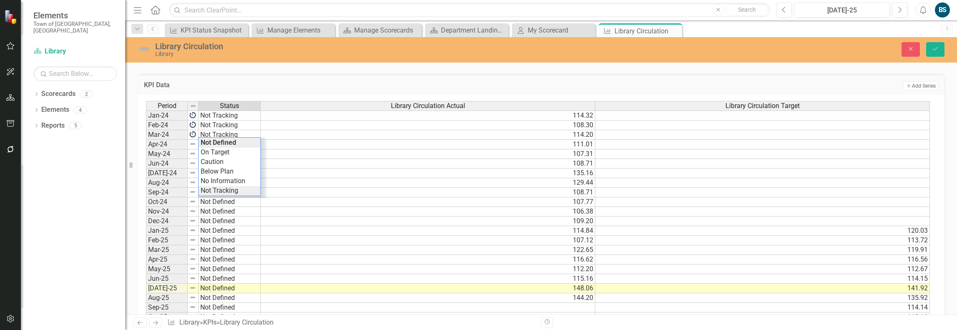
click at [236, 187] on div "Period Status Library Circulation Actual Library Circulation Target Jan-24 Not …" at bounding box center [538, 221] width 784 height 241
click at [232, 149] on td "Not Defined" at bounding box center [230, 154] width 62 height 10
click at [234, 195] on div "Period Status Library Circulation Actual Library Circulation Target Jan-24 Not …" at bounding box center [538, 221] width 784 height 241
click at [237, 159] on td "Not Defined" at bounding box center [230, 164] width 62 height 10
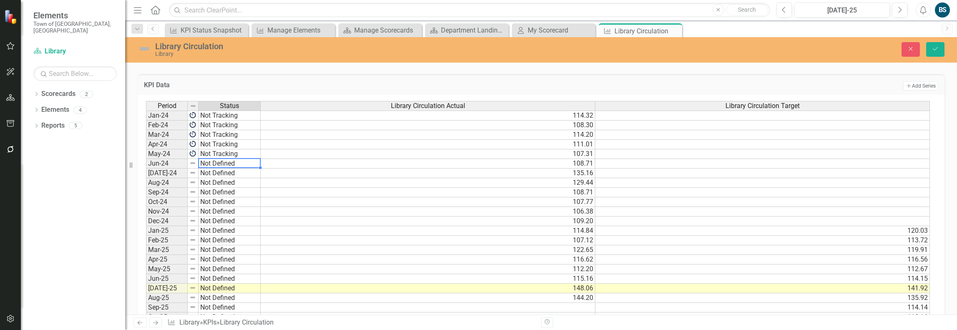
click at [237, 159] on td "Not Defined" at bounding box center [230, 164] width 62 height 10
click at [232, 207] on div "Period Status Library Circulation Actual Library Circulation Target Jan-24 Not …" at bounding box center [538, 221] width 784 height 241
click at [240, 169] on td "Not Defined" at bounding box center [230, 174] width 62 height 10
click at [229, 216] on div "Period Status Library Circulation Actual Library Circulation Target Jan-24 Not …" at bounding box center [538, 221] width 784 height 241
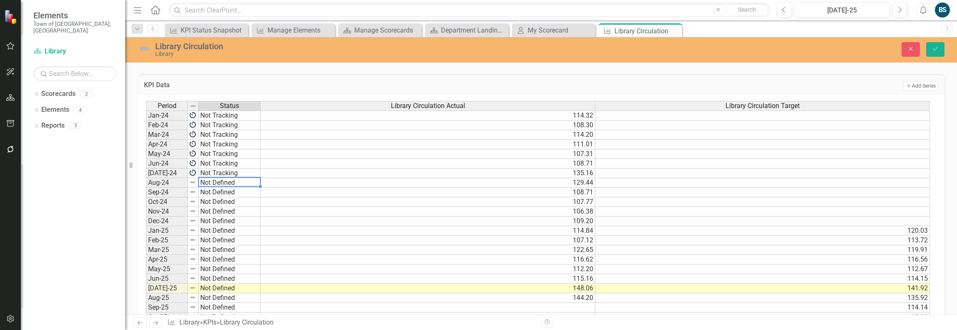
click at [237, 179] on td "Not Defined" at bounding box center [230, 183] width 62 height 10
click at [232, 224] on div "Period Status Library Circulation Actual Library Circulation Target Jan-24 Not …" at bounding box center [538, 221] width 784 height 241
click at [241, 188] on td "Not Defined" at bounding box center [230, 193] width 62 height 10
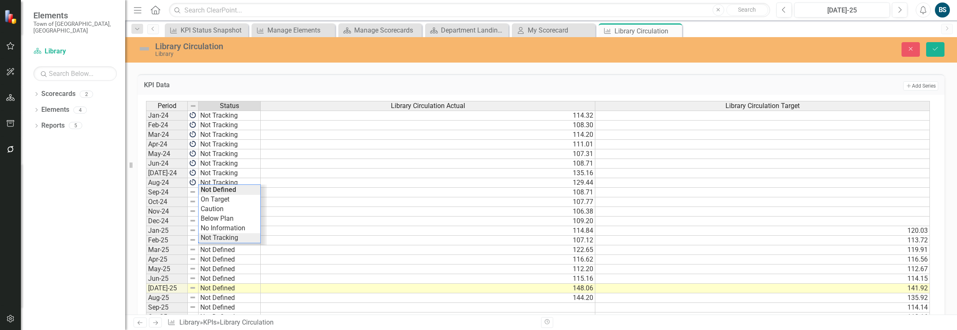
click at [231, 234] on div "Period Status Library Circulation Actual Library Circulation Target Jan-24 Not …" at bounding box center [538, 221] width 784 height 241
click at [242, 199] on td "Not Defined" at bounding box center [230, 202] width 62 height 10
click at [233, 242] on div "Period Status Library Circulation Actual Library Circulation Target Jan-24 Not …" at bounding box center [538, 221] width 784 height 241
click at [246, 208] on td "Not Defined" at bounding box center [230, 212] width 62 height 10
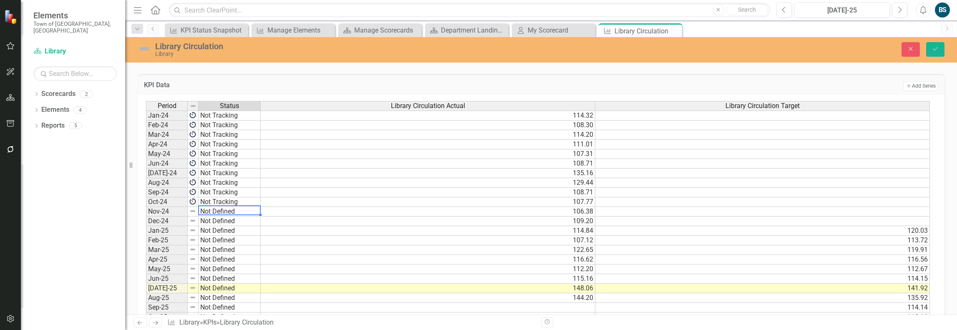
click at [246, 208] on td "Not Defined" at bounding box center [230, 212] width 62 height 10
click at [234, 252] on div "Period Status Library Circulation Actual Library Circulation Target Jan-24 Not …" at bounding box center [538, 221] width 784 height 241
click at [243, 217] on td "Not Defined" at bounding box center [230, 222] width 62 height 10
click at [239, 262] on div "Period Status Library Circulation Actual Library Circulation Target Jan-24 Not …" at bounding box center [538, 221] width 784 height 241
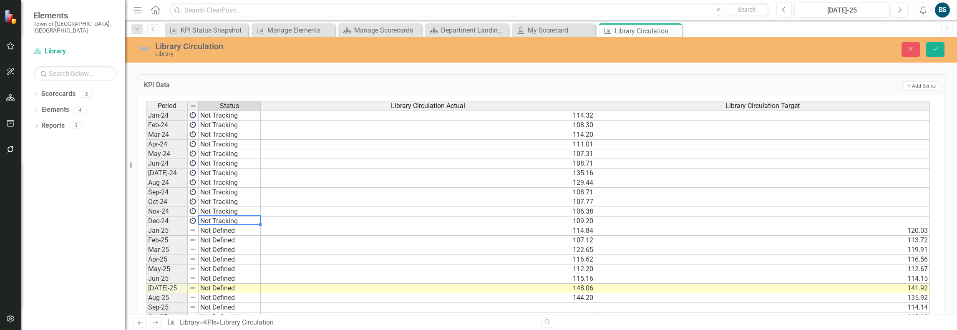
click at [242, 226] on td "Not Defined" at bounding box center [230, 231] width 62 height 10
click at [229, 251] on div "Period Status Library Circulation Actual Library Circulation Target Jan-24 Not …" at bounding box center [538, 221] width 784 height 241
click at [245, 236] on td "Not Defined" at bounding box center [230, 241] width 62 height 10
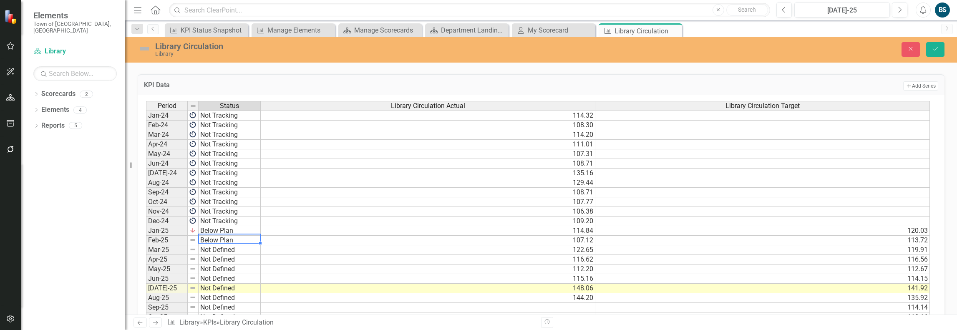
click at [232, 266] on div "Period Status Library Circulation Actual Library Circulation Target Jan-24 Not …" at bounding box center [538, 221] width 784 height 241
click at [247, 246] on td "Not Defined" at bounding box center [230, 250] width 62 height 10
click at [250, 246] on td "Not Defined" at bounding box center [230, 250] width 62 height 10
click at [243, 252] on div "Period Status Library Circulation Actual Library Circulation Target Jan-24 Not …" at bounding box center [538, 221] width 784 height 241
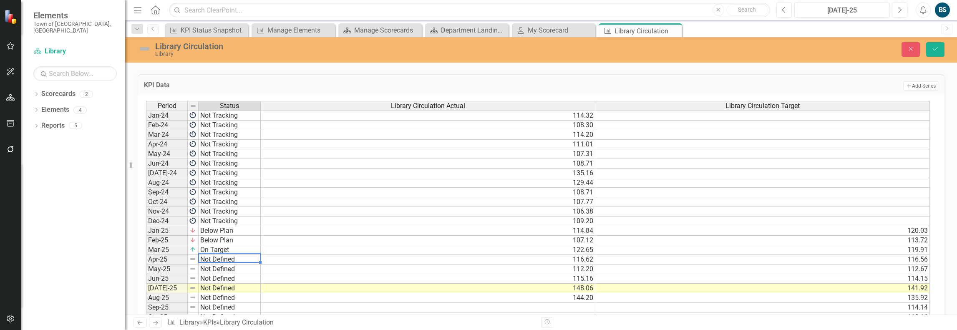
click at [243, 255] on td "Not Defined" at bounding box center [230, 260] width 62 height 10
click at [244, 255] on td "Not Defined" at bounding box center [230, 260] width 62 height 10
click at [239, 261] on div "Period Status Library Circulation Actual Library Circulation Target Jan-24 Not …" at bounding box center [538, 221] width 784 height 241
click at [239, 265] on td "Not Defined" at bounding box center [230, 270] width 62 height 10
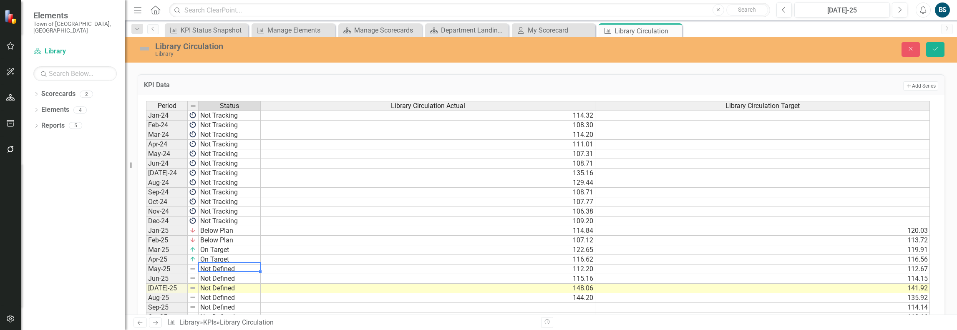
type textarea "Not Defined"
type textarea "115.16"
click at [146, 278] on div "Period Status Library Circulation Actual Library Circulation Target Jan-24 Not …" at bounding box center [146, 221] width 0 height 240
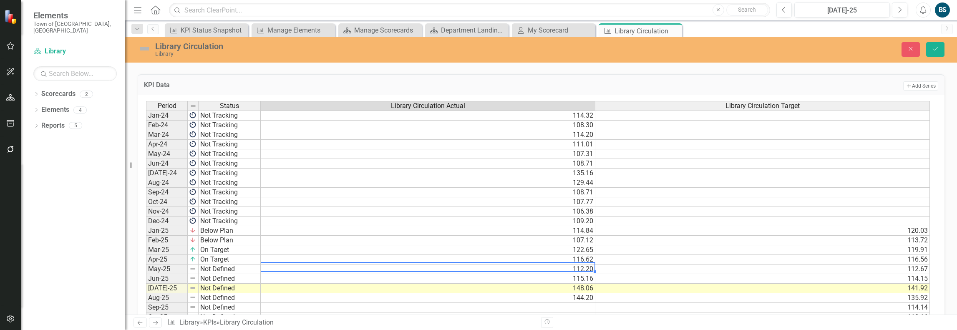
click at [445, 265] on td "112.20" at bounding box center [428, 270] width 335 height 10
click at [212, 265] on td "Not Defined" at bounding box center [230, 270] width 62 height 10
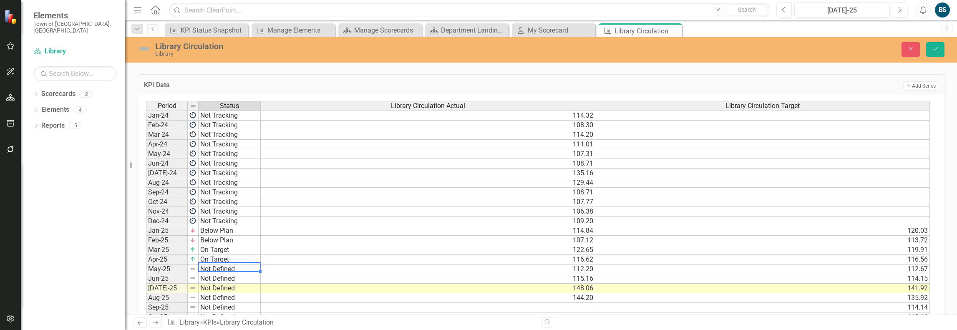
click at [212, 265] on td "Not Defined" at bounding box center [230, 270] width 62 height 10
click at [216, 284] on div "Period Status Library Circulation Actual Library Circulation Target Jan-24 Not …" at bounding box center [538, 221] width 784 height 241
click at [242, 274] on td "Not Defined" at bounding box center [230, 279] width 62 height 10
click at [243, 274] on td "Not Defined" at bounding box center [230, 279] width 62 height 10
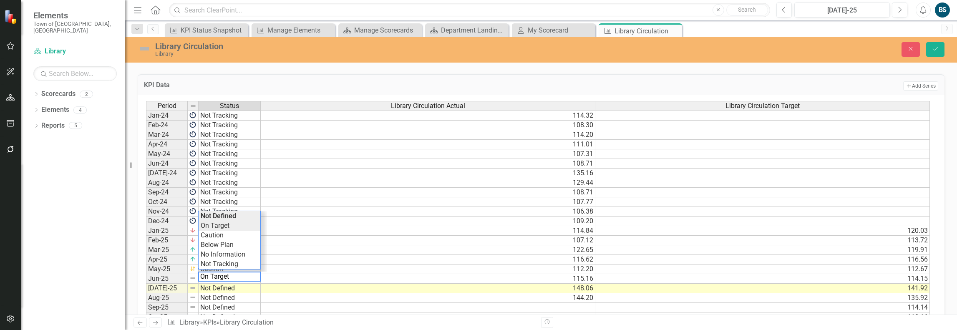
click at [227, 221] on div "Period Status Library Circulation Actual Library Circulation Target Jan-24 Not …" at bounding box center [538, 221] width 784 height 241
click at [231, 284] on td "Not Defined" at bounding box center [230, 289] width 62 height 10
click at [228, 232] on div "Period Status Library Circulation Actual Library Circulation Target Jan-24 Not …" at bounding box center [538, 221] width 784 height 241
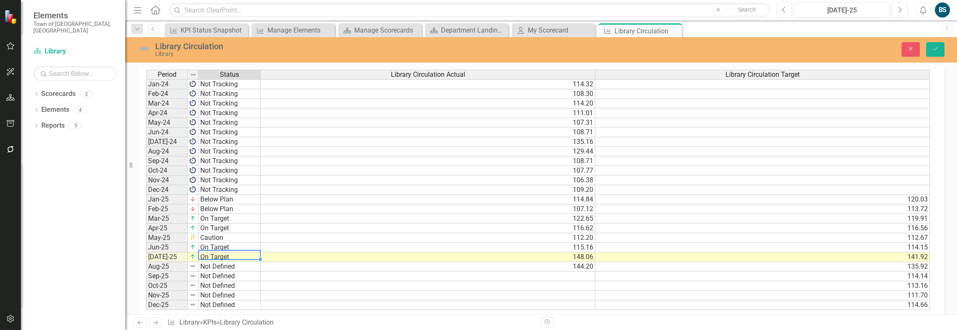
scroll to position [413, 0]
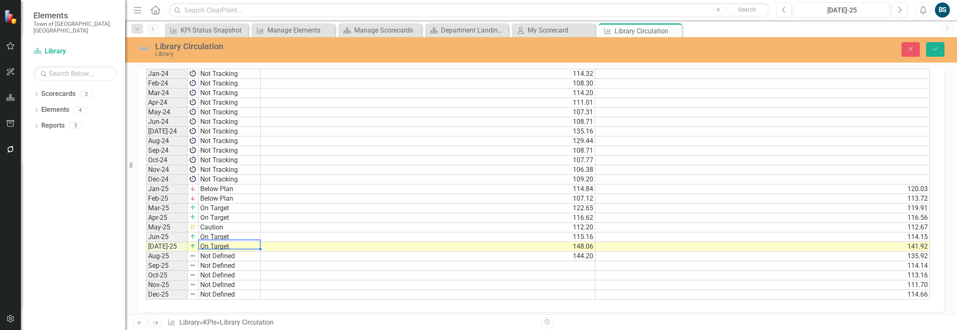
click at [242, 252] on td "Not Defined" at bounding box center [230, 257] width 62 height 10
type textarea "On Target"
click at [227, 199] on div "Period Status Library Circulation Actual Library Circulation Target Jan-24 Not …" at bounding box center [538, 179] width 784 height 241
click at [932, 50] on icon "Save" at bounding box center [936, 49] width 8 height 6
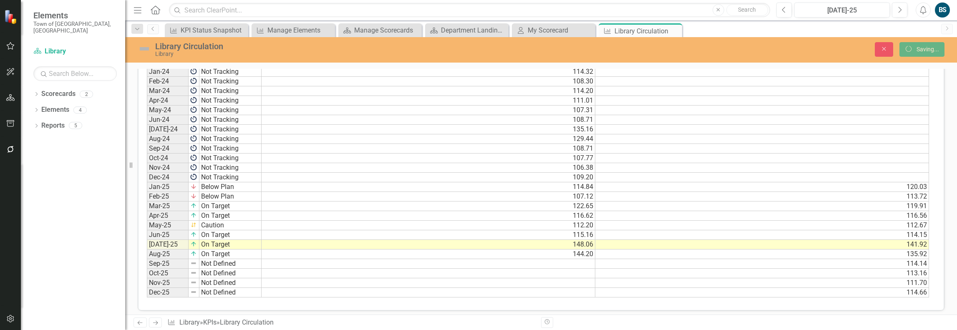
scroll to position [411, 0]
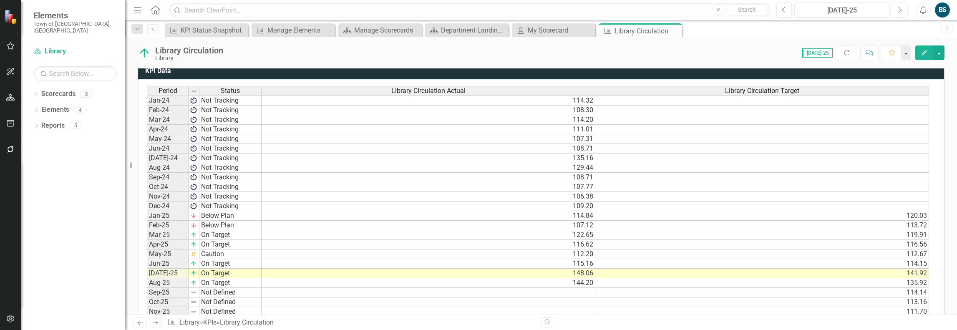
scroll to position [371, 0]
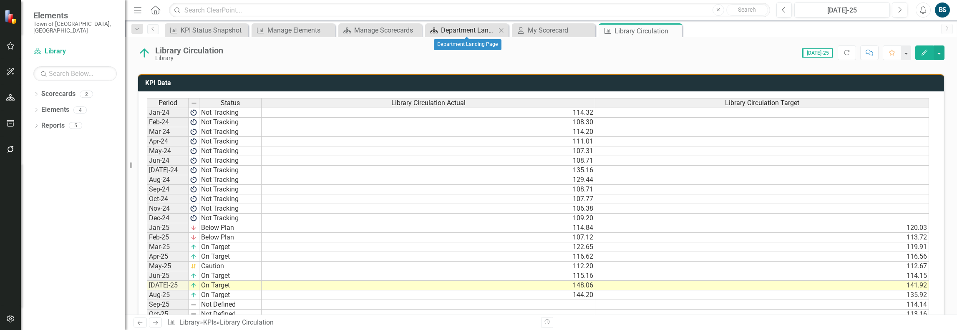
click at [465, 30] on div "Department Landing Page" at bounding box center [468, 30] width 55 height 10
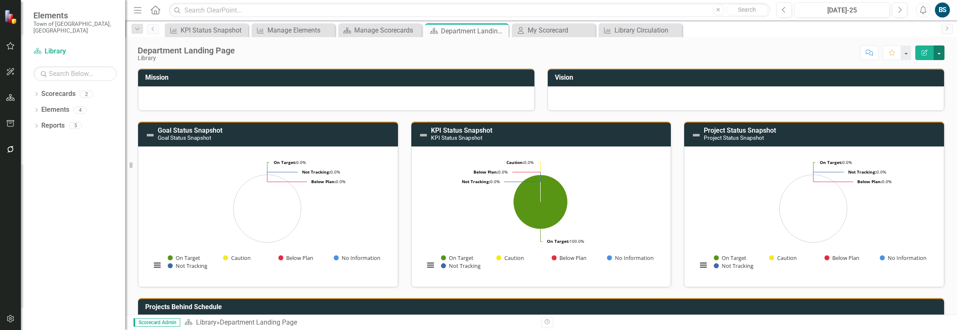
click at [940, 51] on button "button" at bounding box center [939, 52] width 11 height 15
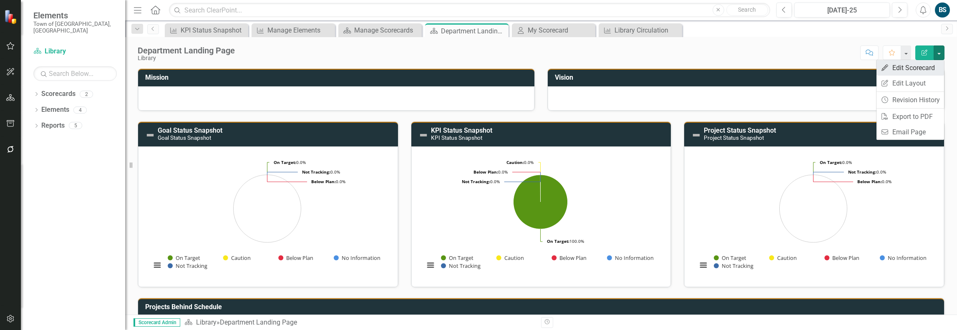
click at [927, 67] on link "Edit Edit Scorecard" at bounding box center [911, 67] width 68 height 15
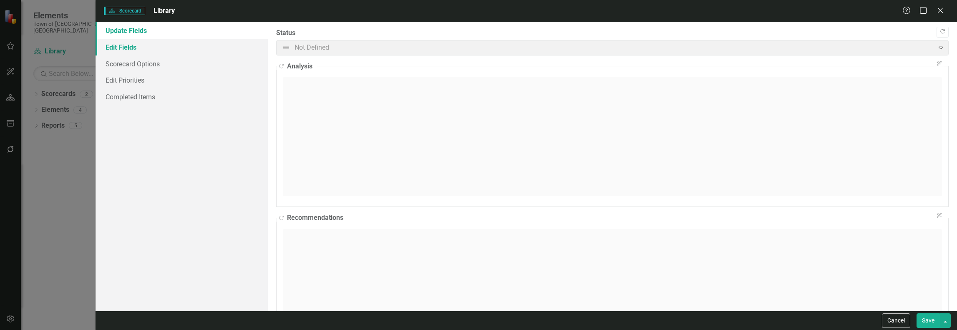
click at [124, 45] on link "Edit Fields" at bounding box center [182, 47] width 172 height 17
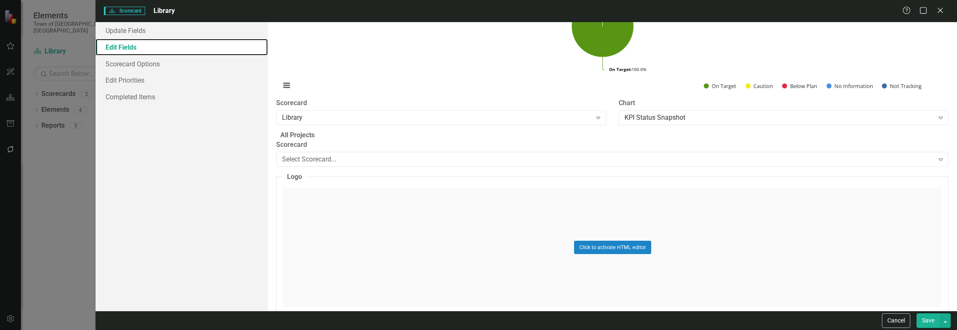
scroll to position [584, 0]
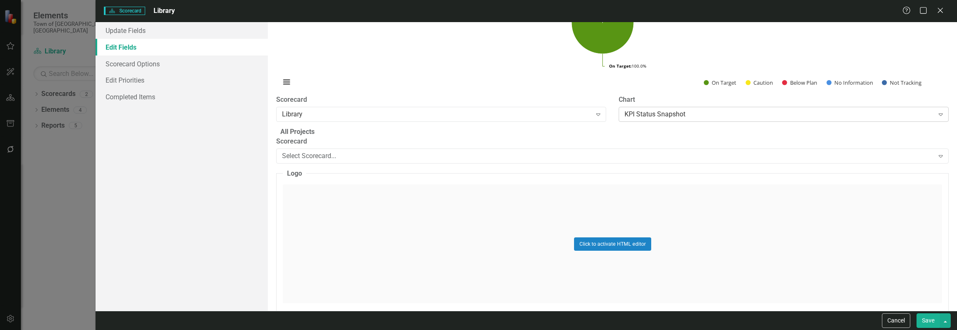
click at [715, 122] on div "KPI Status Snapshot Expand" at bounding box center [784, 114] width 330 height 15
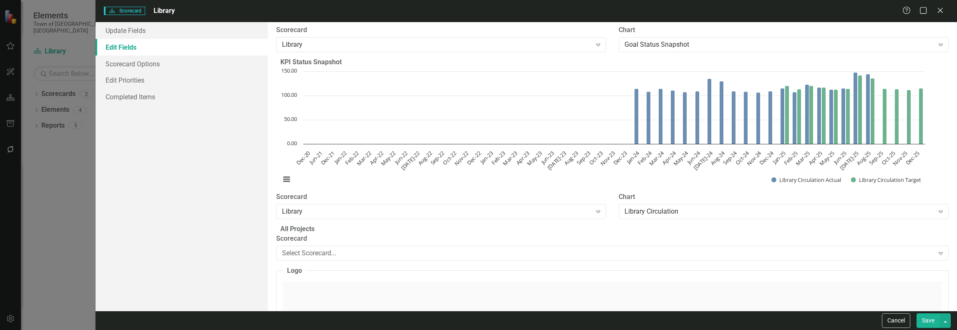
scroll to position [542, 0]
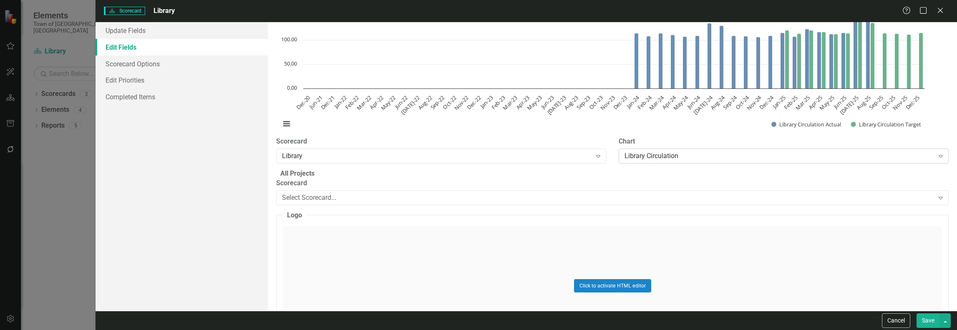
click at [695, 161] on div "Library Circulation" at bounding box center [779, 156] width 309 height 10
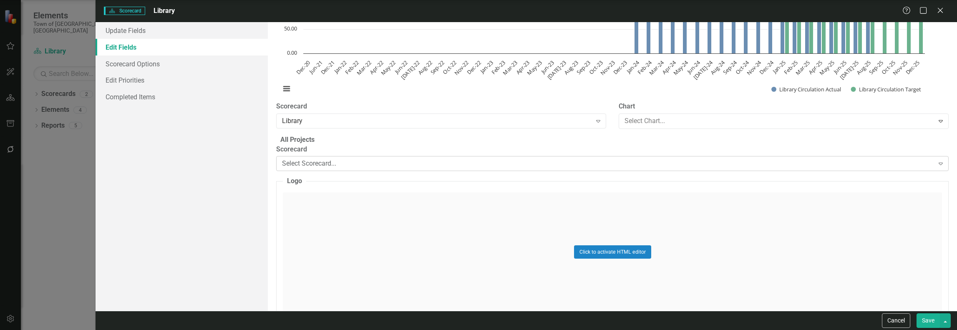
scroll to position [626, 0]
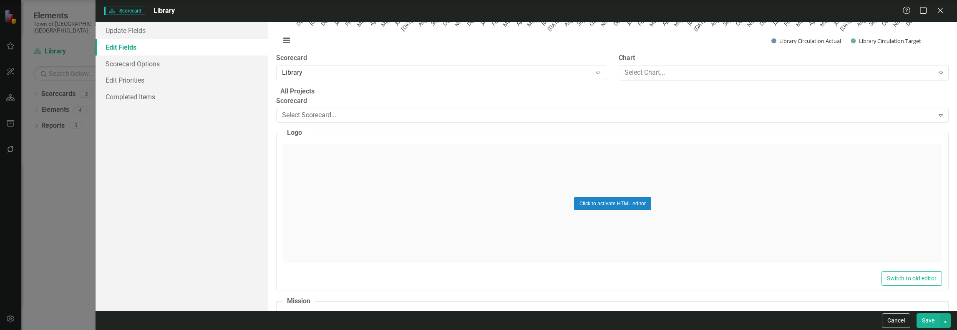
click at [580, 86] on fieldset "KPI Status Snapshot Loading... Chart Bar chart with 2 data series. The chart ha…" at bounding box center [612, 2] width 673 height 167
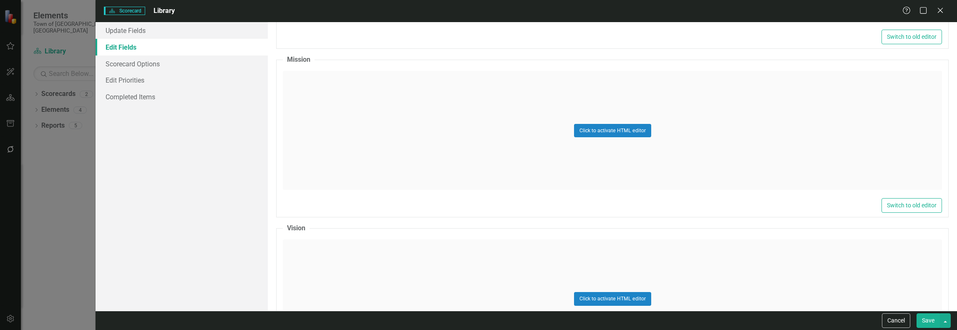
scroll to position [793, 0]
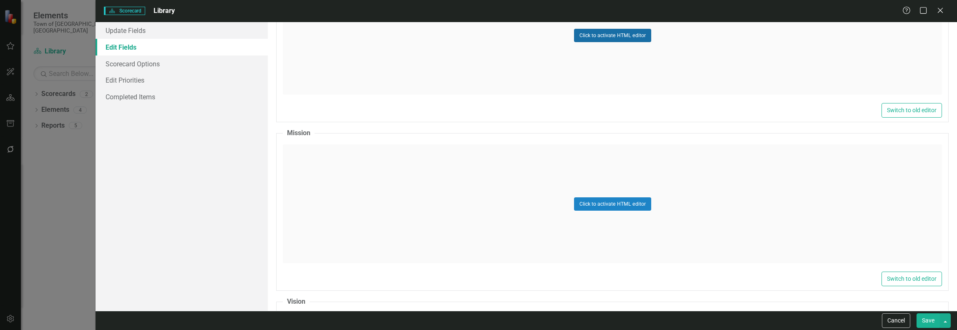
click at [627, 42] on button "Click to activate HTML editor" at bounding box center [612, 35] width 77 height 13
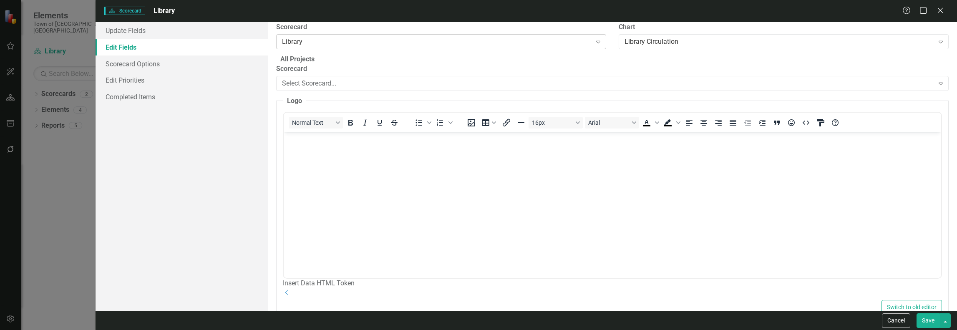
scroll to position [584, 0]
